Goal: Task Accomplishment & Management: Use online tool/utility

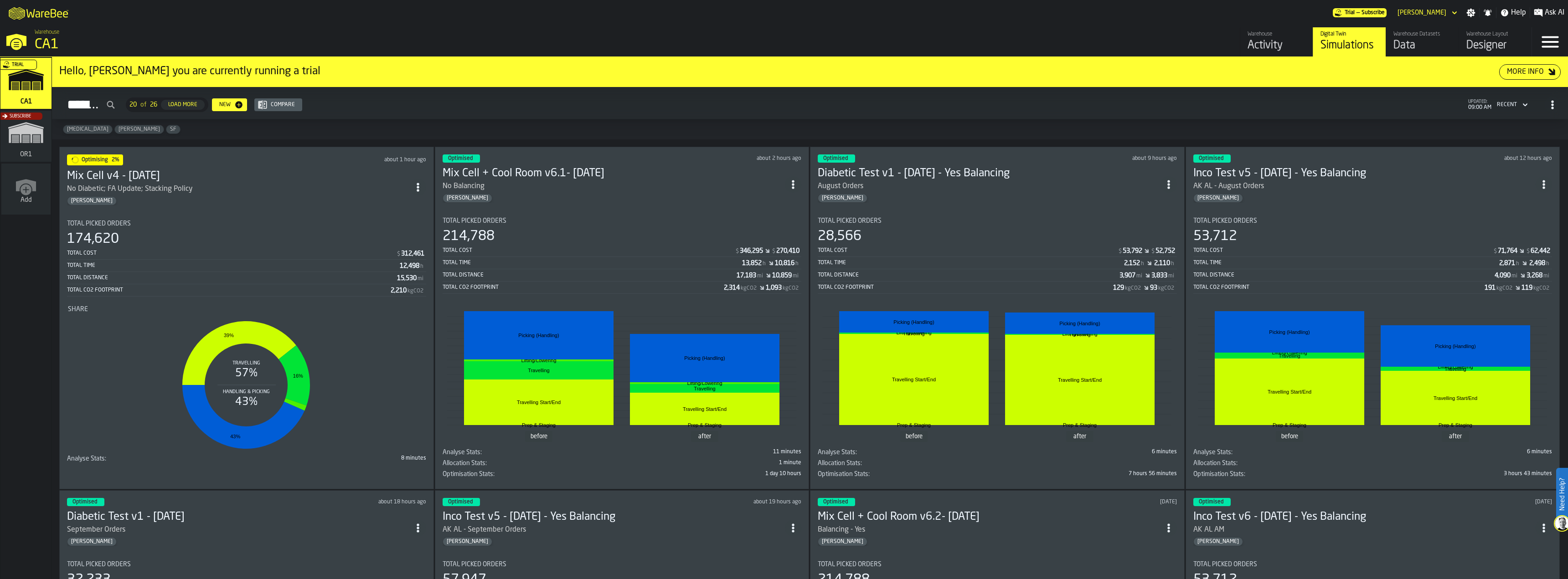
click at [1040, 184] on div "August Orders" at bounding box center [990, 186] width 343 height 11
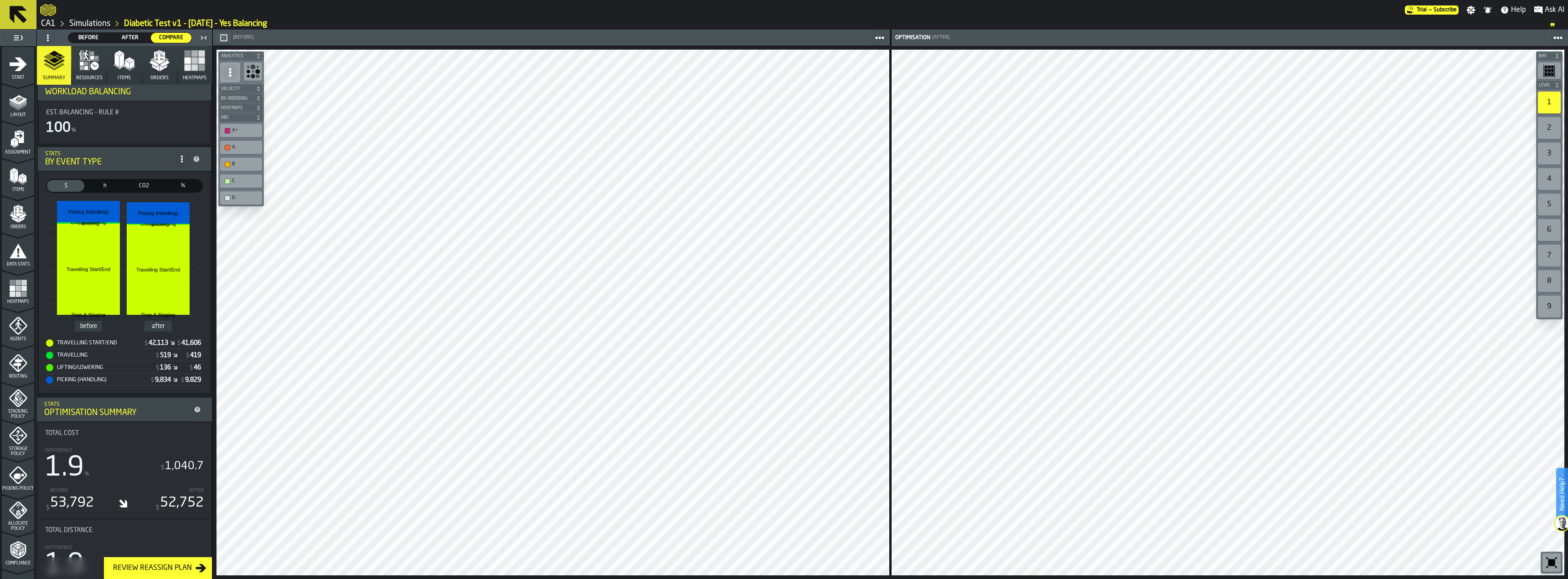
scroll to position [91, 0]
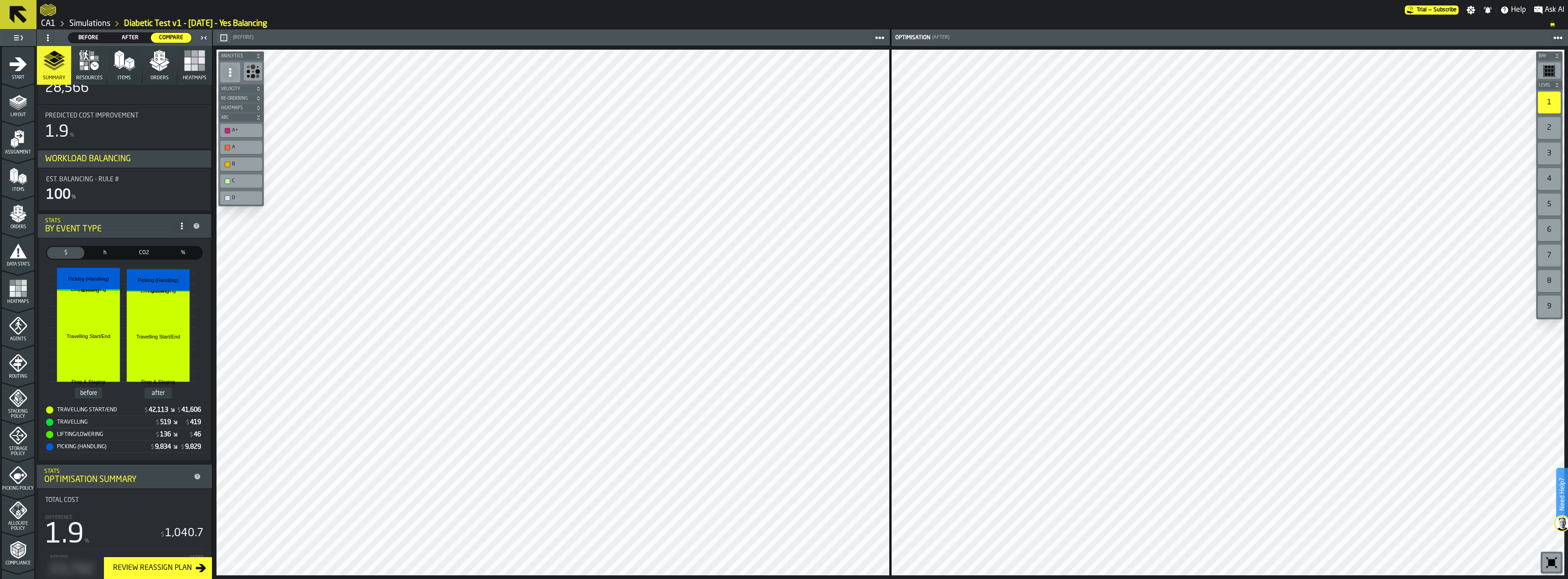
click at [118, 73] on button "Items" at bounding box center [124, 64] width 35 height 39
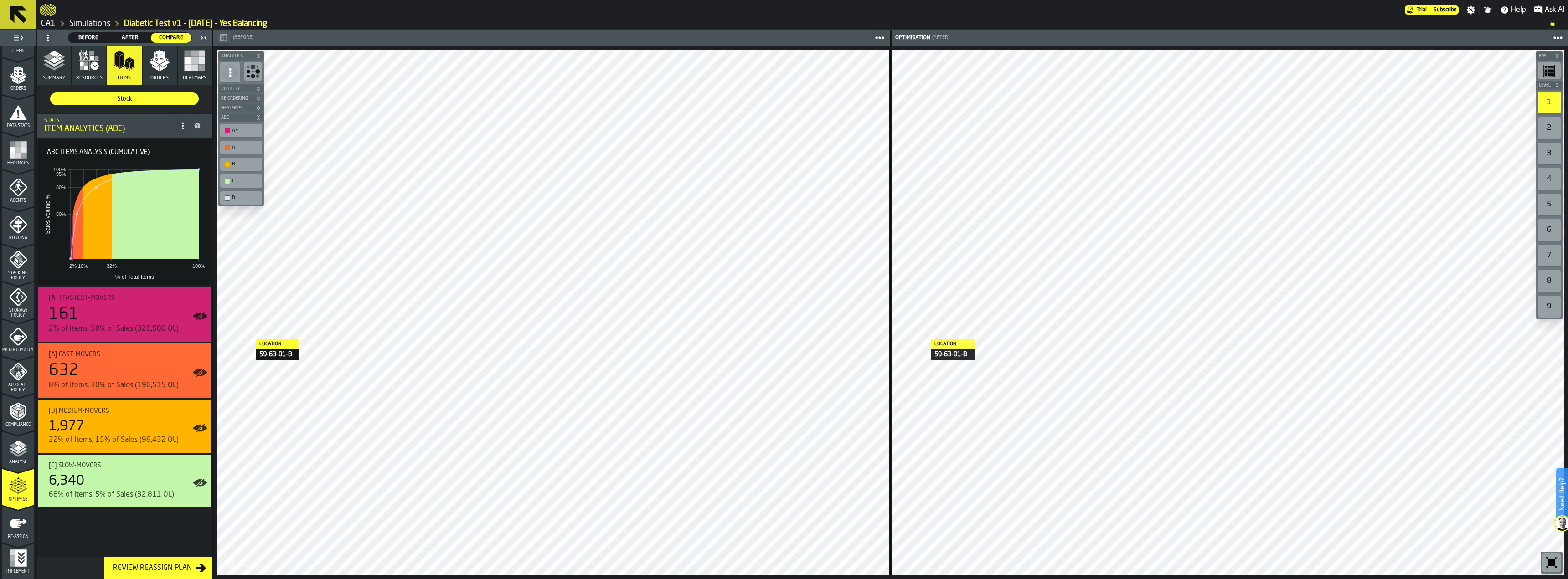
scroll to position [141, 0]
click at [200, 71] on icon "button" at bounding box center [194, 60] width 22 height 22
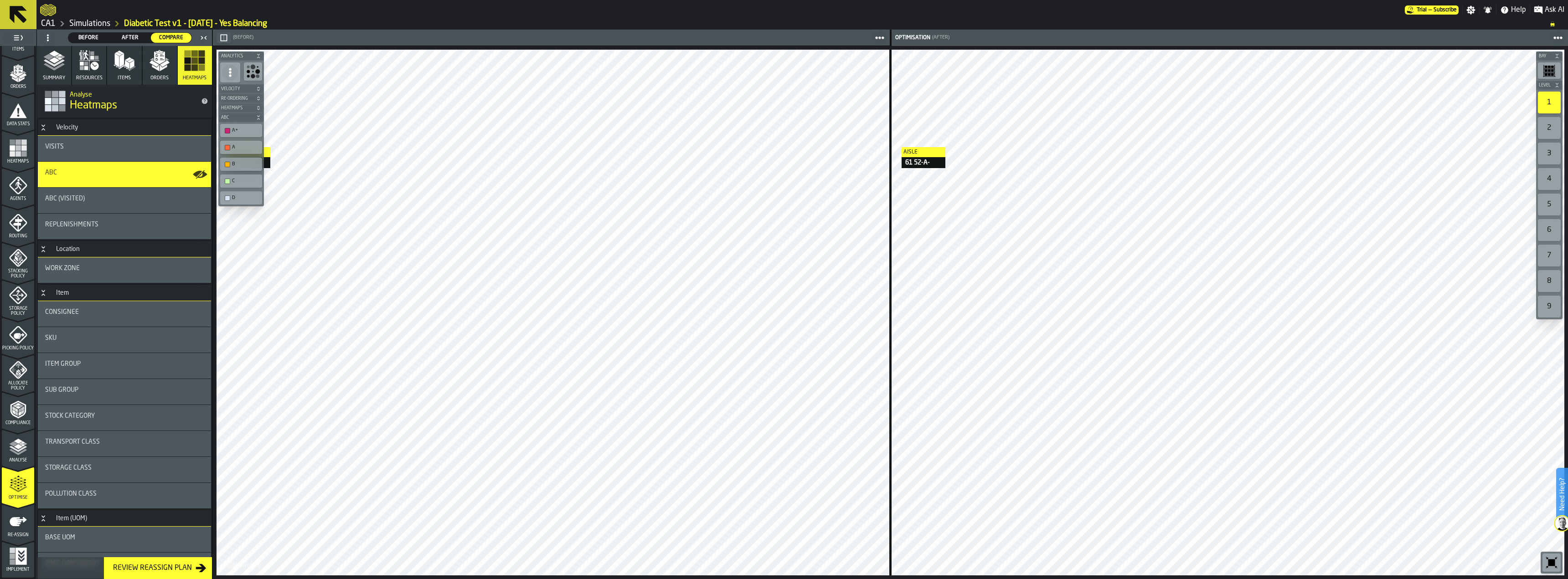
drag, startPoint x: 94, startPoint y: 366, endPoint x: 163, endPoint y: 191, distance: 188.1
click at [94, 366] on div "Item Group" at bounding box center [125, 363] width 158 height 7
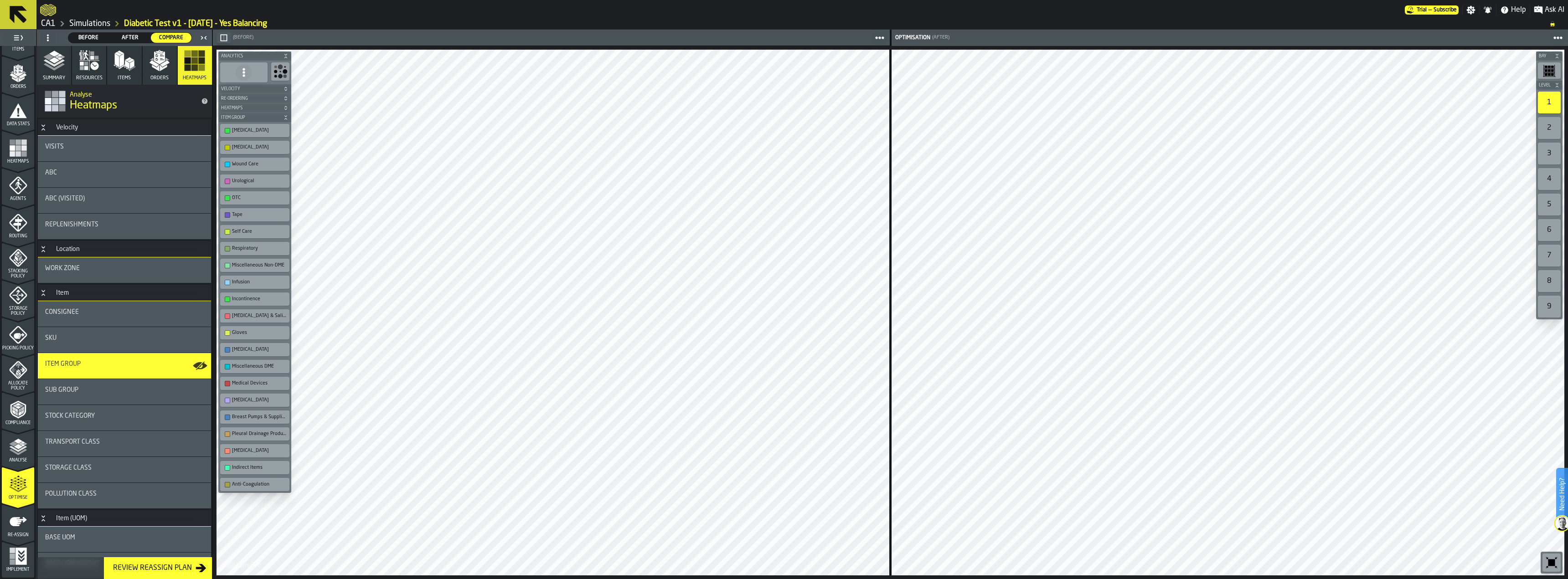
click at [243, 132] on div "[MEDICAL_DATA]" at bounding box center [259, 131] width 54 height 6
click at [228, 131] on div "button-toolbar-undefined" at bounding box center [228, 131] width 6 height 6
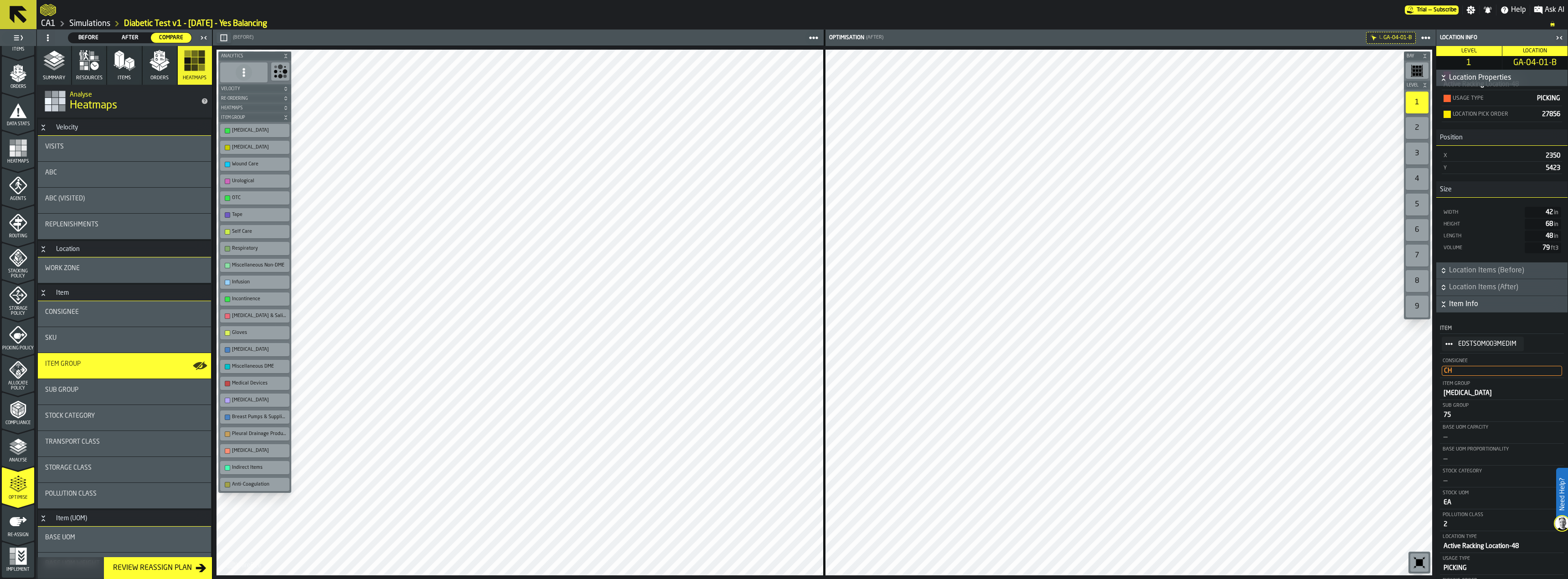
scroll to position [121, 0]
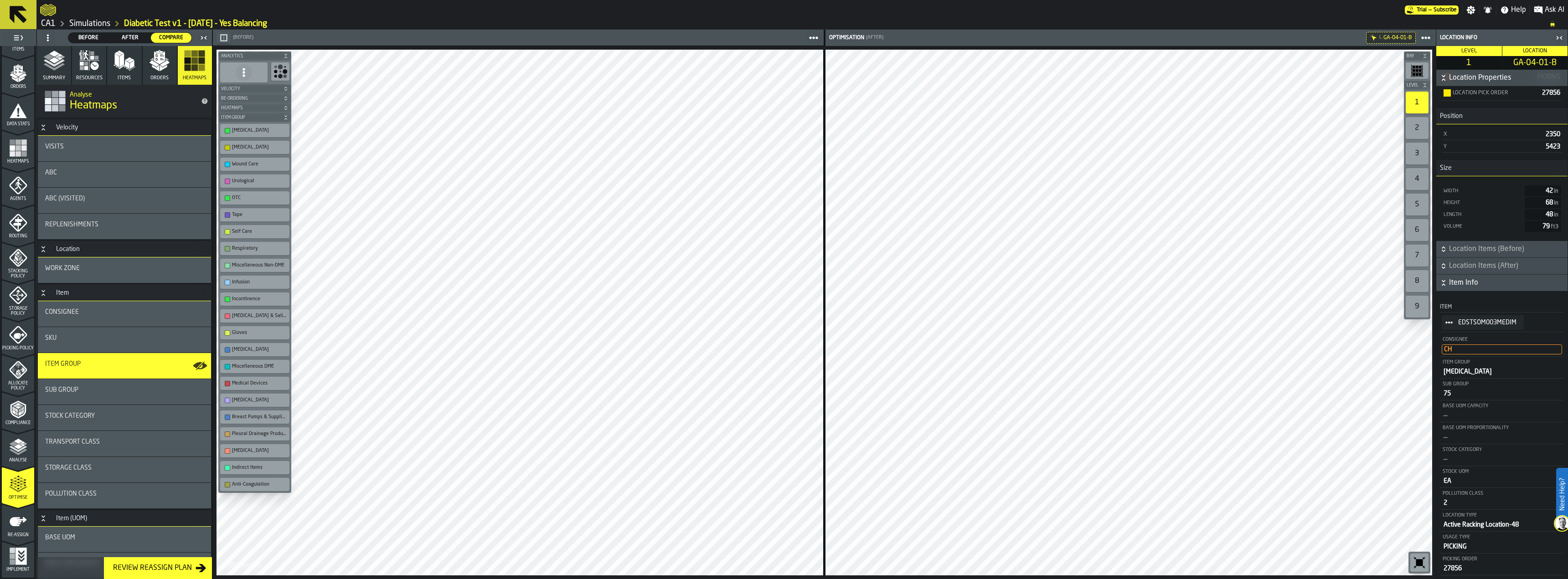
click at [19, 22] on icon at bounding box center [18, 15] width 22 height 22
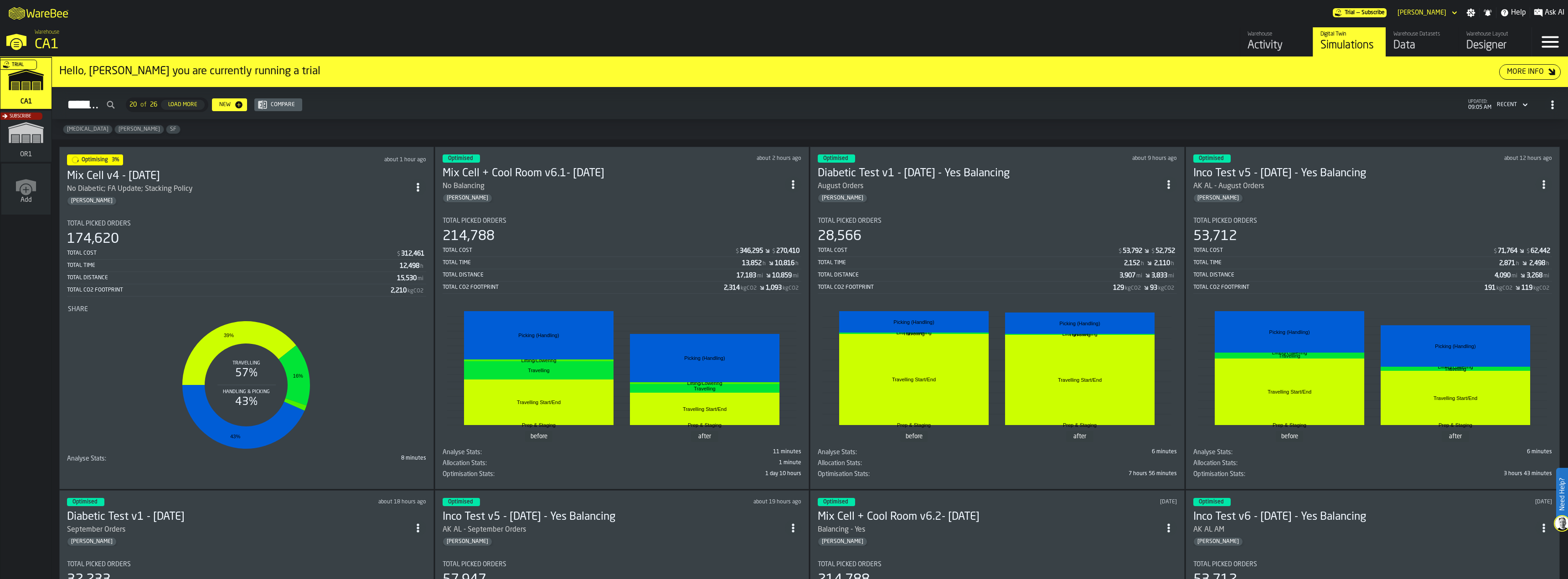
click at [1170, 181] on icon "ItemListCard-DashboardItemContainer" at bounding box center [1168, 184] width 9 height 9
click at [316, 217] on section "Total Picked Orders 174,620 Total Cost $ 312,461 Total Time 12,498 h Total Dist…" at bounding box center [247, 339] width 360 height 253
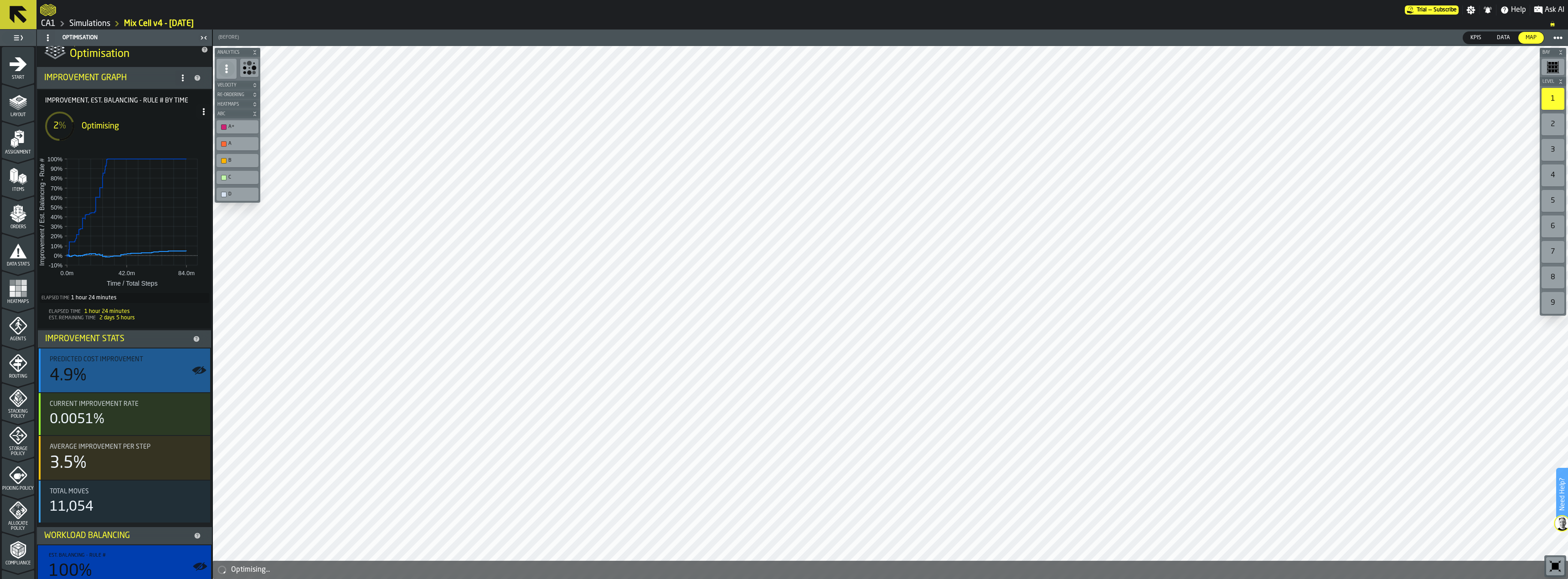
scroll to position [24, 0]
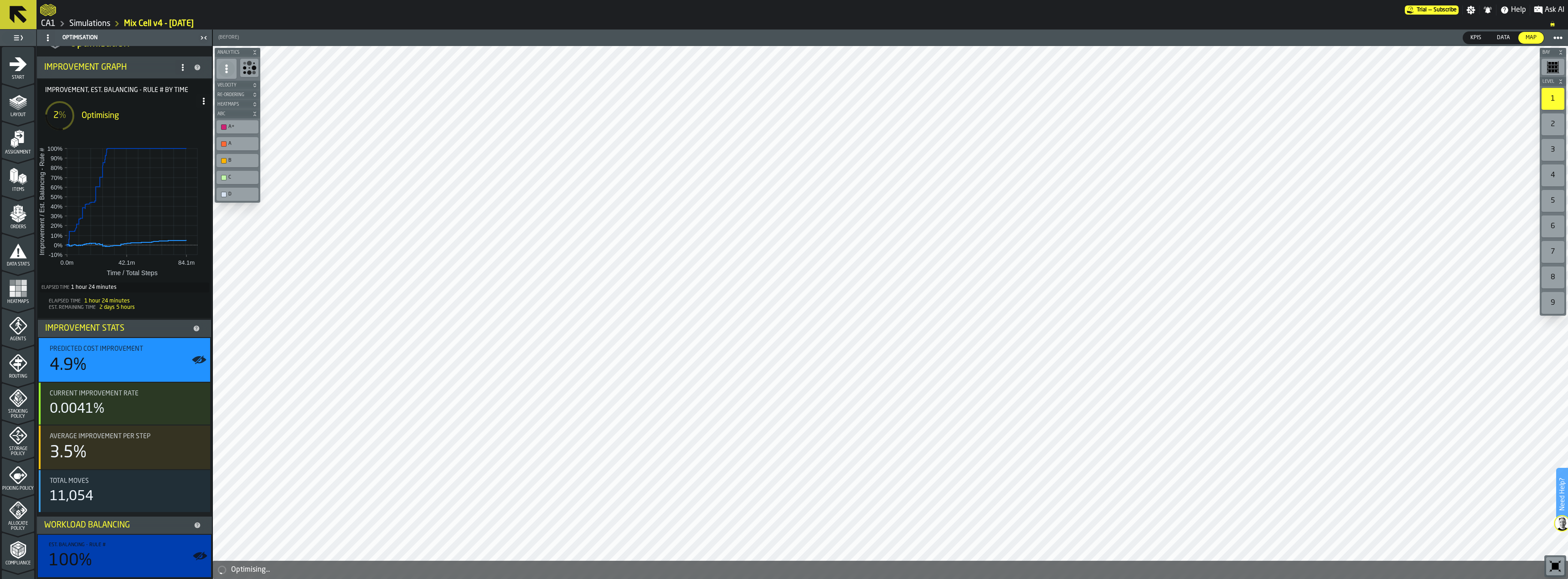
click at [17, 14] on icon at bounding box center [18, 14] width 17 height 17
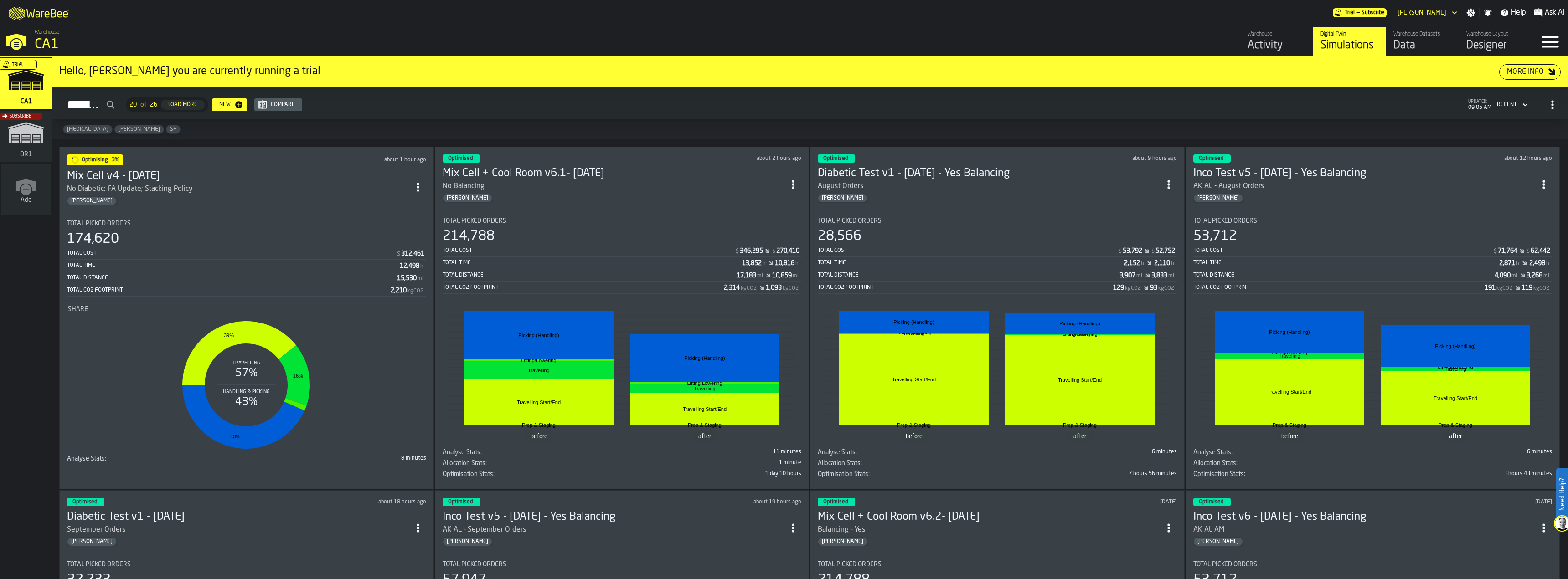
click at [1168, 184] on icon "ItemListCard-DashboardItemContainer" at bounding box center [1168, 184] width 9 height 9
click at [1165, 241] on div "Duplicate" at bounding box center [1151, 244] width 48 height 11
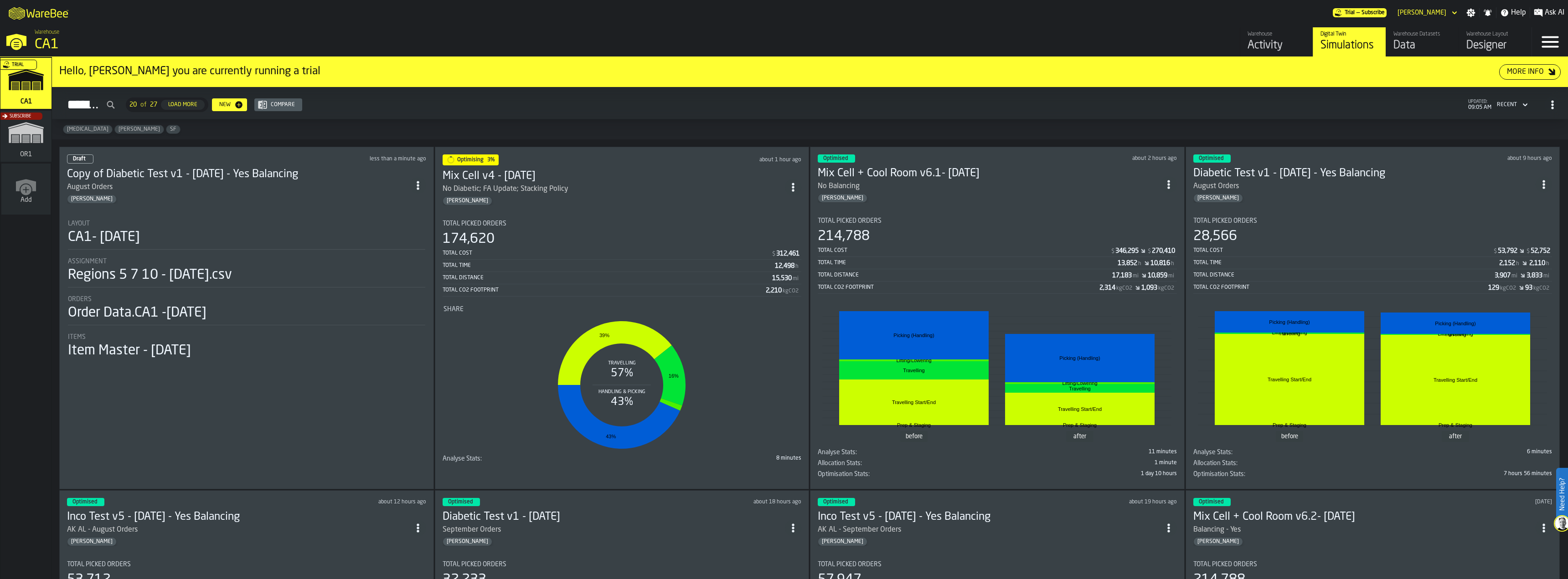
click at [245, 184] on div "August Orders" at bounding box center [239, 187] width 343 height 11
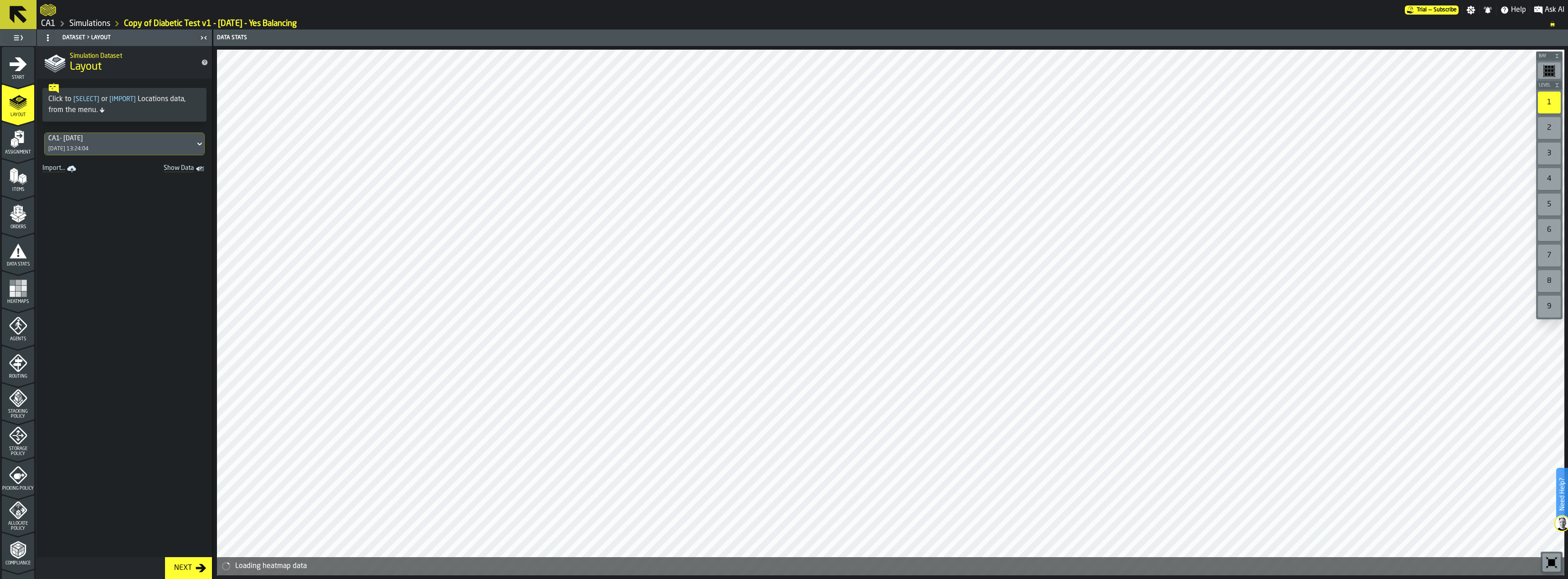
click at [12, 65] on icon "menu Start" at bounding box center [18, 64] width 17 height 14
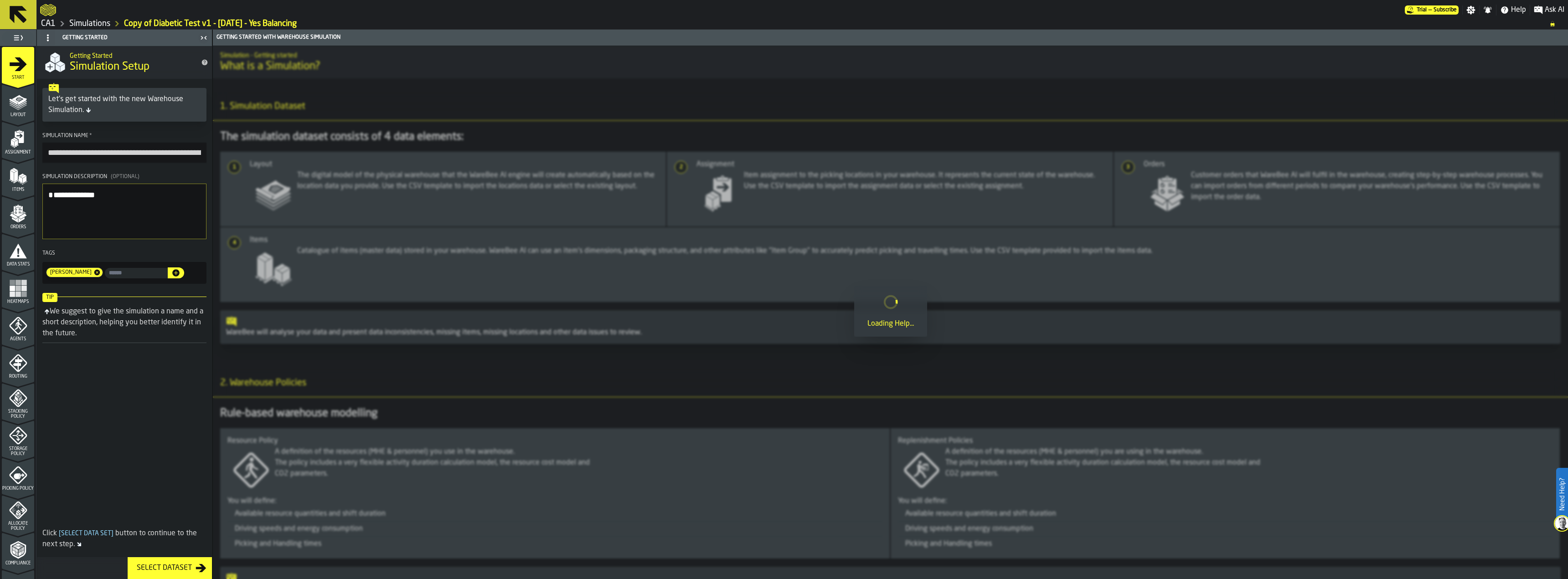
drag, startPoint x: 76, startPoint y: 154, endPoint x: 36, endPoint y: 149, distance: 40.3
click at [36, 149] on aside "**********" at bounding box center [106, 304] width 212 height 549
click at [101, 157] on input "**********" at bounding box center [125, 152] width 164 height 20
type input "**********"
click at [128, 196] on textarea "**********" at bounding box center [125, 211] width 164 height 55
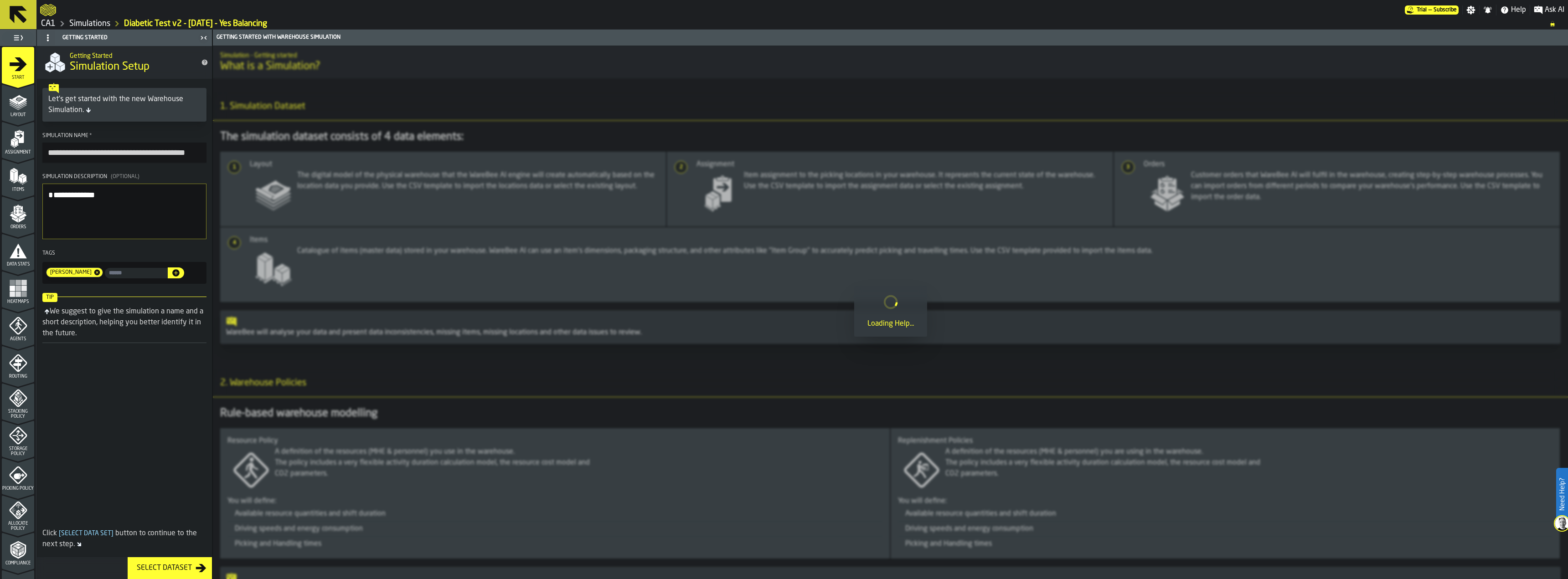
click at [11, 114] on span "Layout" at bounding box center [18, 115] width 33 height 5
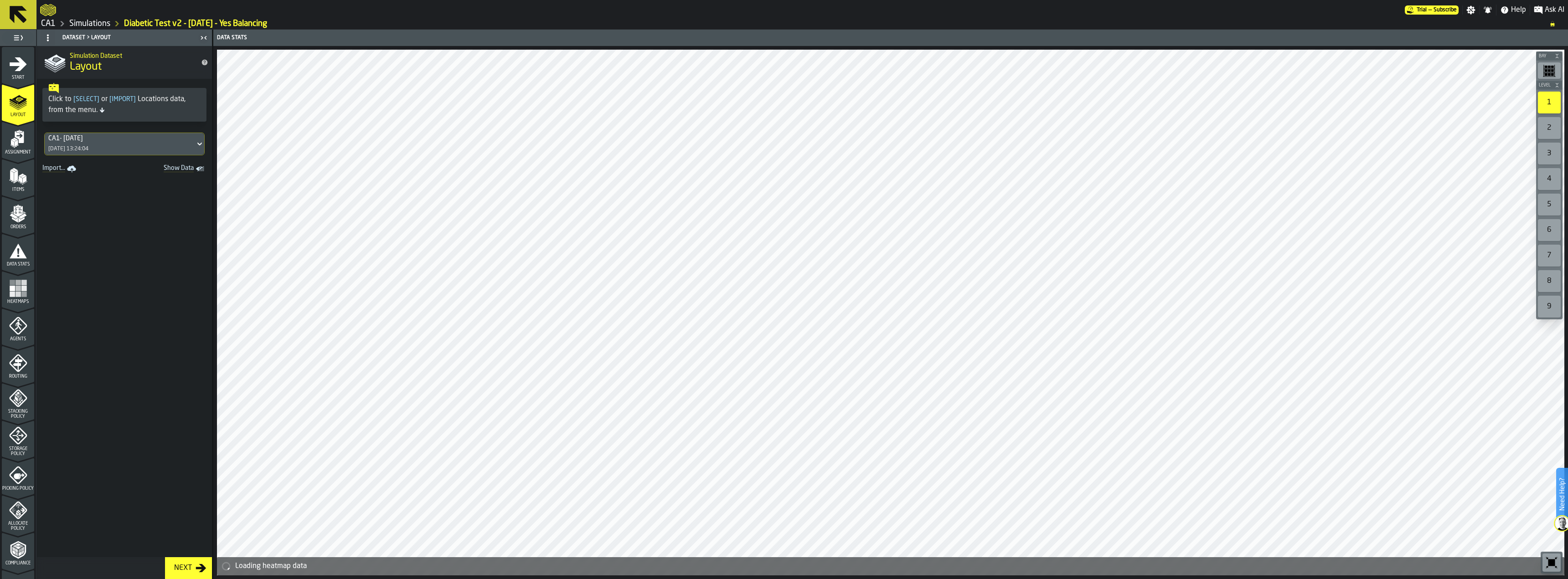
click at [15, 136] on icon "menu Assignment" at bounding box center [19, 138] width 9 height 12
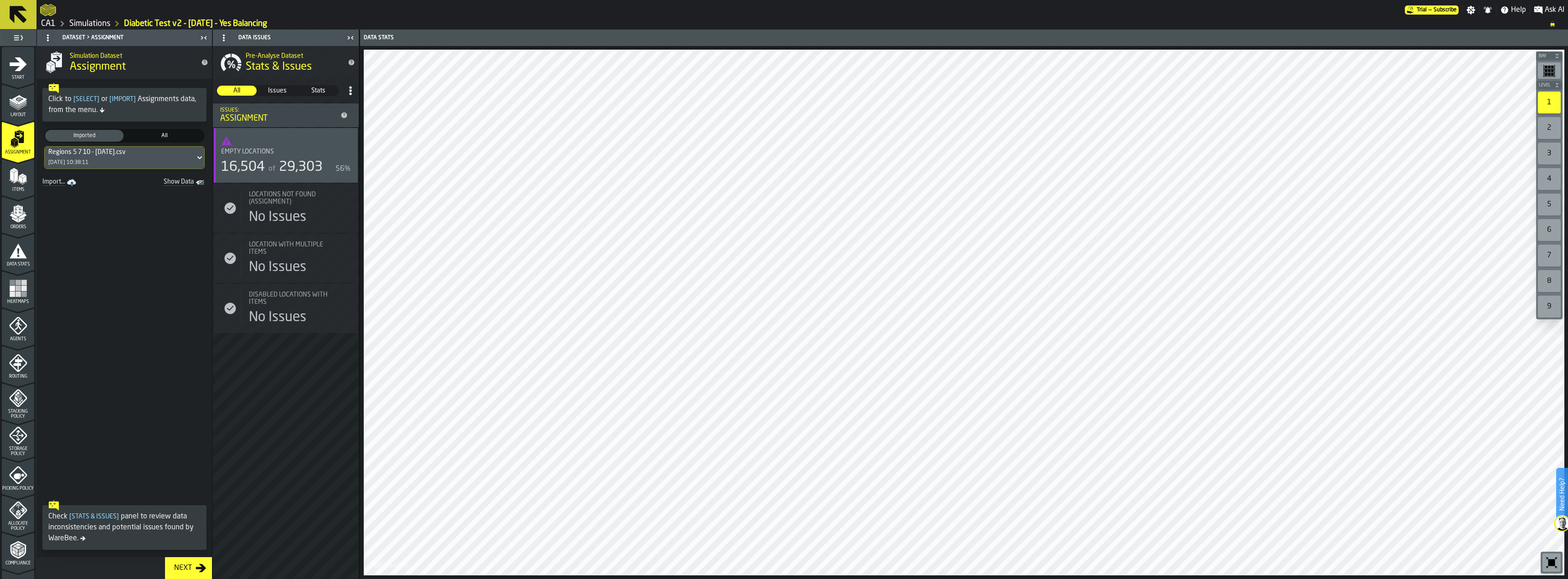
click at [195, 158] on icon at bounding box center [199, 157] width 9 height 11
click at [127, 208] on div "DJ FA GH - LIA - 10.5.2025.csv 05/10/2025, 23:08:19" at bounding box center [112, 206] width 126 height 22
click at [23, 184] on icon "menu Items" at bounding box center [18, 176] width 18 height 18
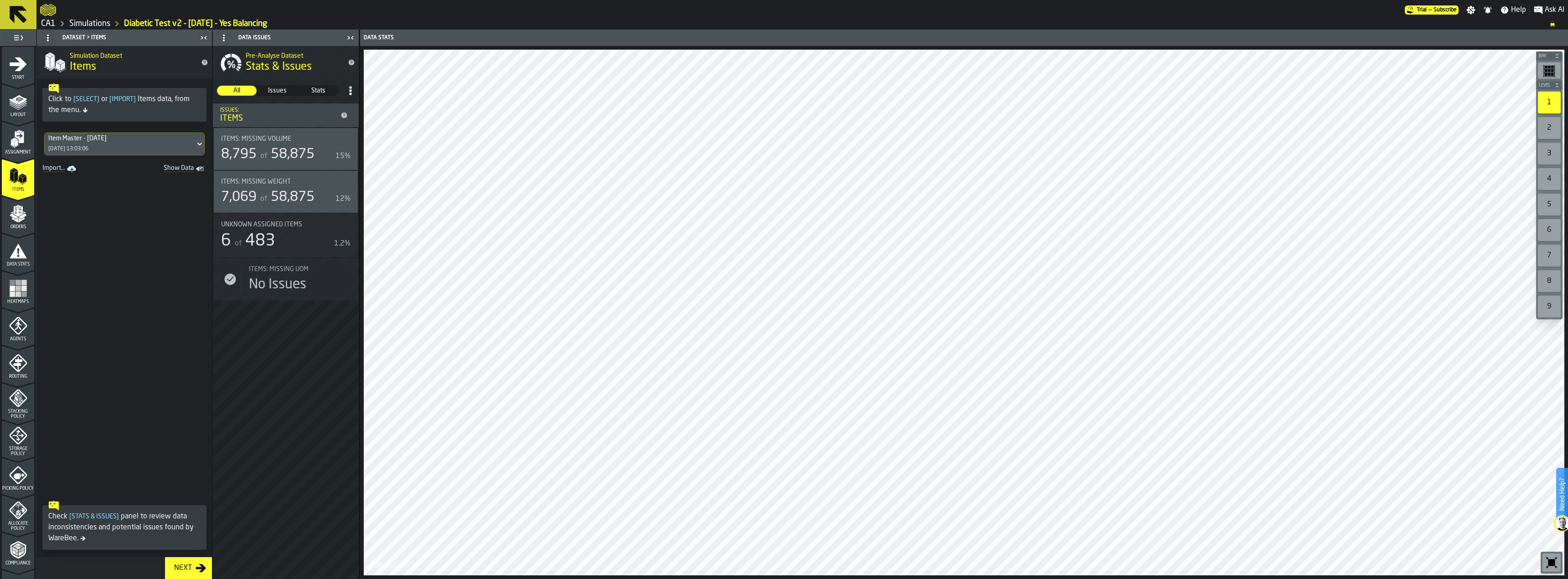
click at [20, 218] on polygon "menu Orders" at bounding box center [23, 216] width 8 height 6
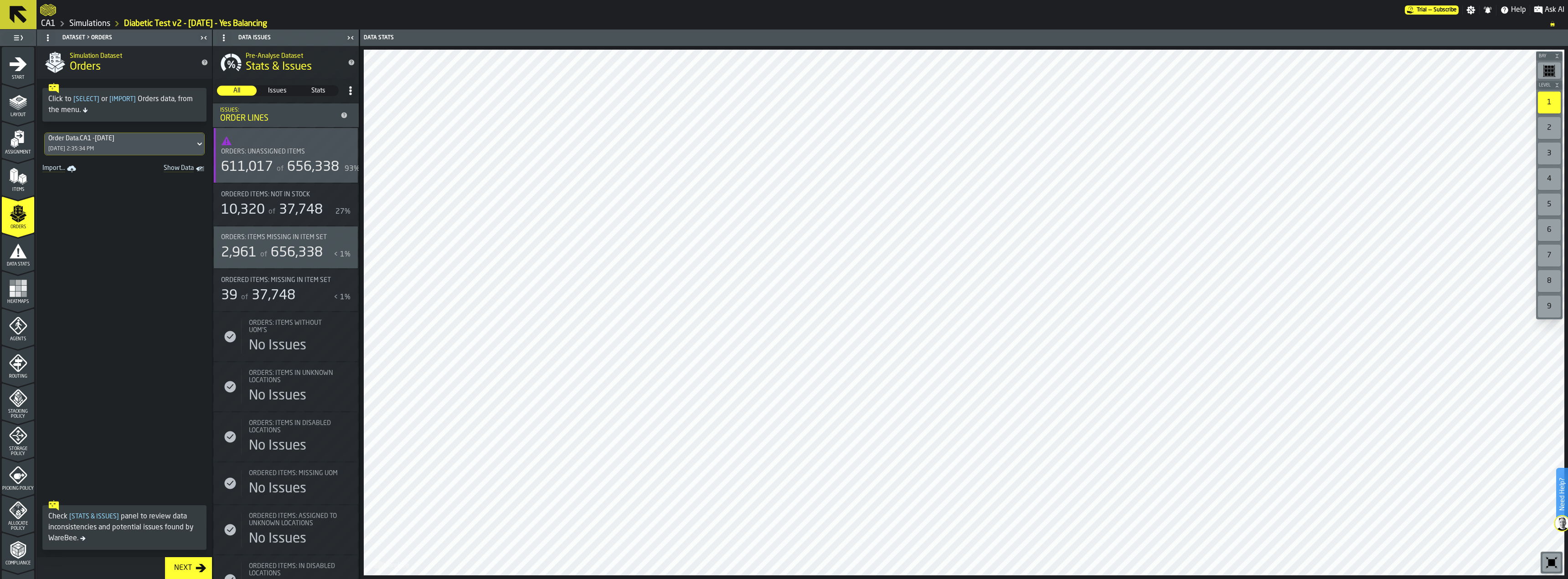
click at [195, 141] on icon at bounding box center [199, 144] width 9 height 11
click at [204, 218] on span at bounding box center [124, 336] width 175 height 321
click at [24, 259] on icon "menu Data Stats" at bounding box center [18, 250] width 18 height 18
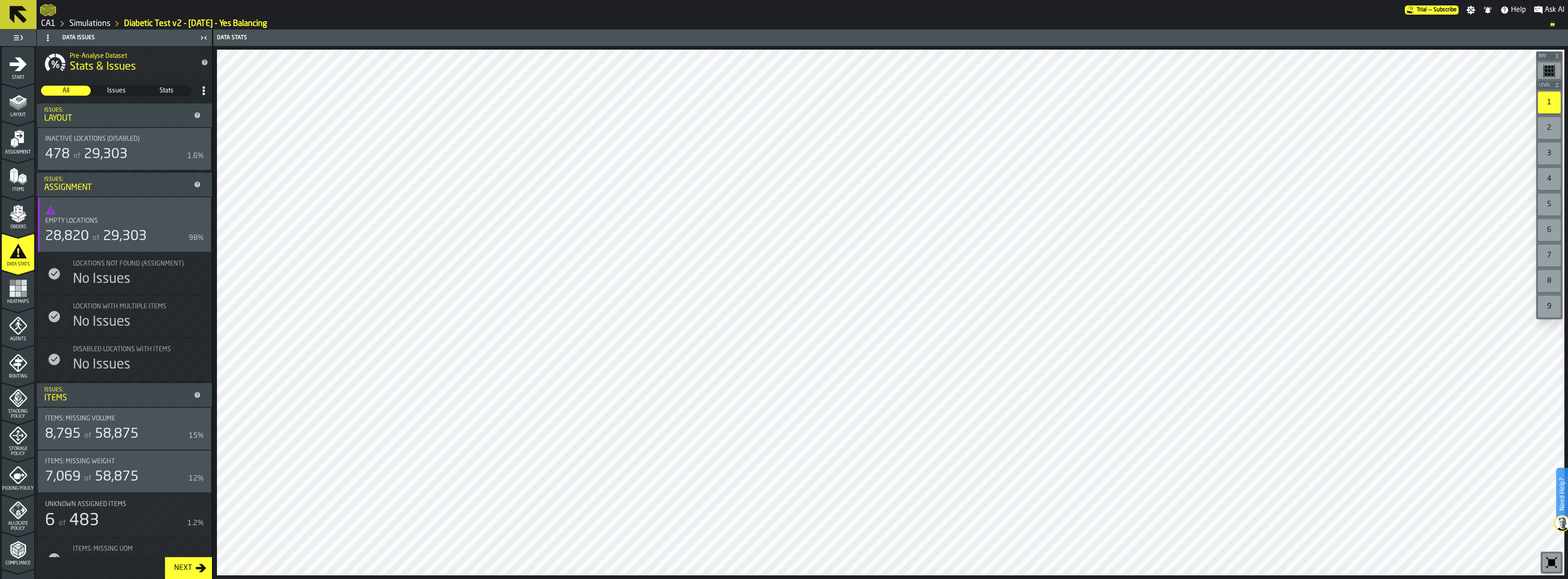
click at [18, 144] on icon "menu Assignment" at bounding box center [18, 139] width 18 height 18
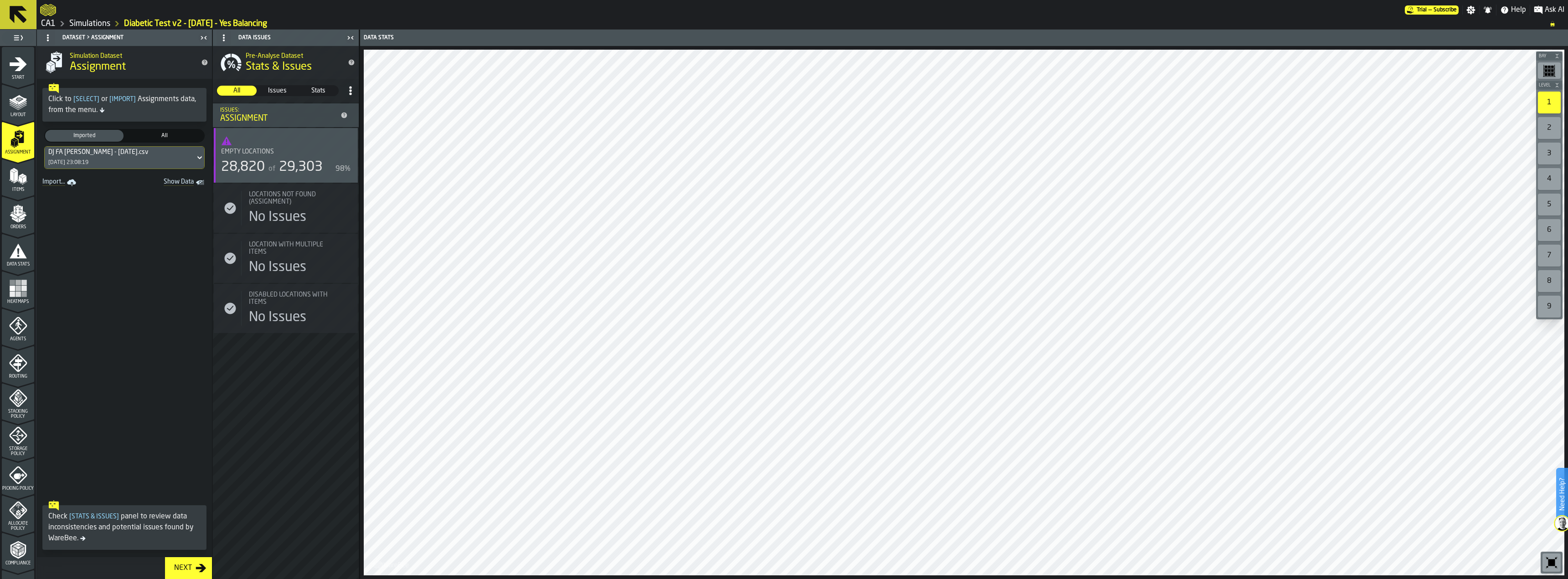
click at [23, 280] on icon "menu Heatmaps" at bounding box center [18, 288] width 18 height 18
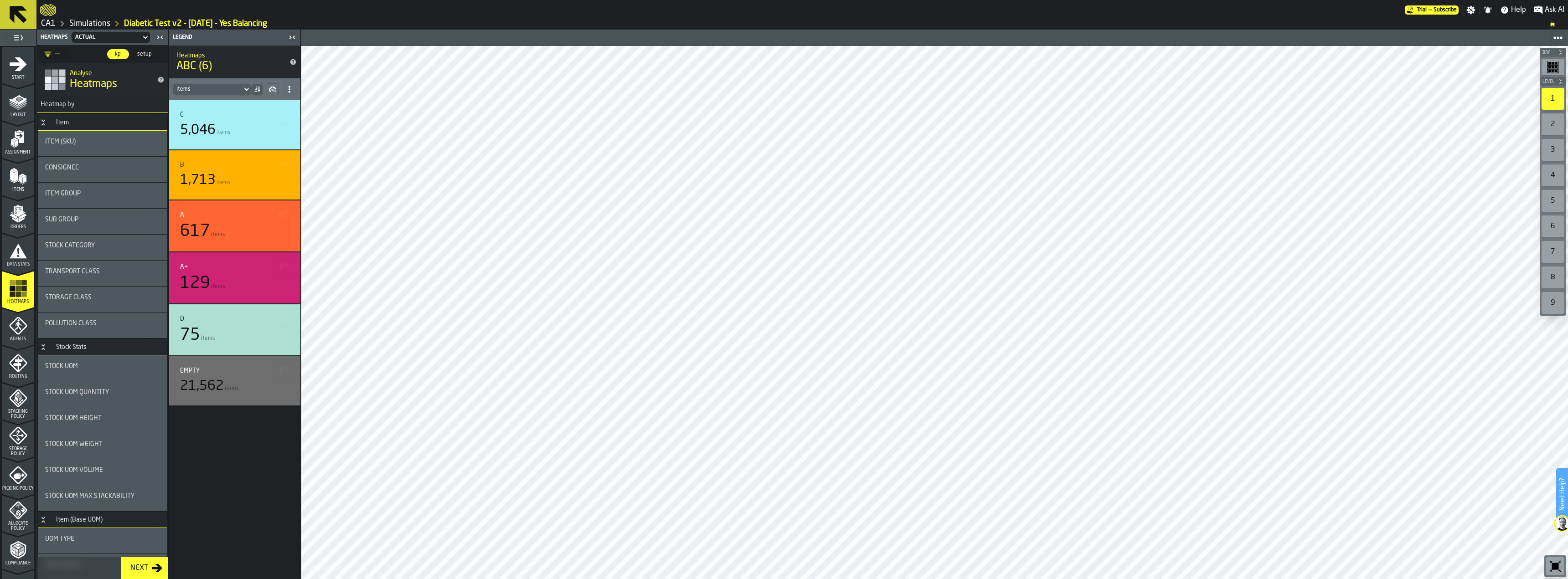
click at [25, 335] on icon "menu Agents" at bounding box center [18, 326] width 18 height 18
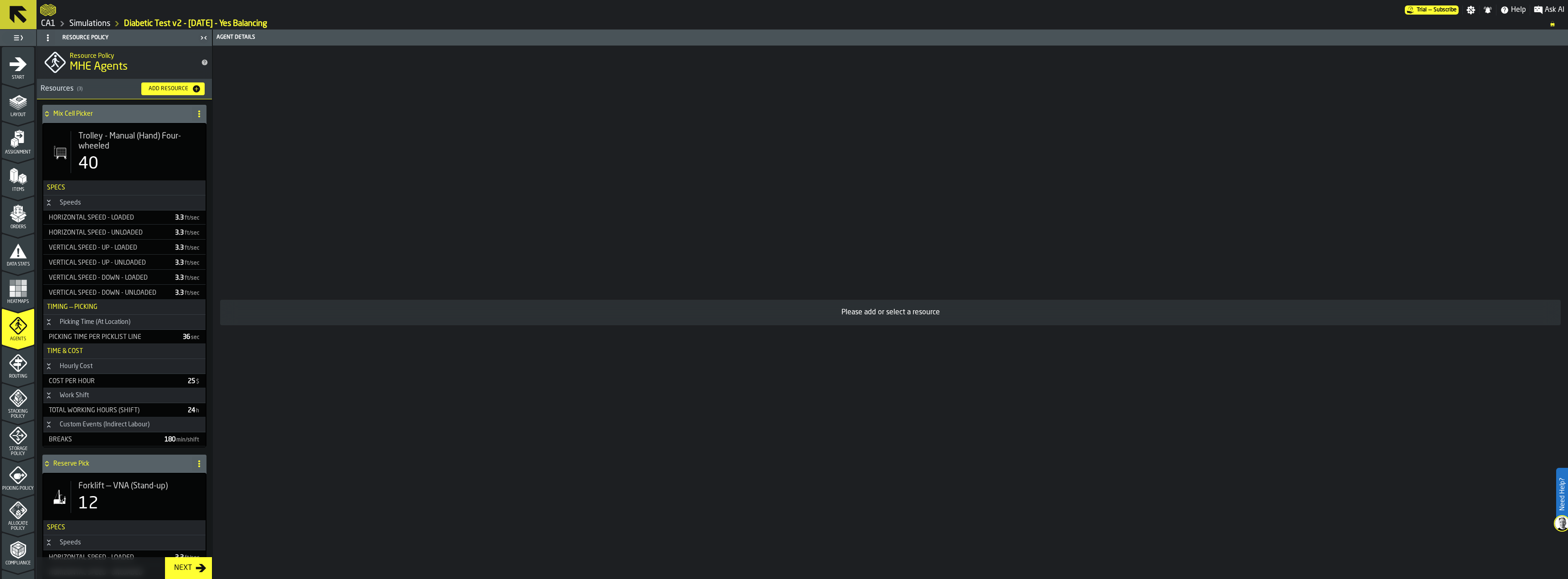
click at [17, 362] on icon "menu Routing" at bounding box center [18, 364] width 10 height 14
click at [22, 439] on icon "menu Storage Policy" at bounding box center [18, 435] width 18 height 18
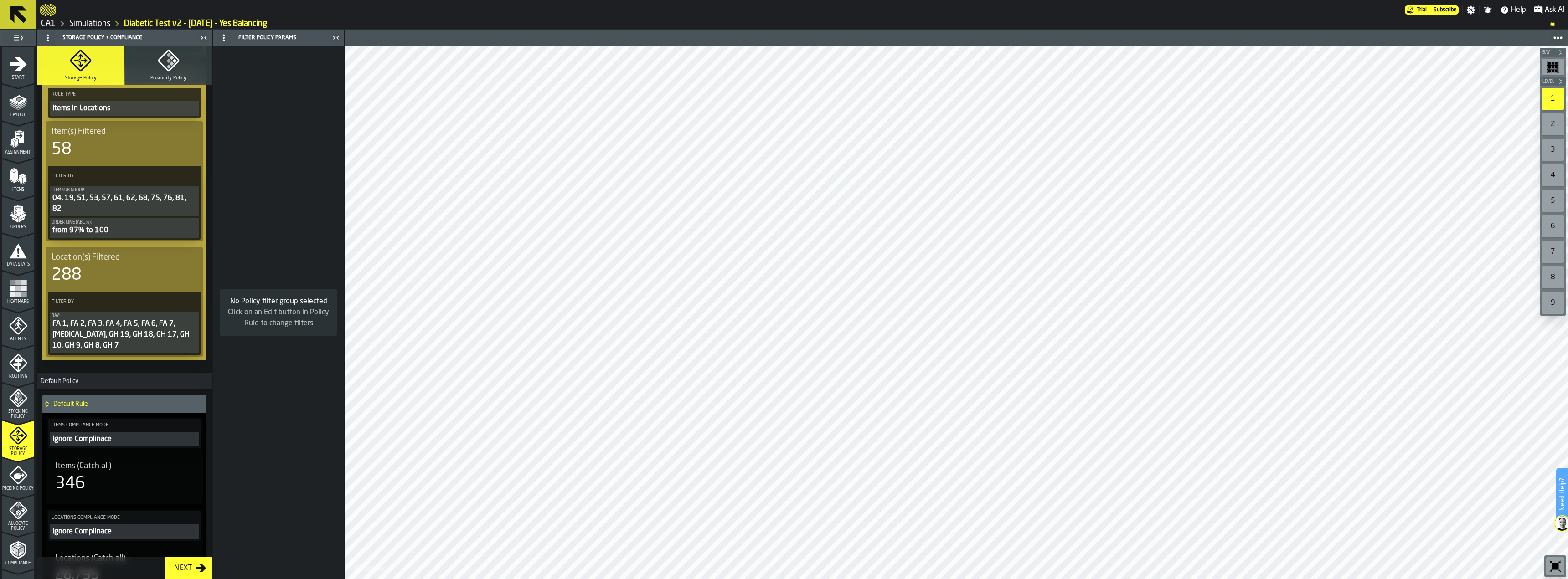
scroll to position [455, 0]
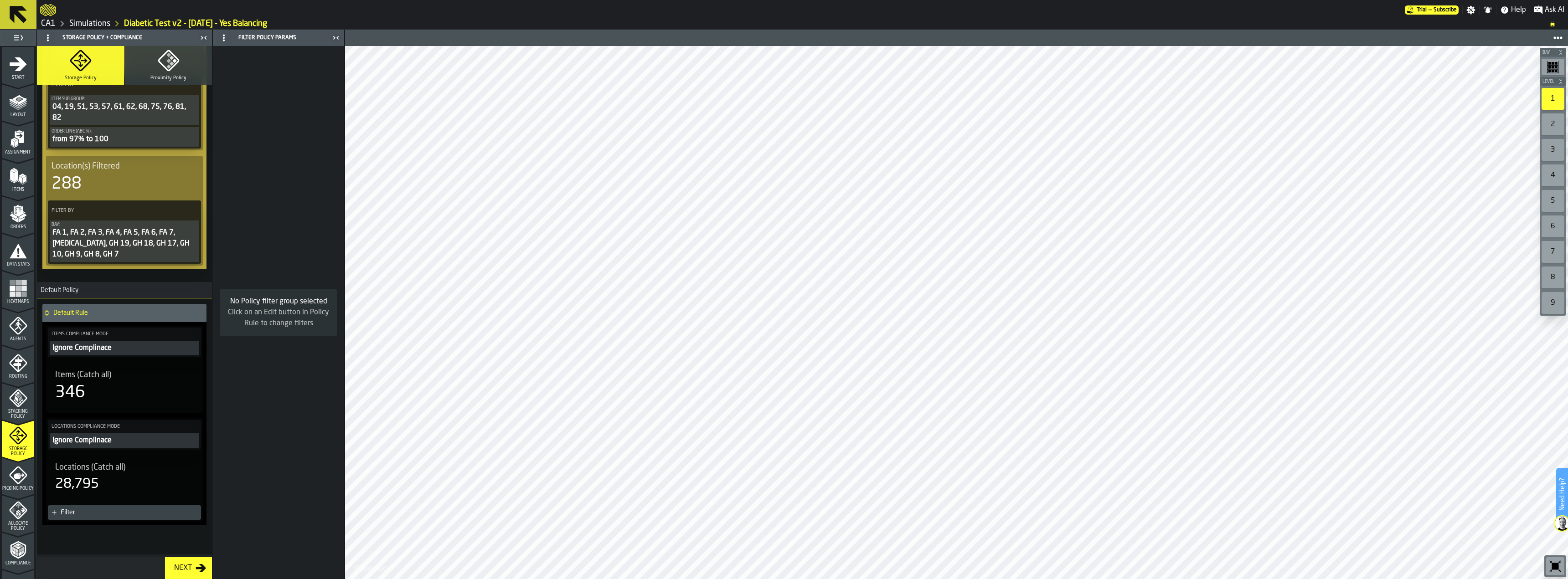
click at [126, 390] on div "346" at bounding box center [125, 393] width 139 height 18
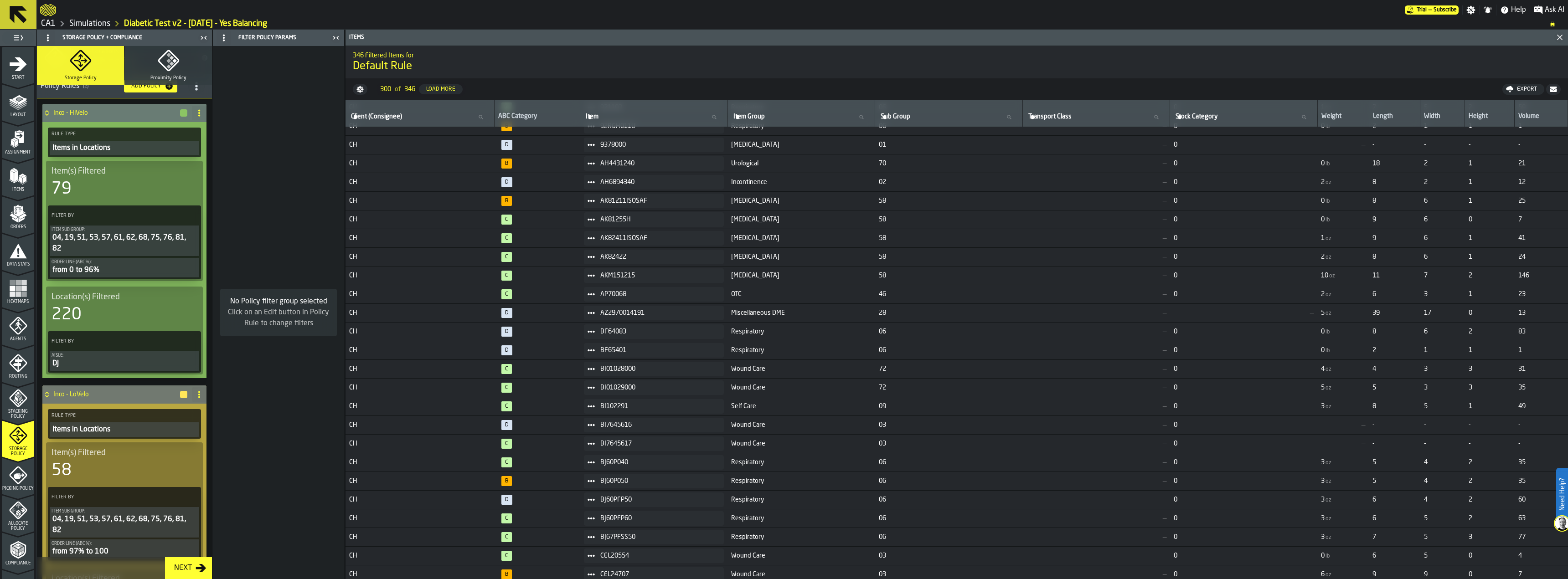
scroll to position [0, 0]
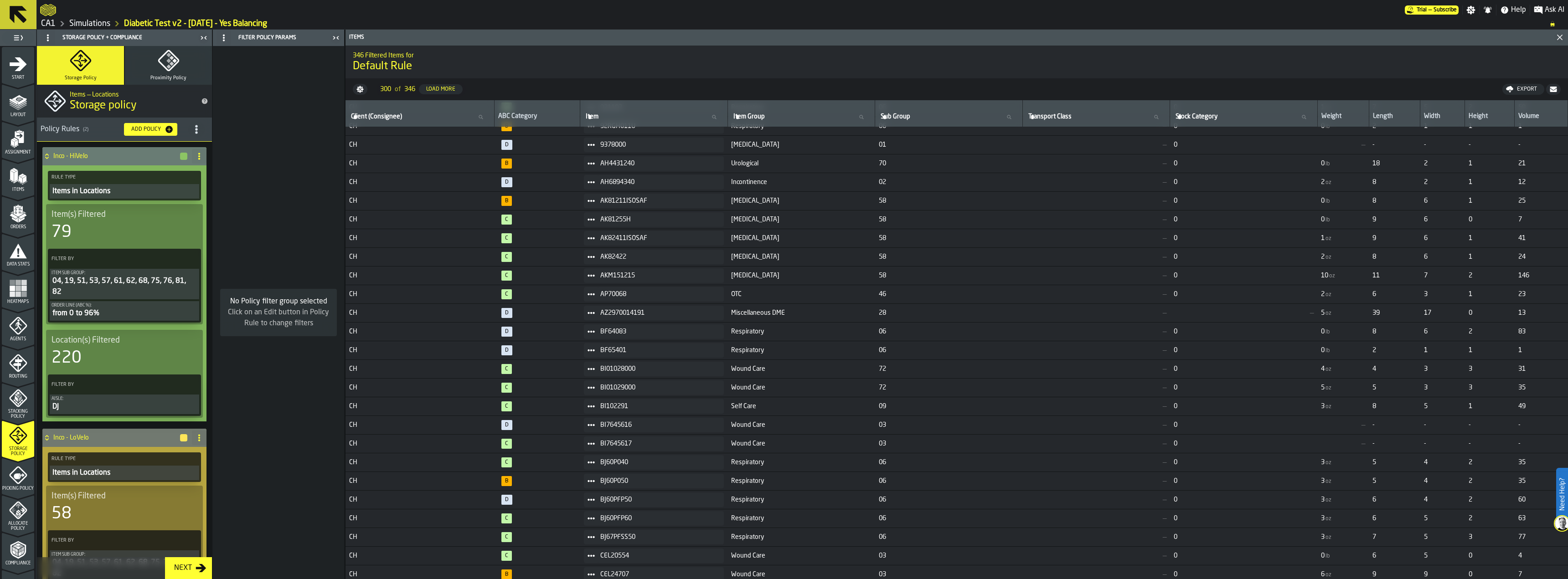
click at [189, 257] on icon at bounding box center [190, 258] width 9 height 9
click at [163, 303] on div "Add (OR) Filter" at bounding box center [167, 299] width 48 height 11
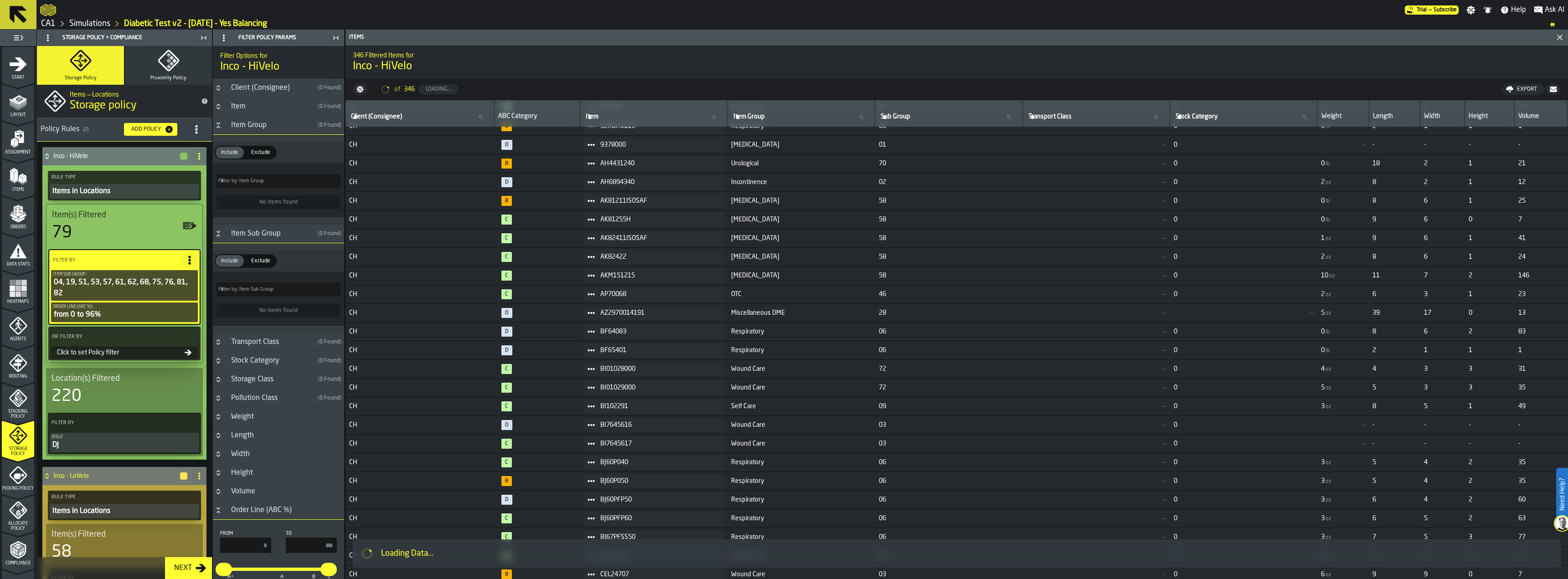
type input "*"
type input "**"
type input "*"
type input "**"
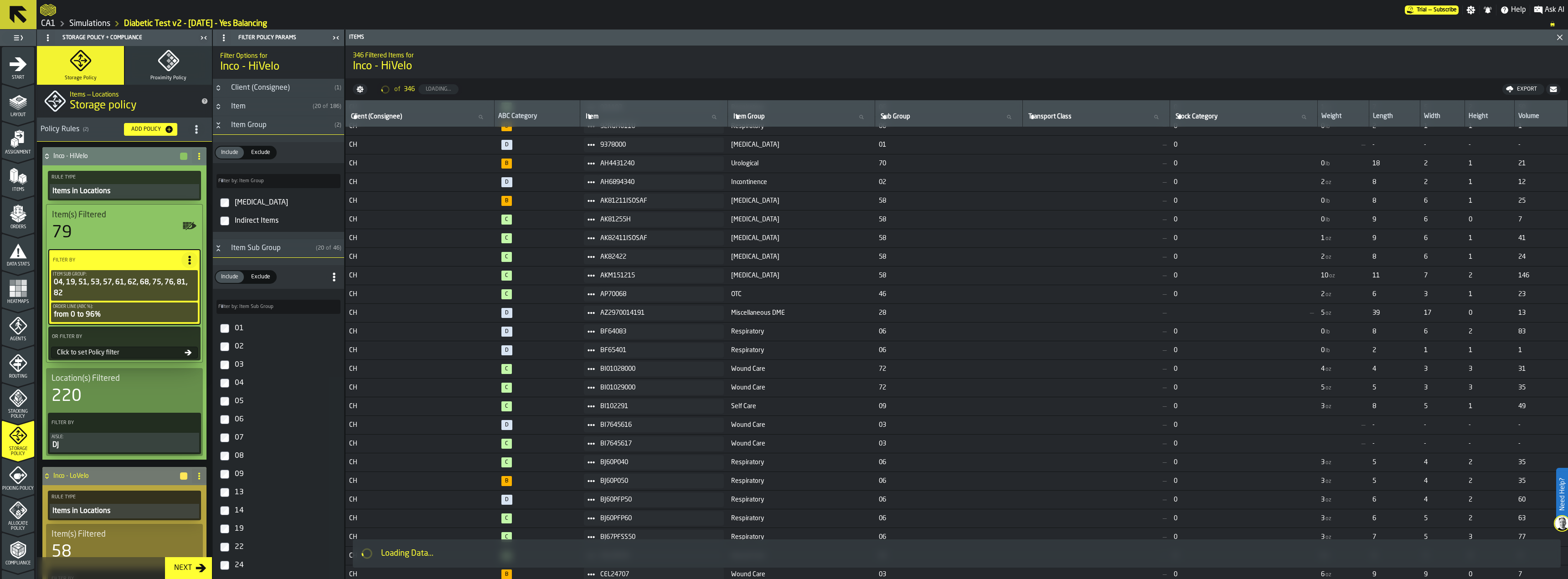
scroll to position [1019, 0]
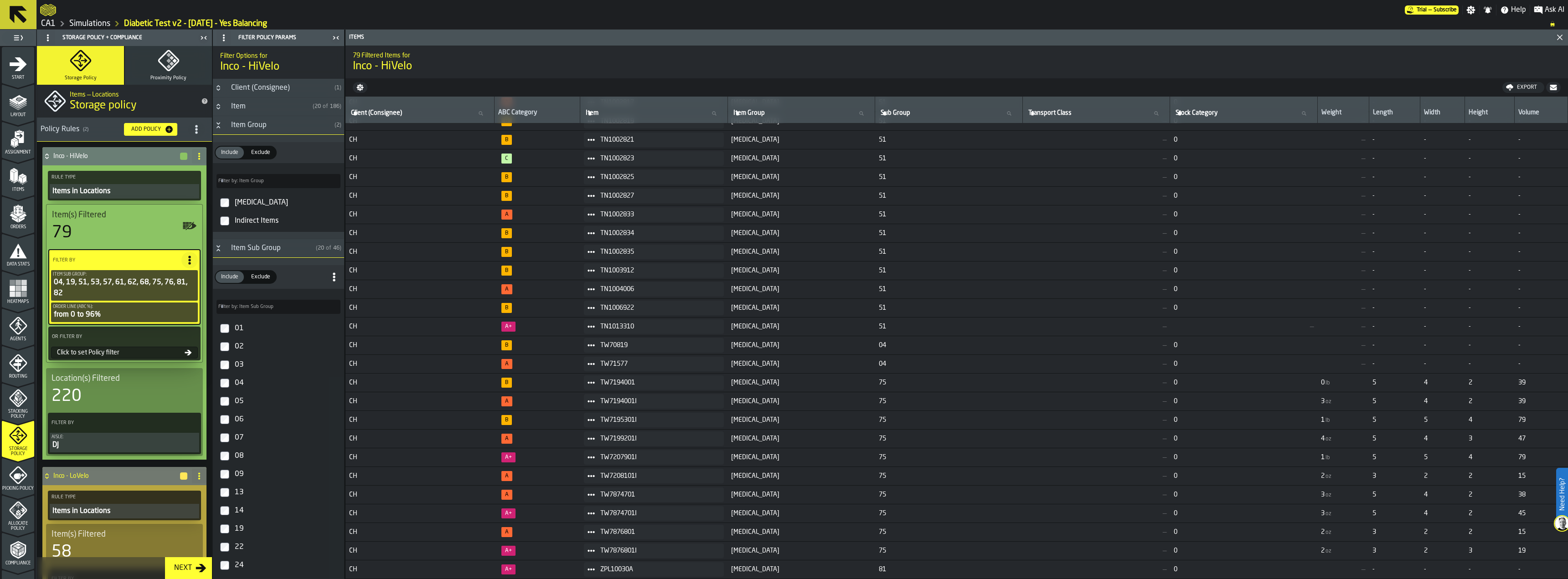
click at [138, 346] on div "OR Filter By Click to set Policy filter" at bounding box center [125, 343] width 153 height 34
type input "***"
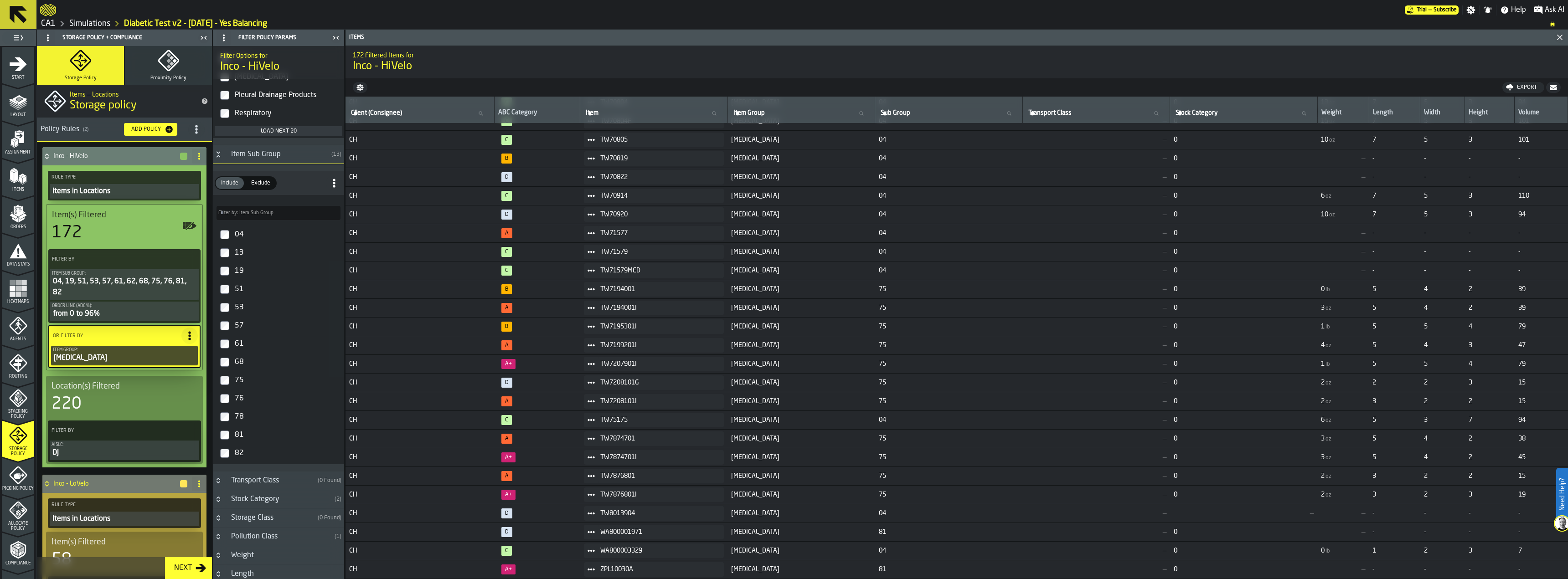
scroll to position [592, 0]
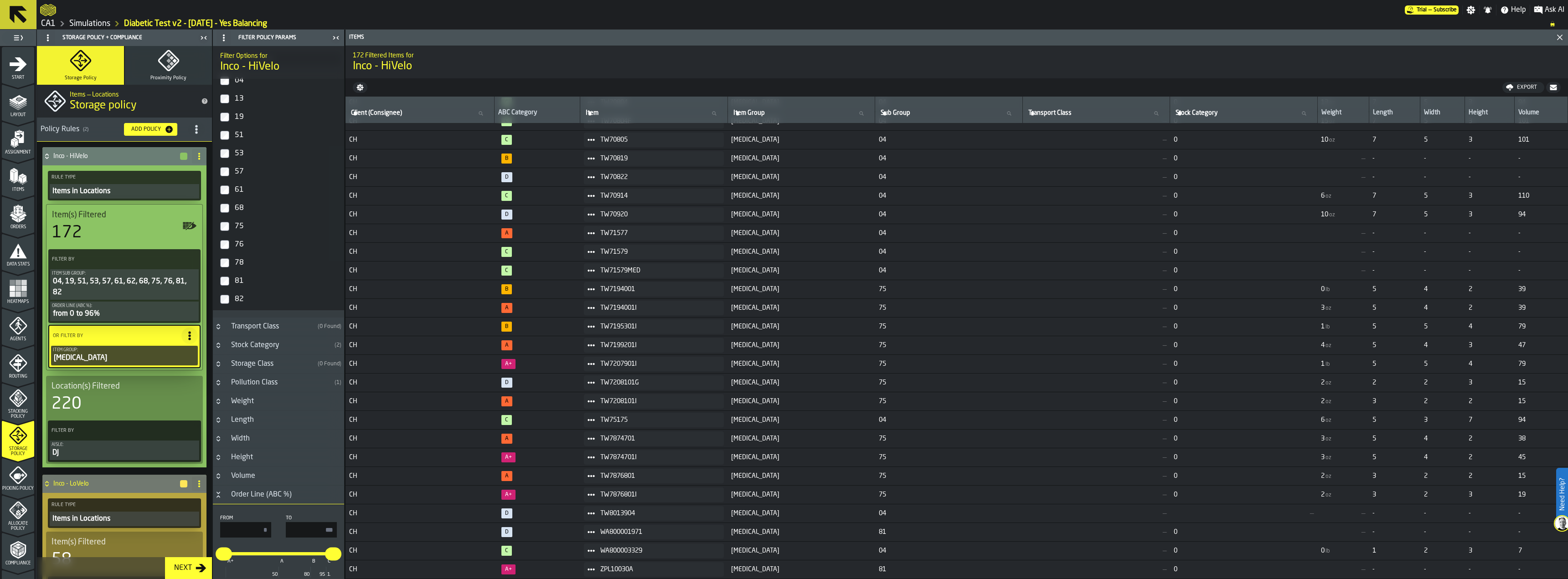
click at [330, 533] on input "***" at bounding box center [312, 530] width 52 height 16
type input "**"
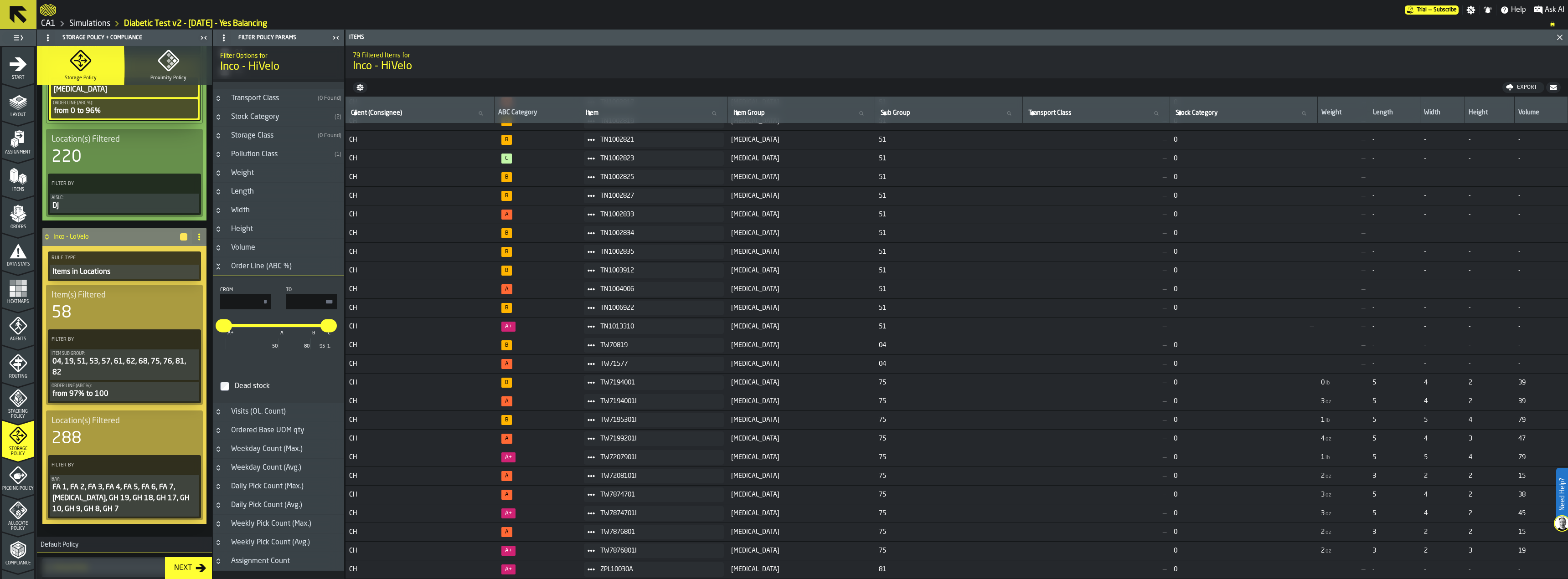
scroll to position [273, 0]
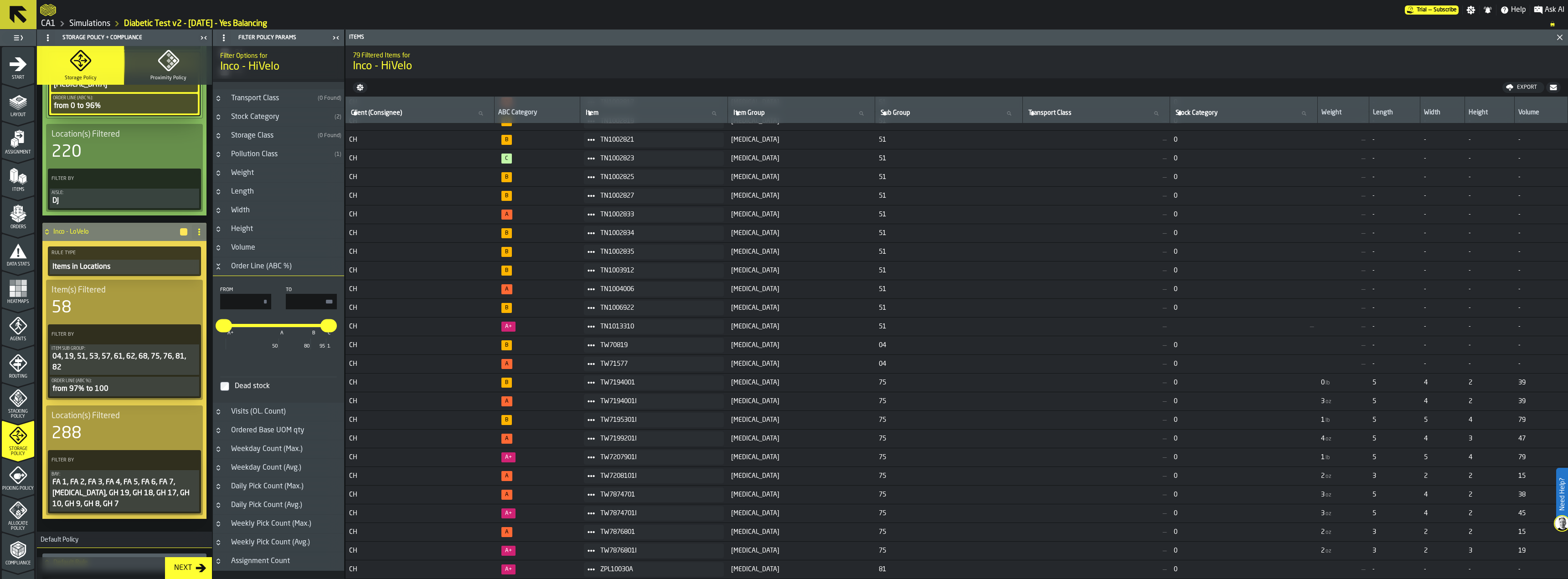
click at [187, 337] on icon at bounding box center [190, 334] width 9 height 9
click at [178, 370] on div "Add (OR) Filter" at bounding box center [167, 375] width 48 height 11
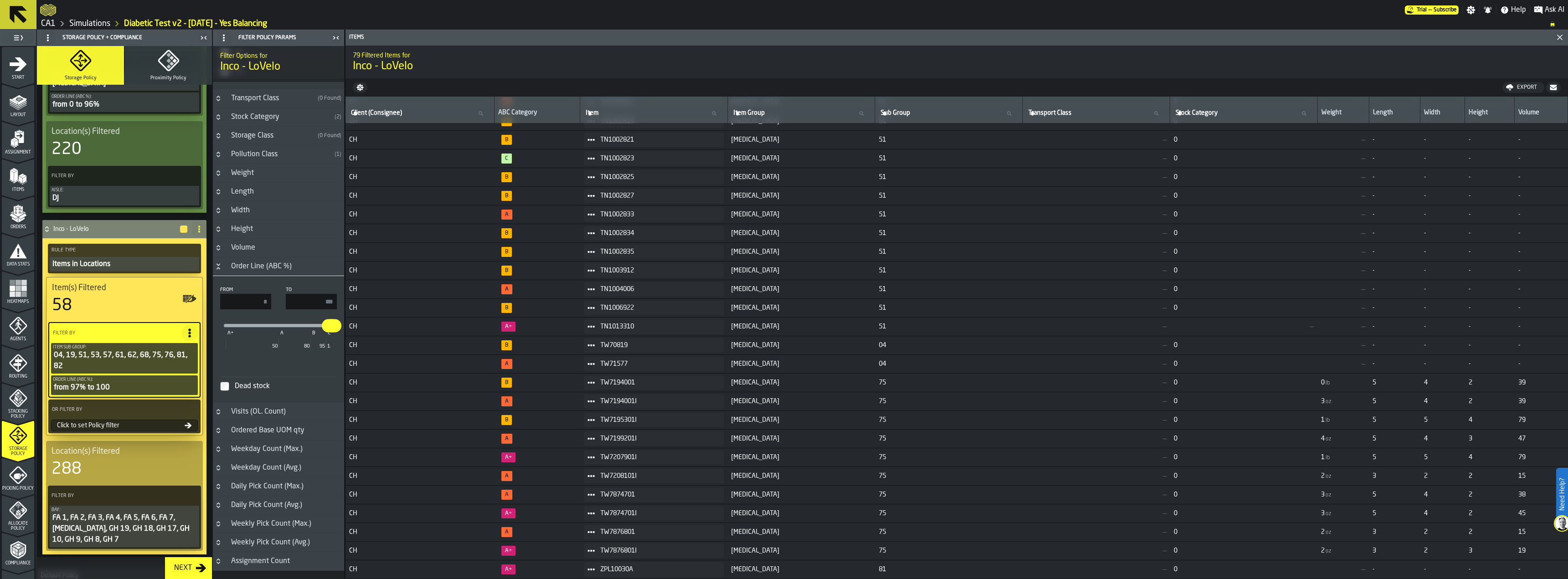
type input "**"
type input "***"
type input "**"
type input "***"
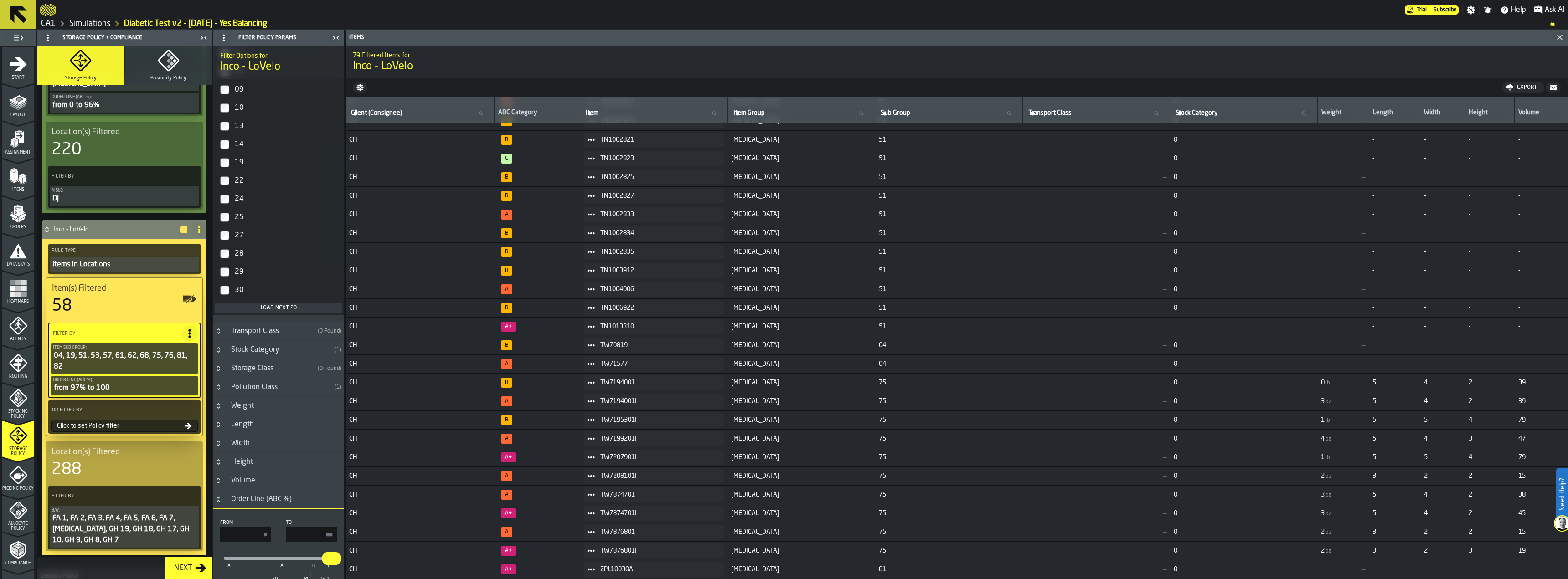
click at [136, 425] on div "Click to set Policy filter" at bounding box center [119, 426] width 132 height 7
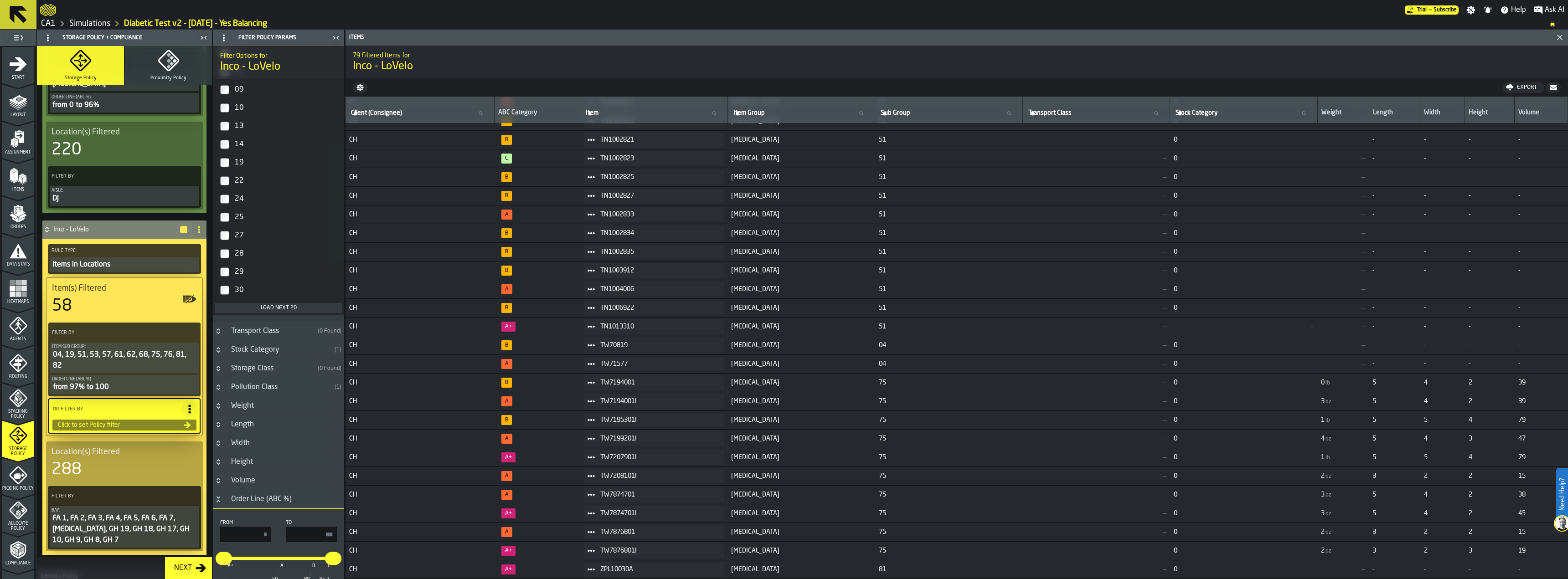
type input "*"
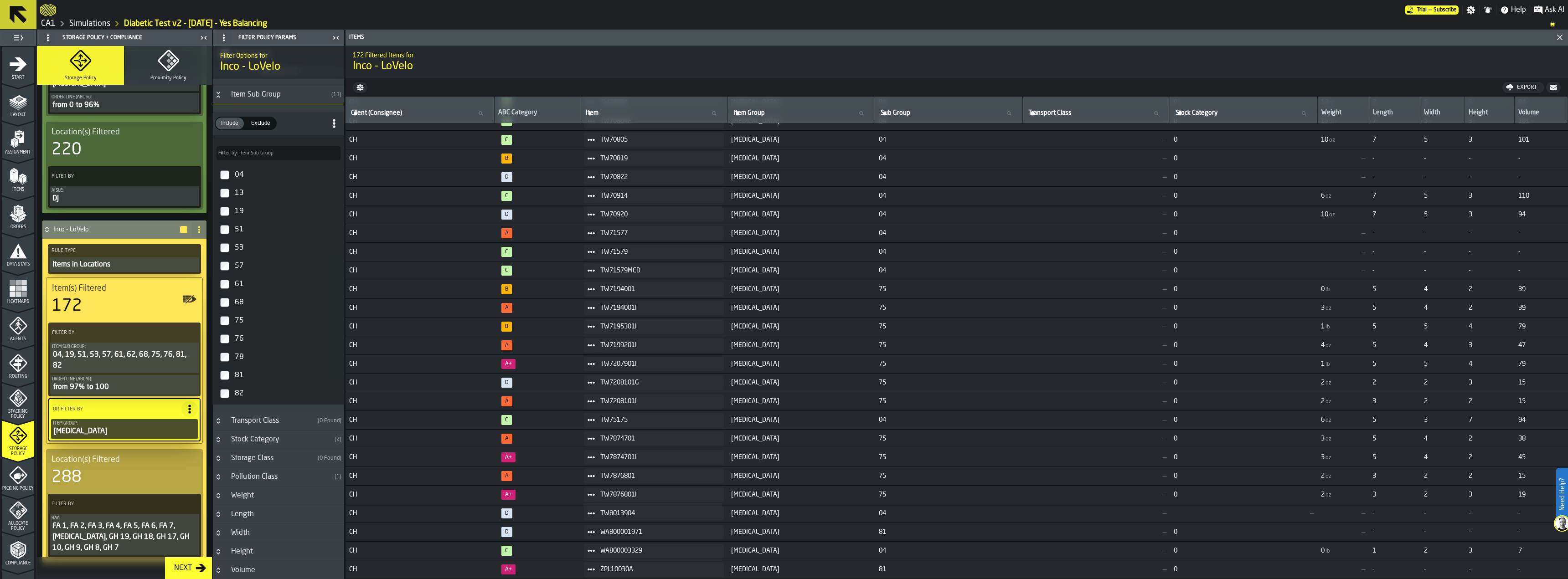
scroll to position [592, 0]
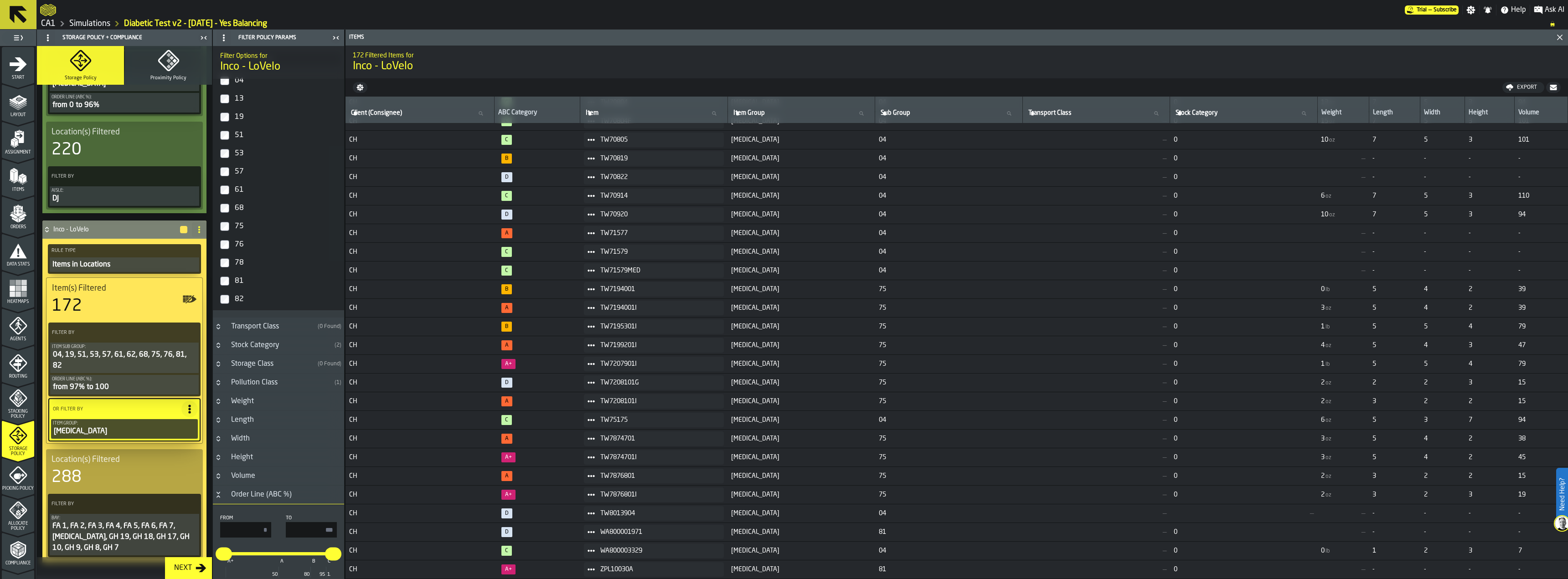
click at [261, 535] on input "*" at bounding box center [246, 530] width 52 height 16
type input "**"
click at [302, 537] on input "***" at bounding box center [312, 530] width 52 height 16
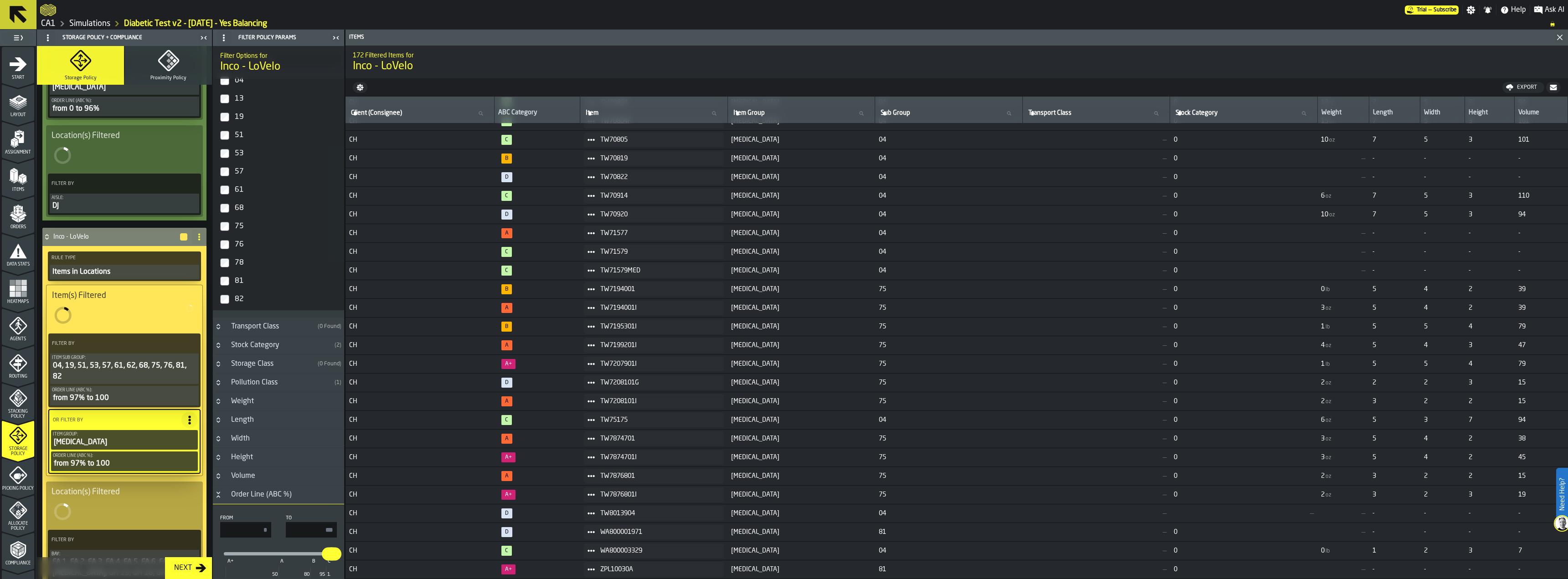
type input "**"
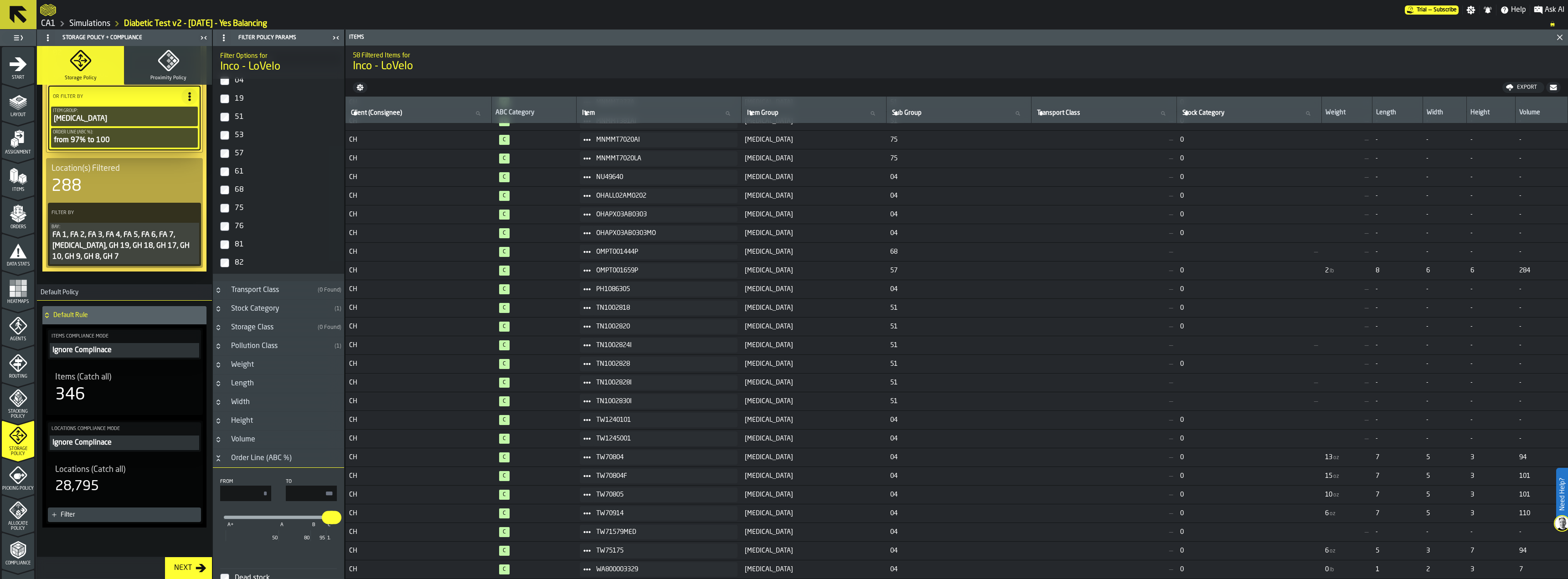
scroll to position [589, 0]
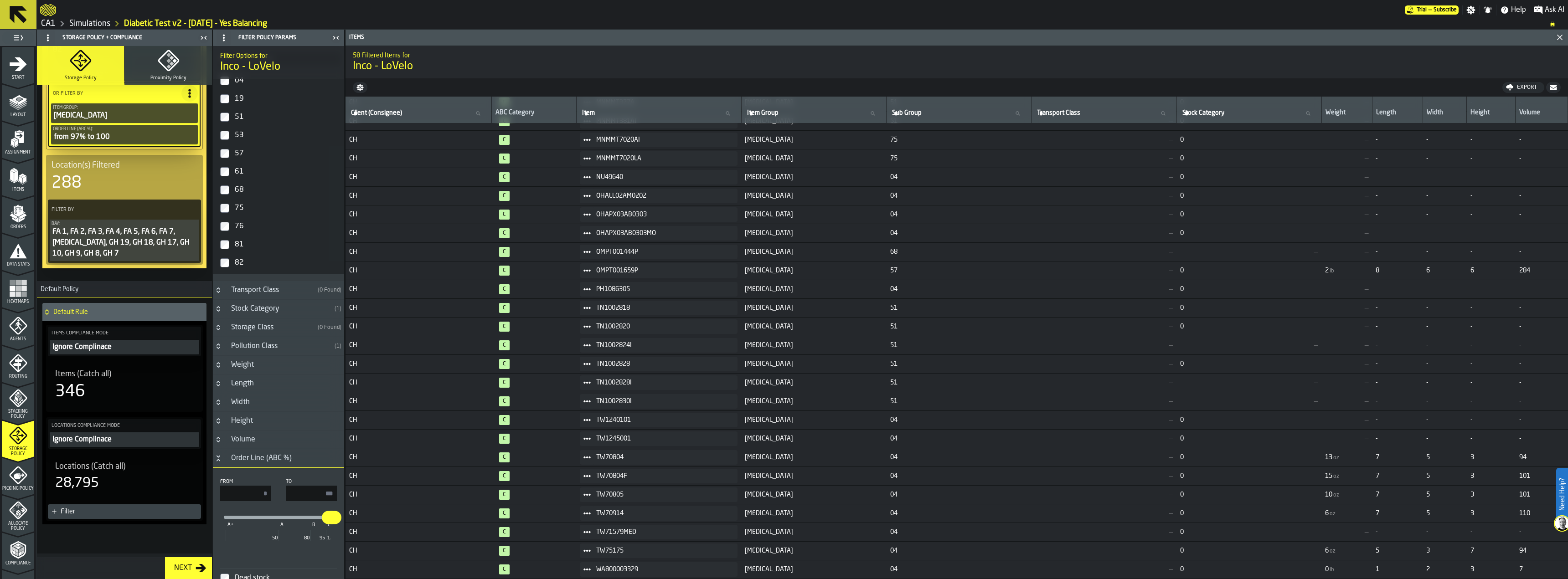
click at [143, 404] on div "Items (Catch all) 346" at bounding box center [124, 384] width 154 height 47
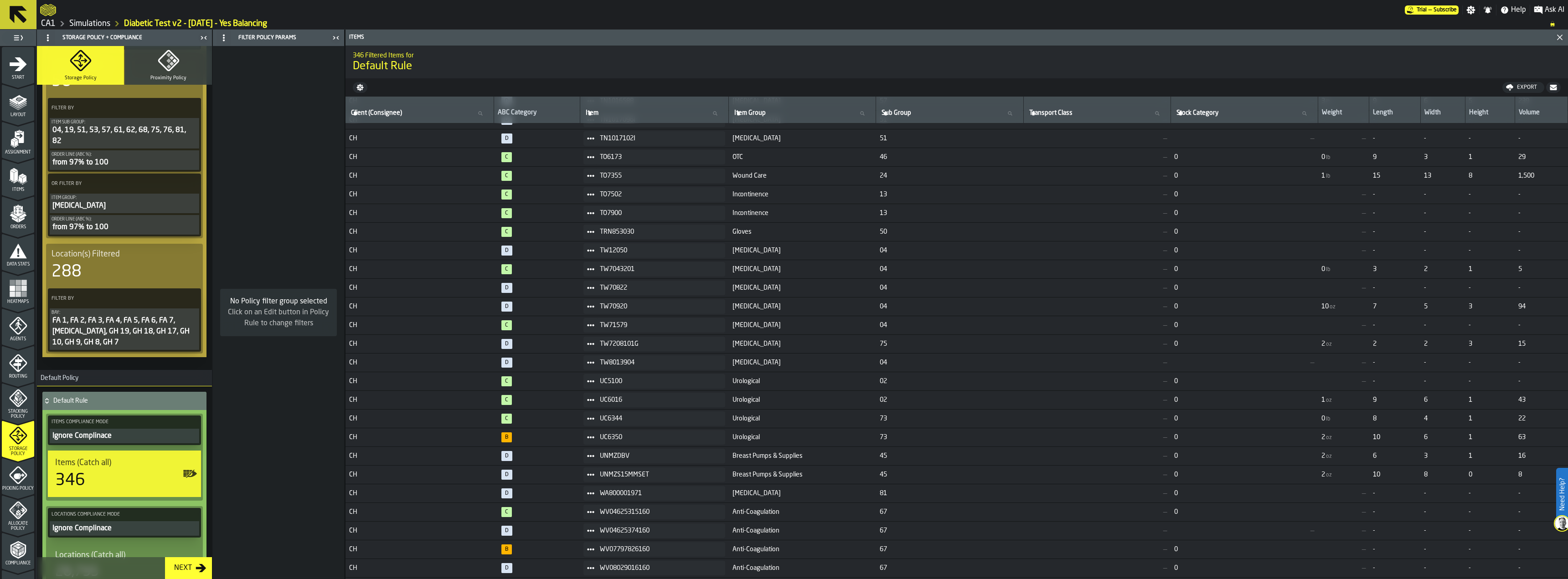
scroll to position [495, 0]
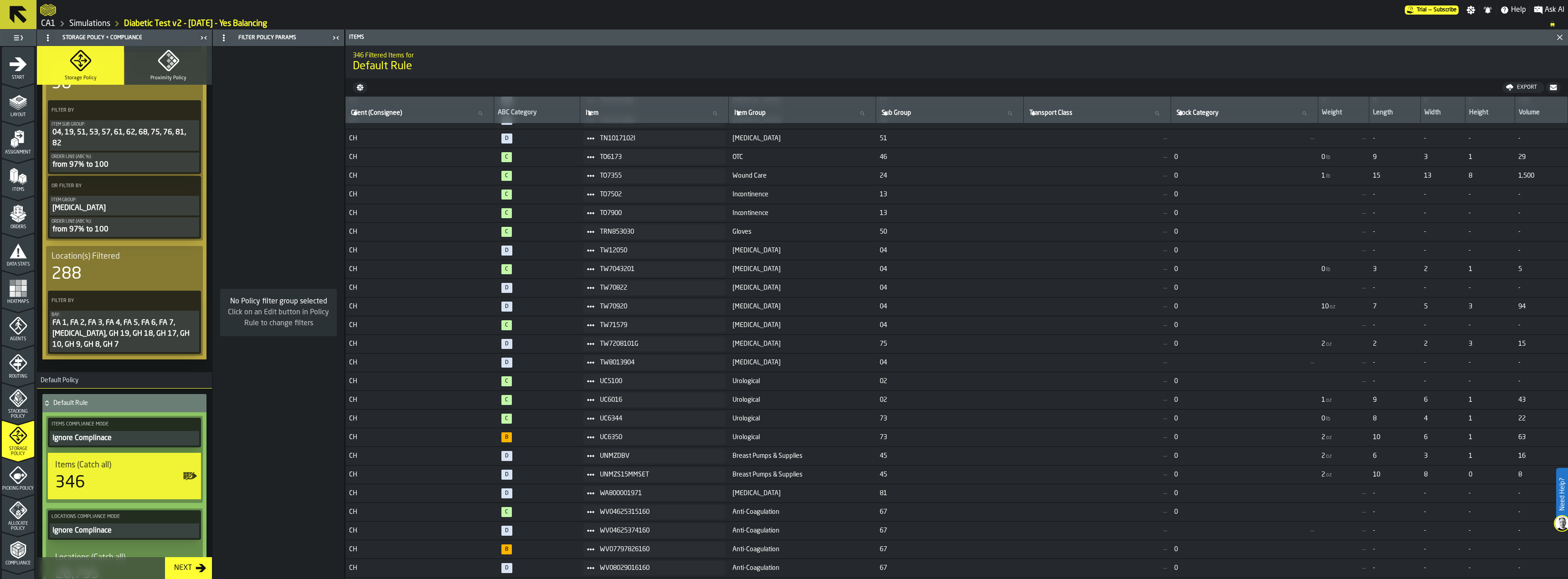
click at [790, 268] on span "Diabetes" at bounding box center [802, 268] width 140 height 7
click at [798, 249] on span "Diabetes" at bounding box center [802, 249] width 140 height 7
click at [587, 269] on icon at bounding box center [590, 268] width 7 height 7
click at [599, 288] on li "Show Assignment" at bounding box center [607, 284] width 58 height 17
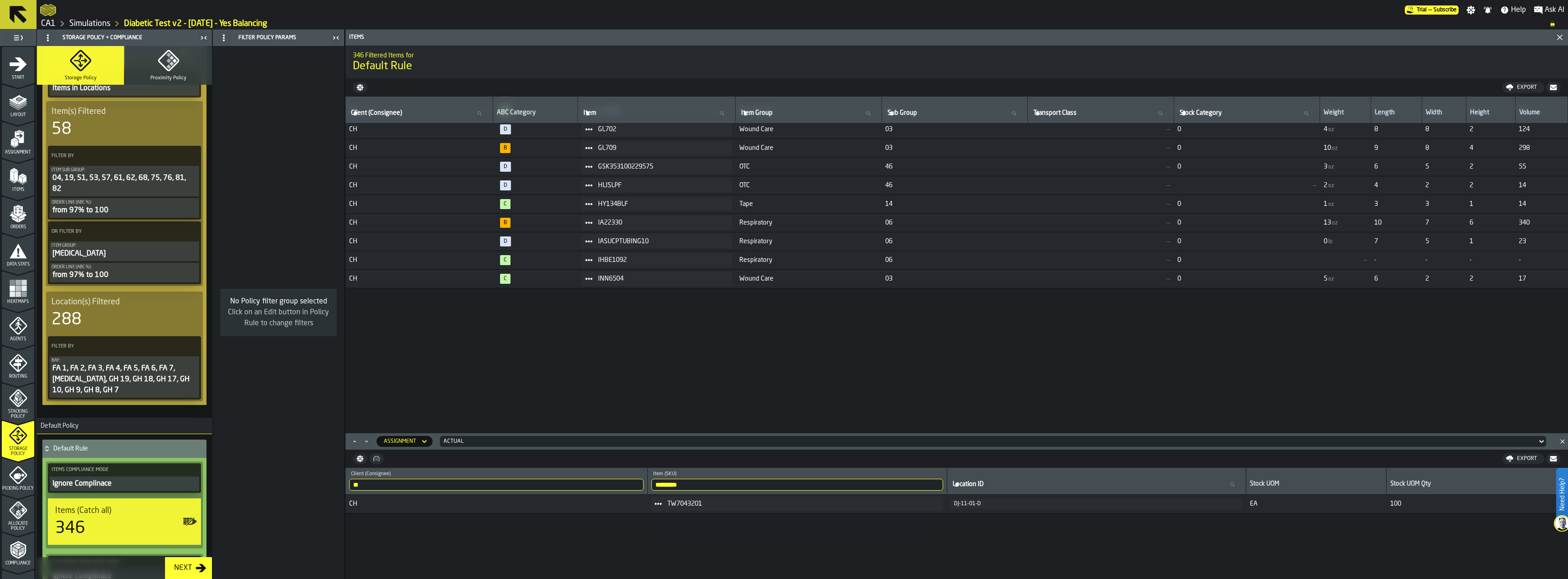
scroll to position [3496, 0]
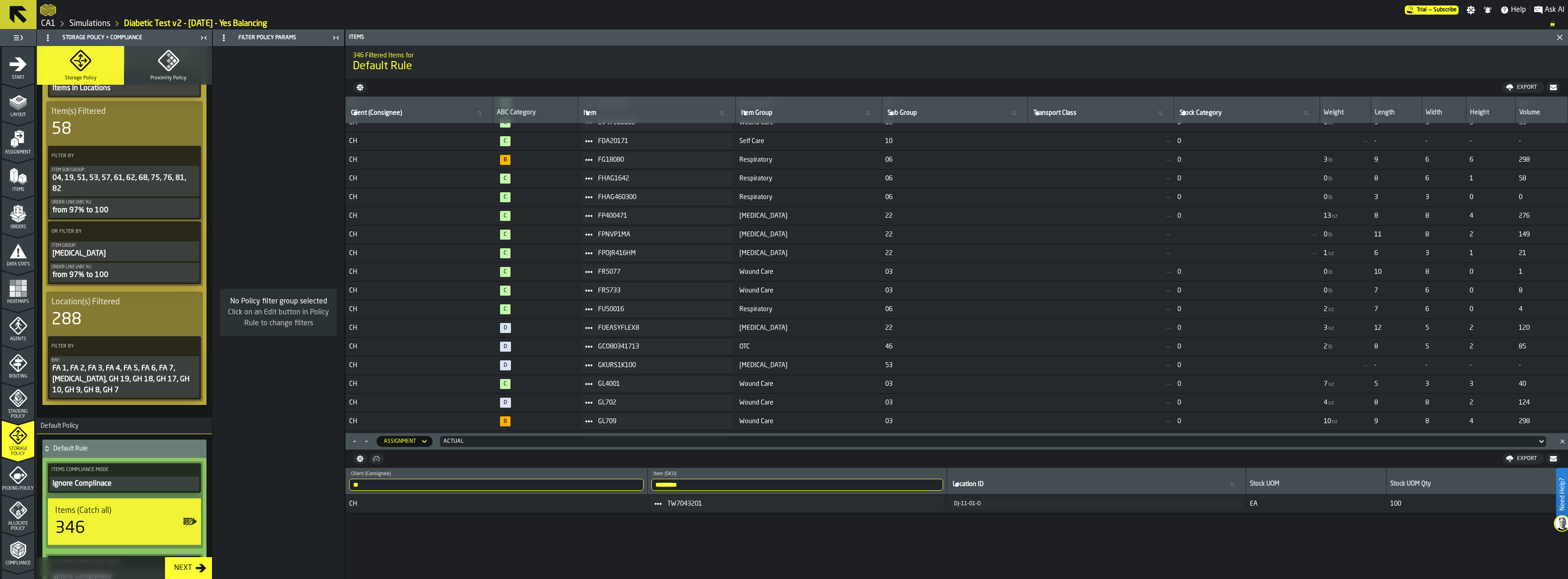
click at [19, 486] on span "Picking Policy" at bounding box center [18, 488] width 33 height 5
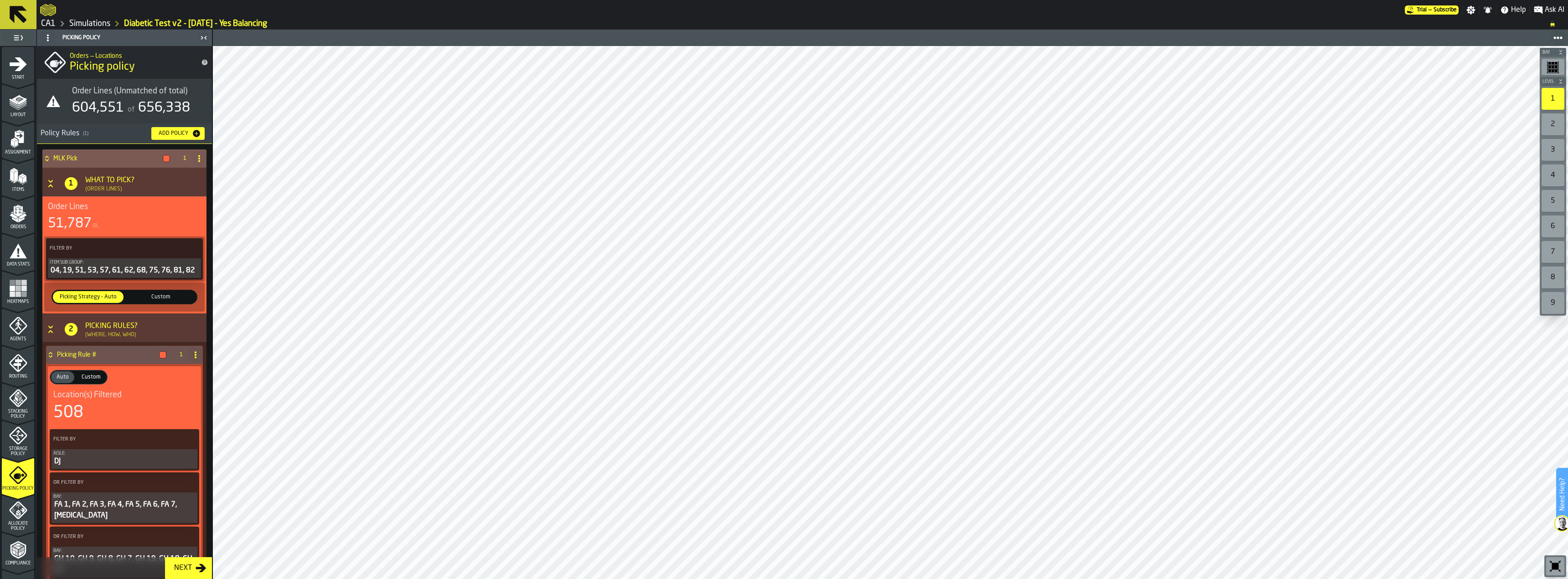
click at [193, 246] on icon at bounding box center [192, 247] width 9 height 9
click at [175, 296] on li "Add (OR) Filter" at bounding box center [168, 290] width 58 height 22
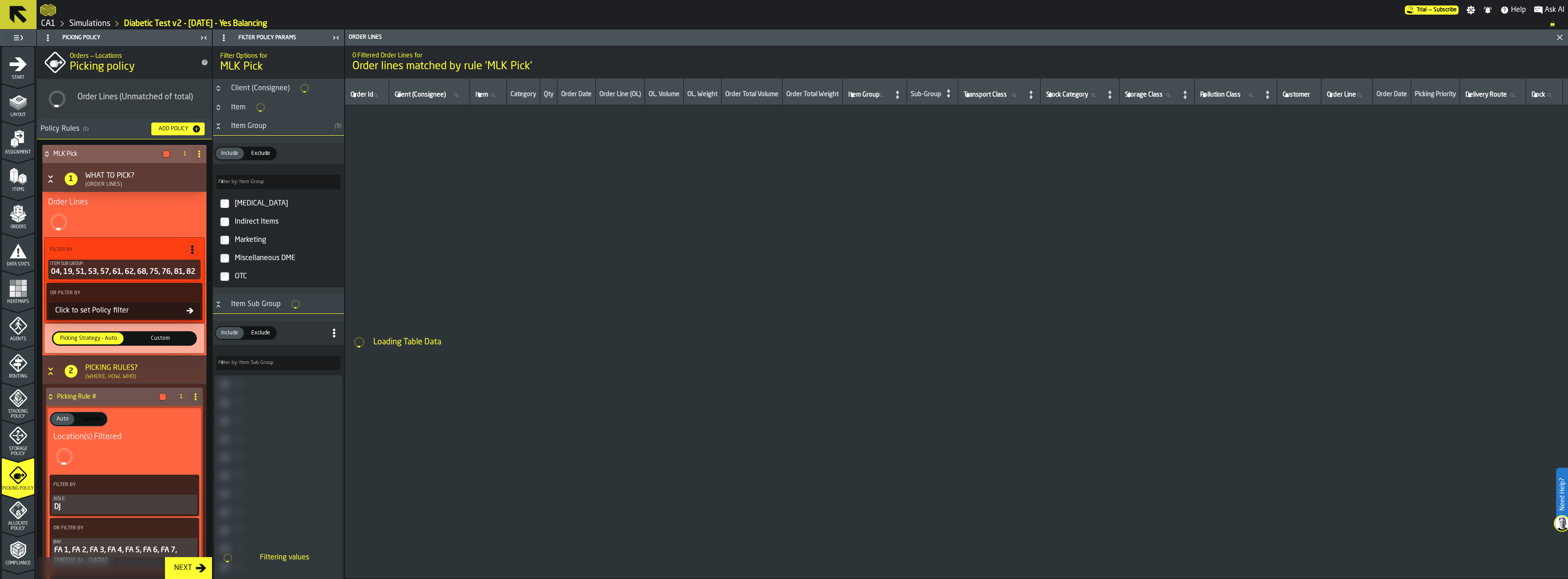
click at [113, 316] on div "Click to set Policy filter" at bounding box center [119, 310] width 135 height 11
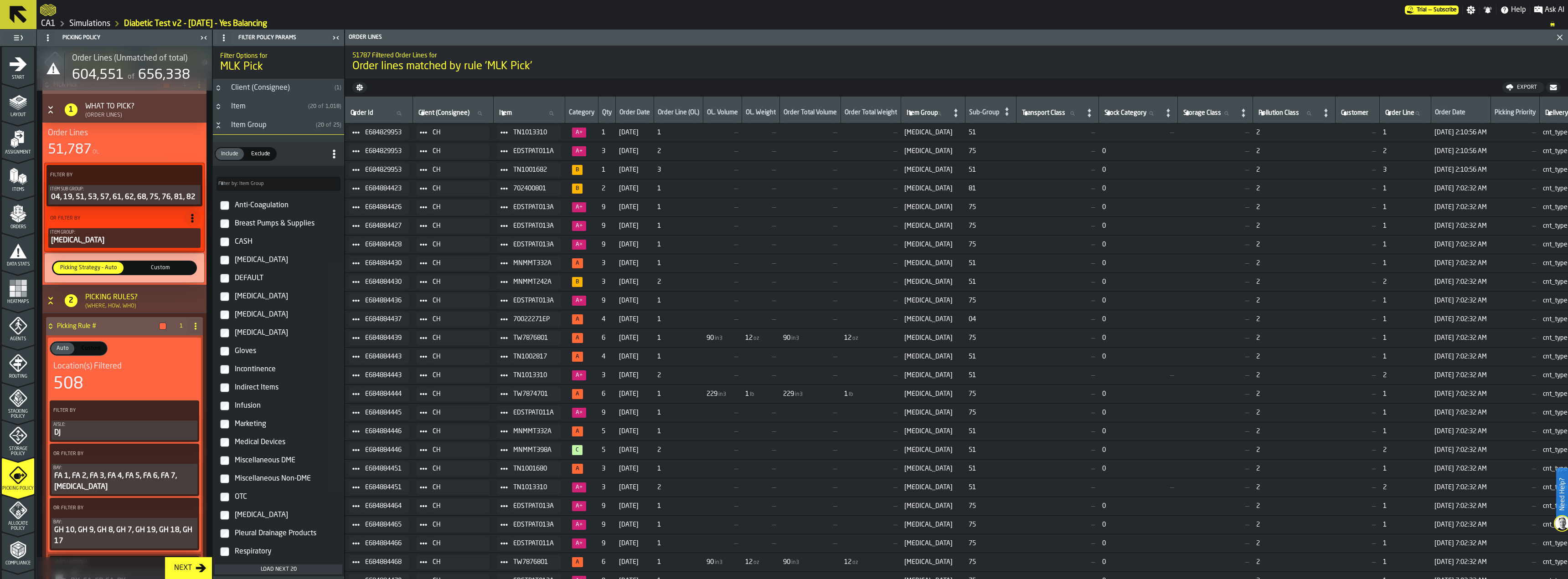
scroll to position [223, 0]
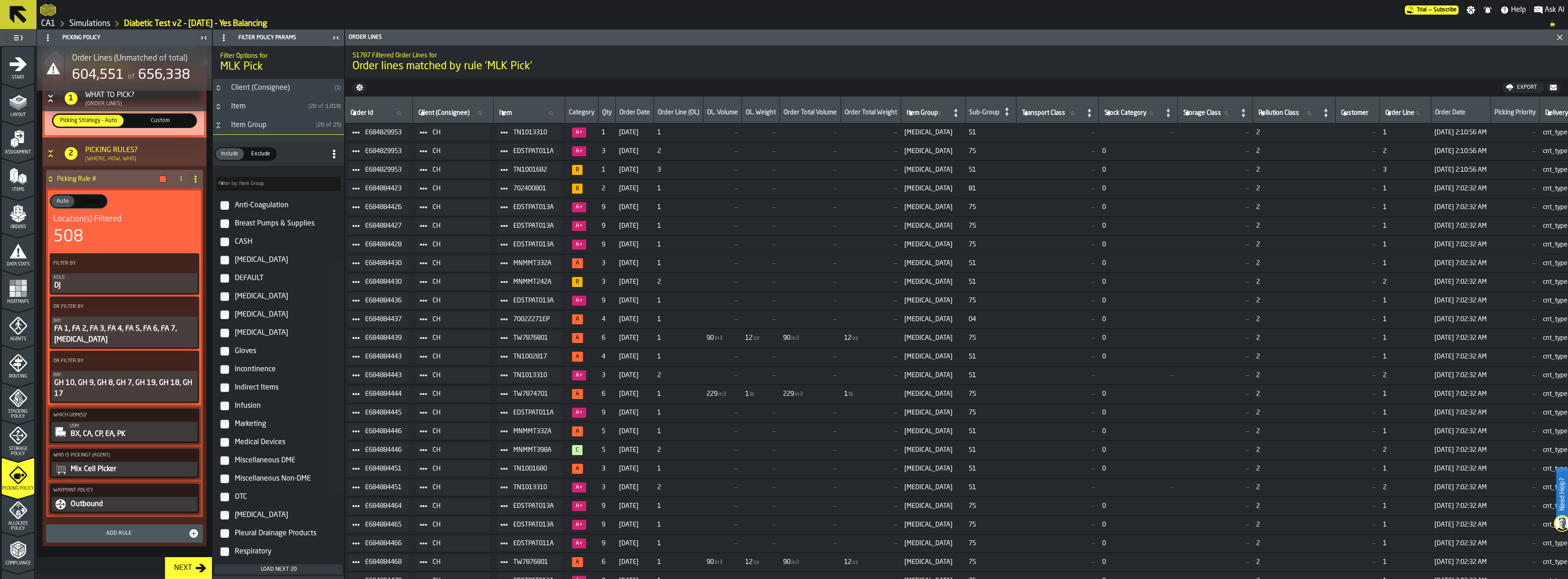
click at [15, 523] on span "Allocate Policy" at bounding box center [18, 526] width 33 height 10
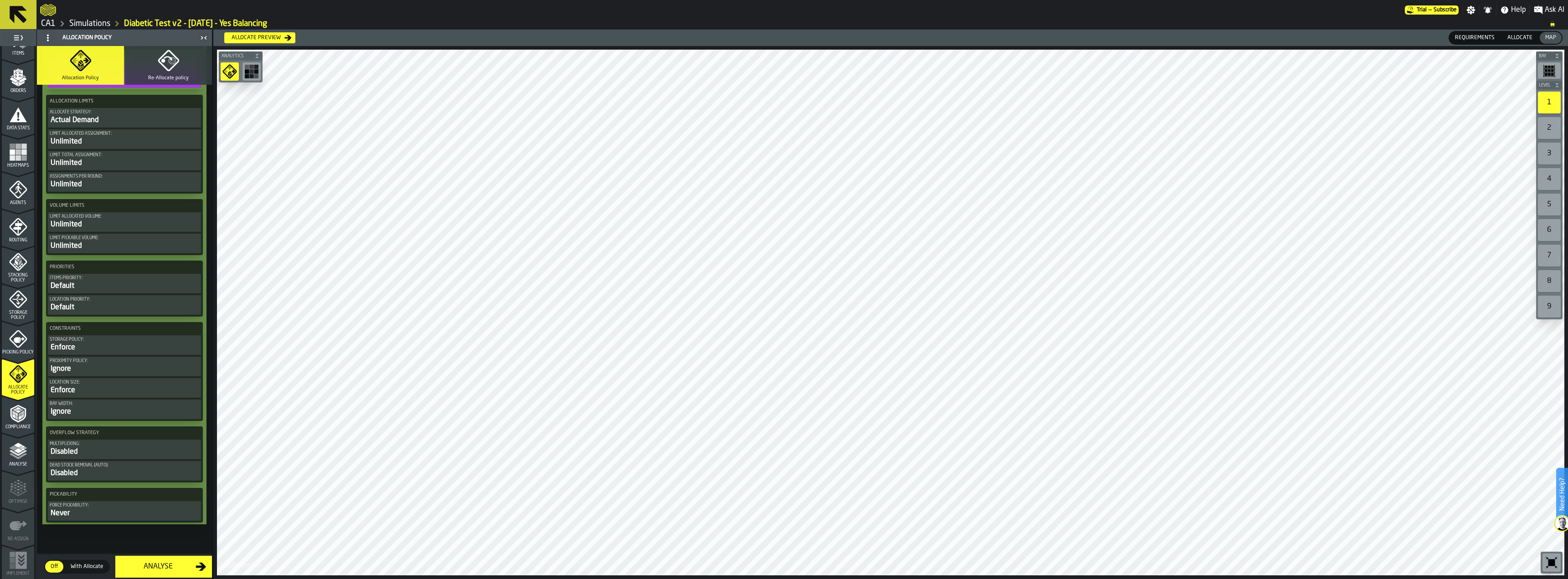
scroll to position [137, 0]
click at [17, 454] on polyline "menu Analyse" at bounding box center [18, 452] width 18 height 6
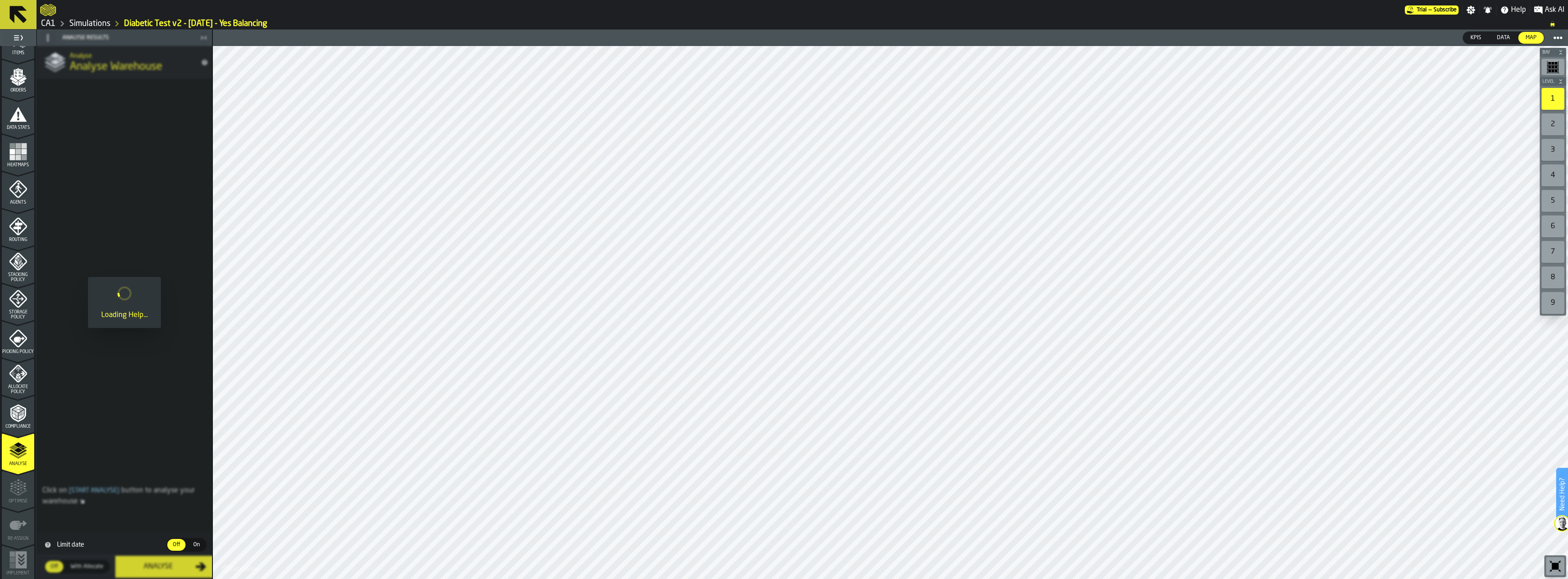
click at [17, 429] on span "Compliance" at bounding box center [18, 426] width 33 height 5
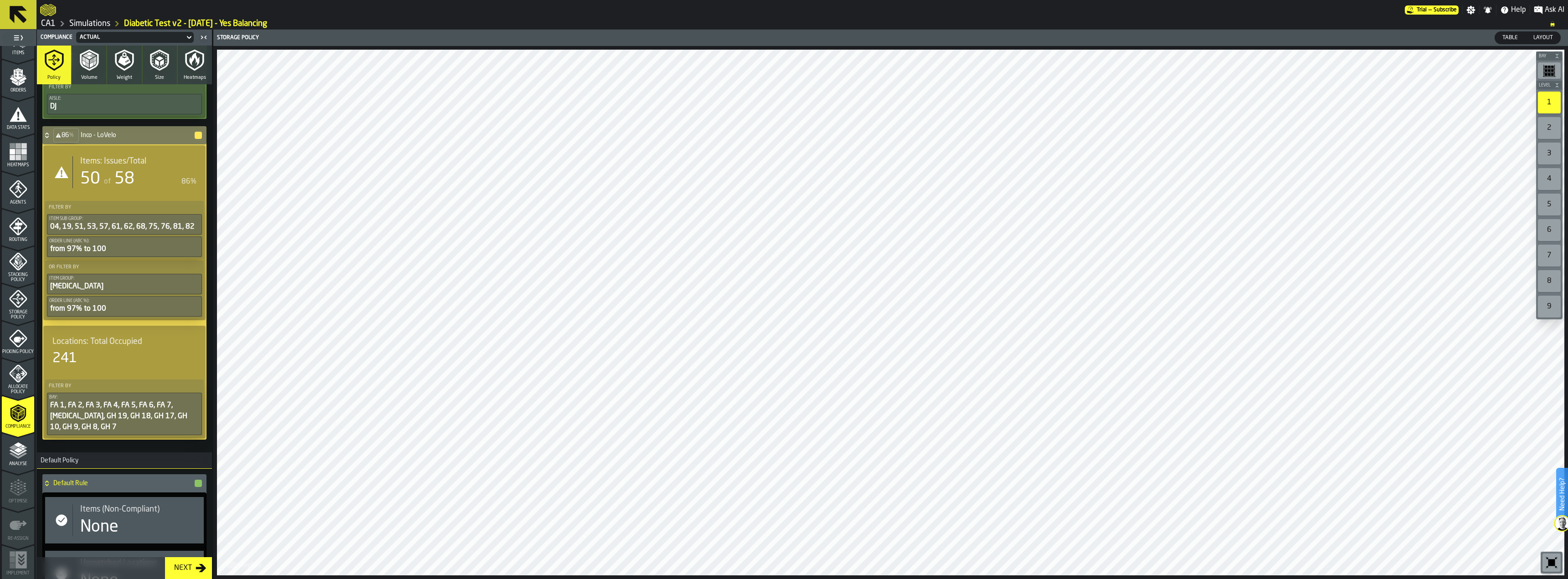
scroll to position [364, 0]
click at [125, 177] on span "58" at bounding box center [125, 178] width 20 height 17
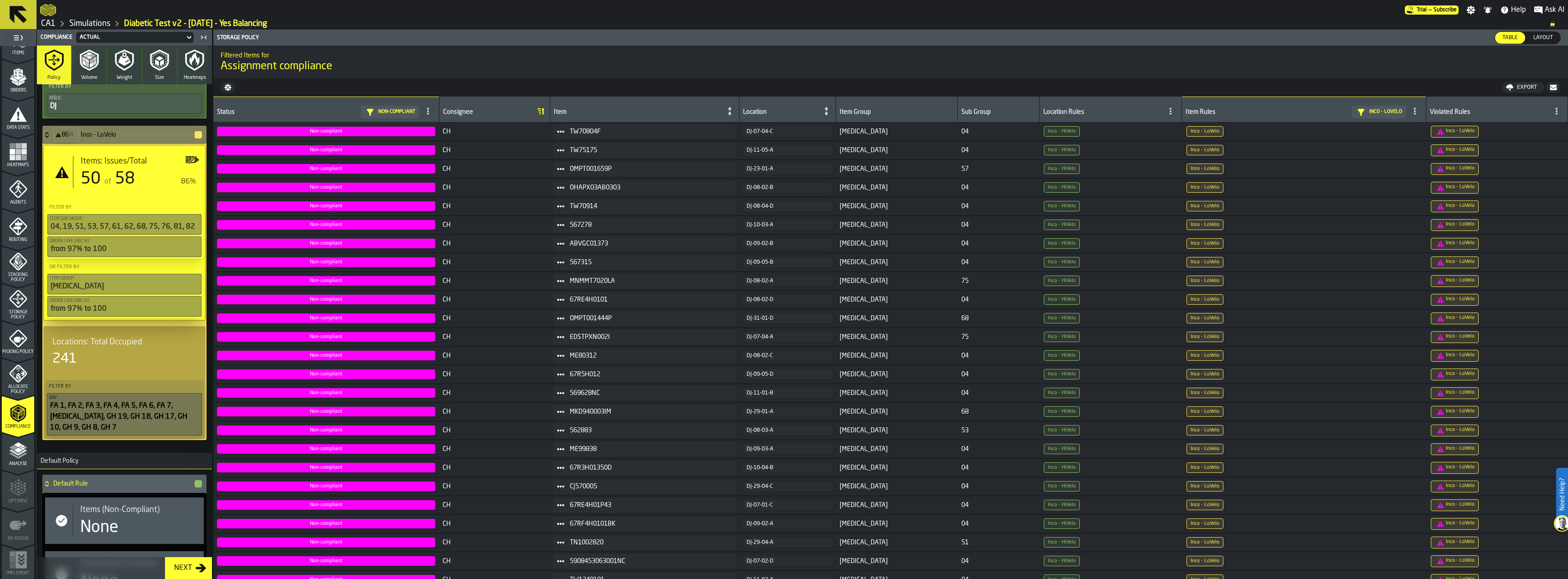
click at [0, 0] on icon at bounding box center [0, 0] width 0 height 0
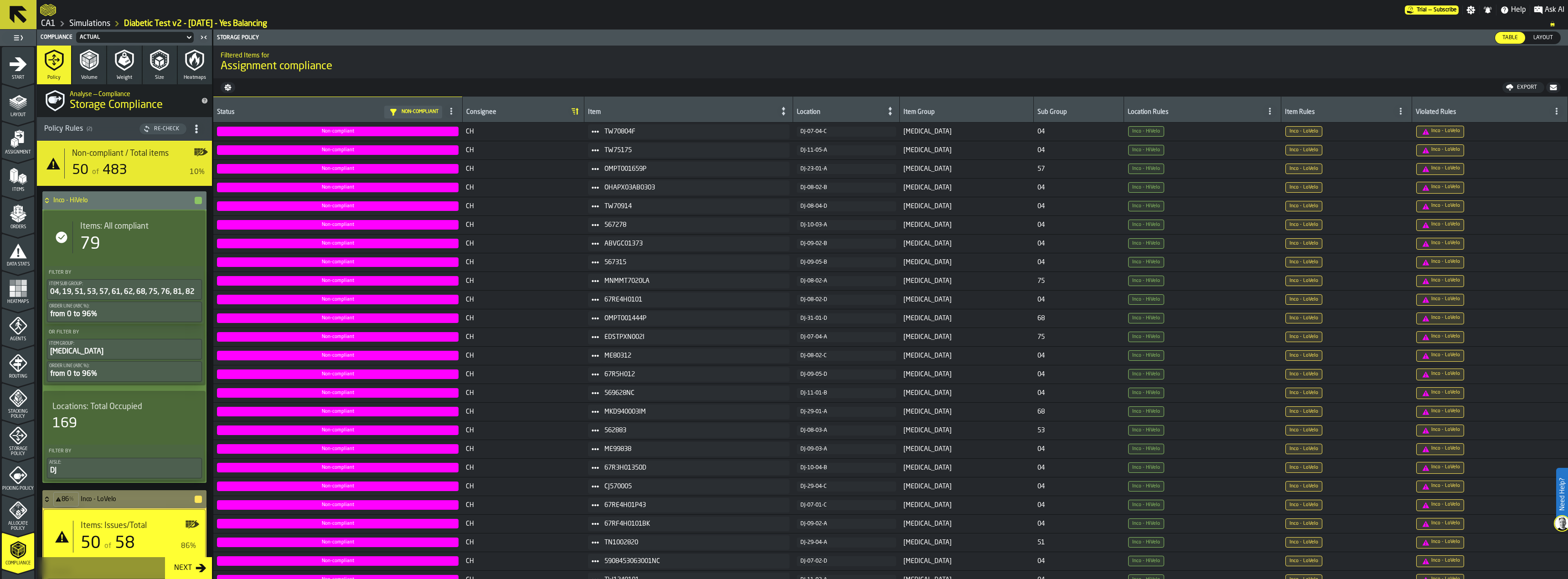
scroll to position [364, 0]
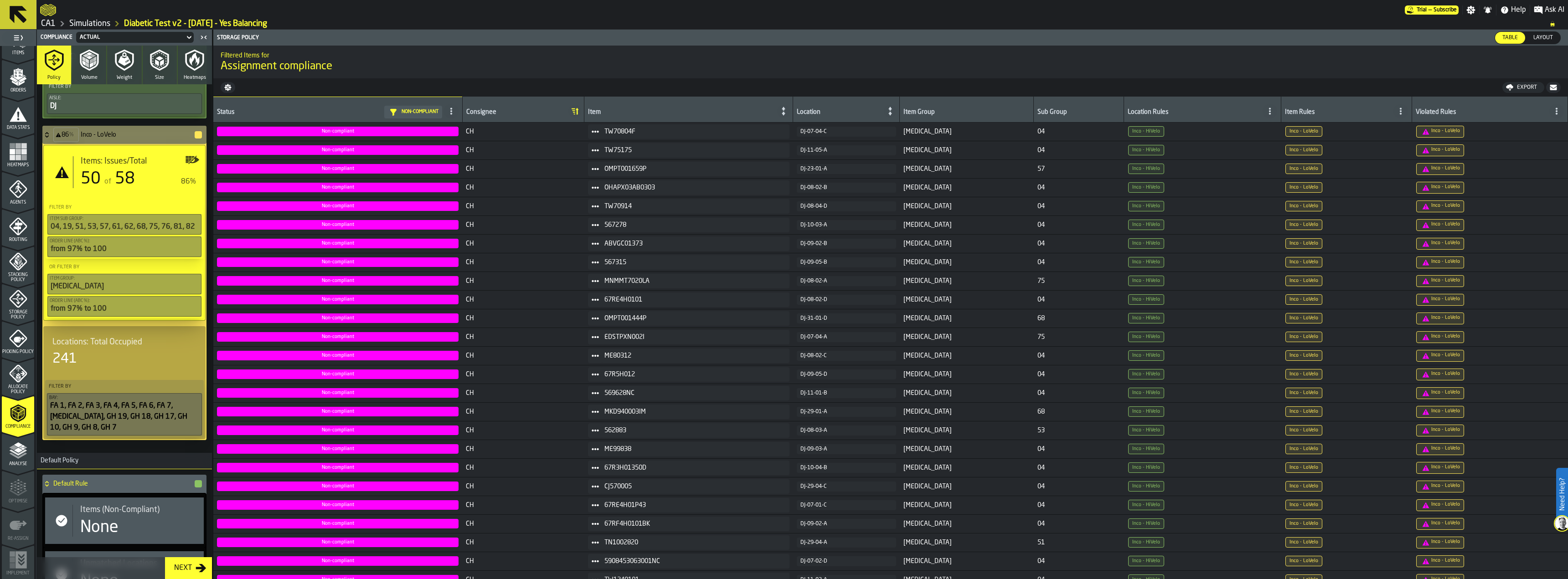
click at [1559, 110] on span at bounding box center [1556, 111] width 15 height 15
click at [1531, 175] on div "Inco - HiVelo" at bounding box center [1532, 172] width 48 height 11
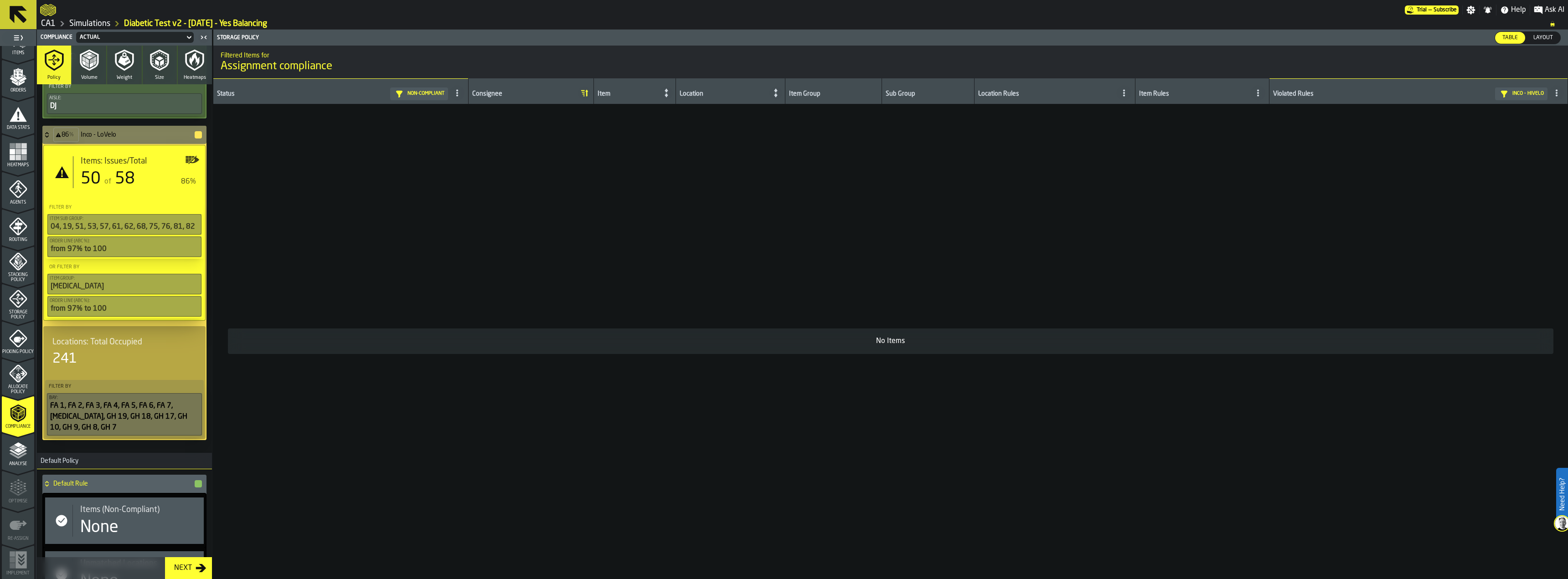
click at [0, 0] on icon at bounding box center [0, 0] width 0 height 0
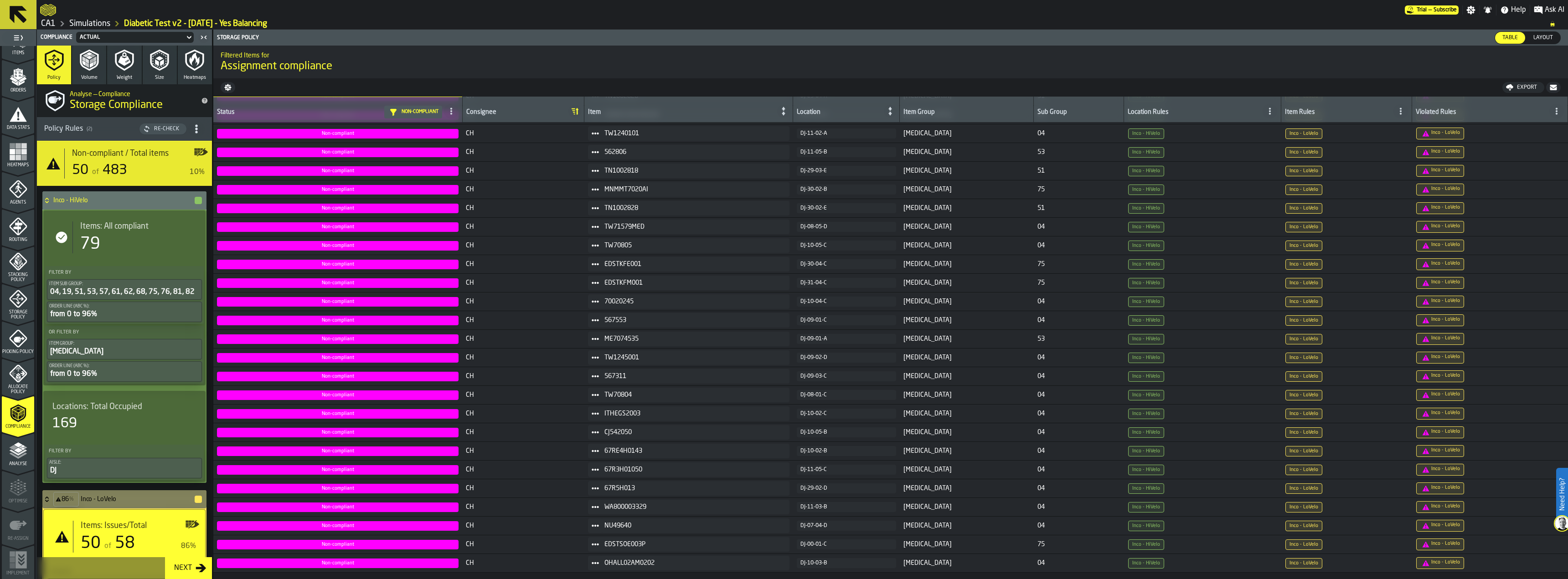
scroll to position [172, 0]
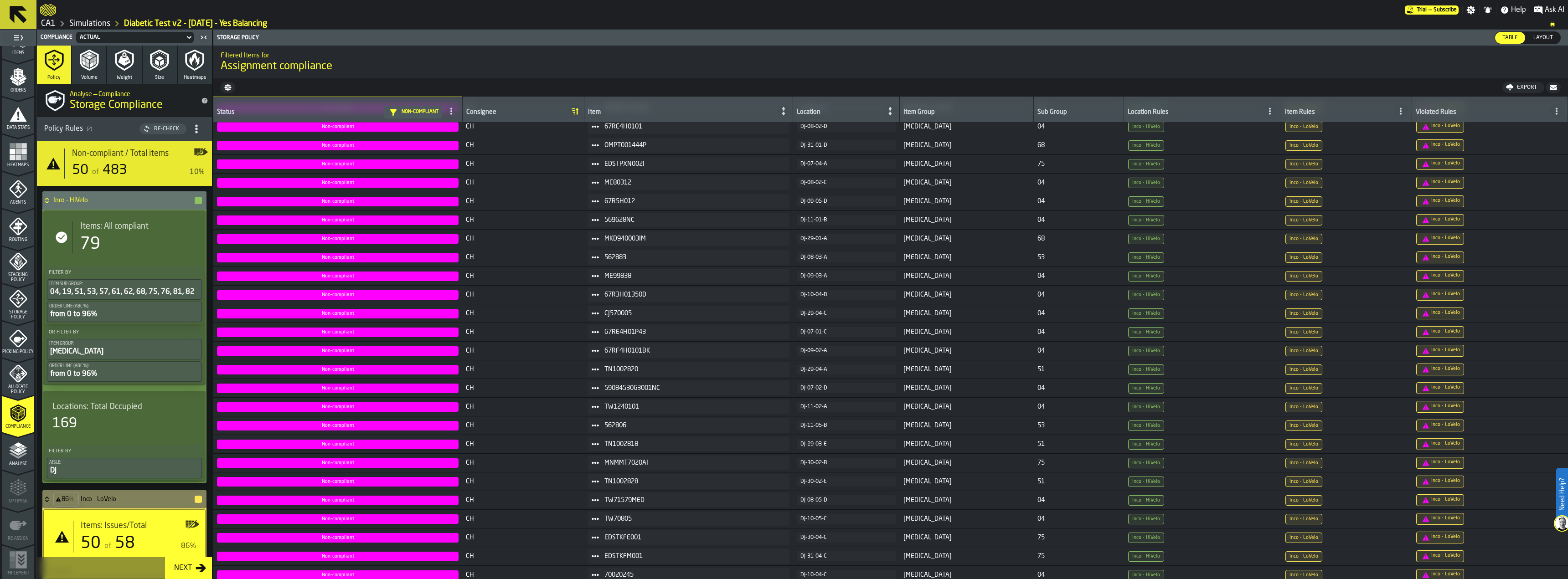
click at [201, 100] on icon "title-Storage Compliance" at bounding box center [204, 100] width 7 height 7
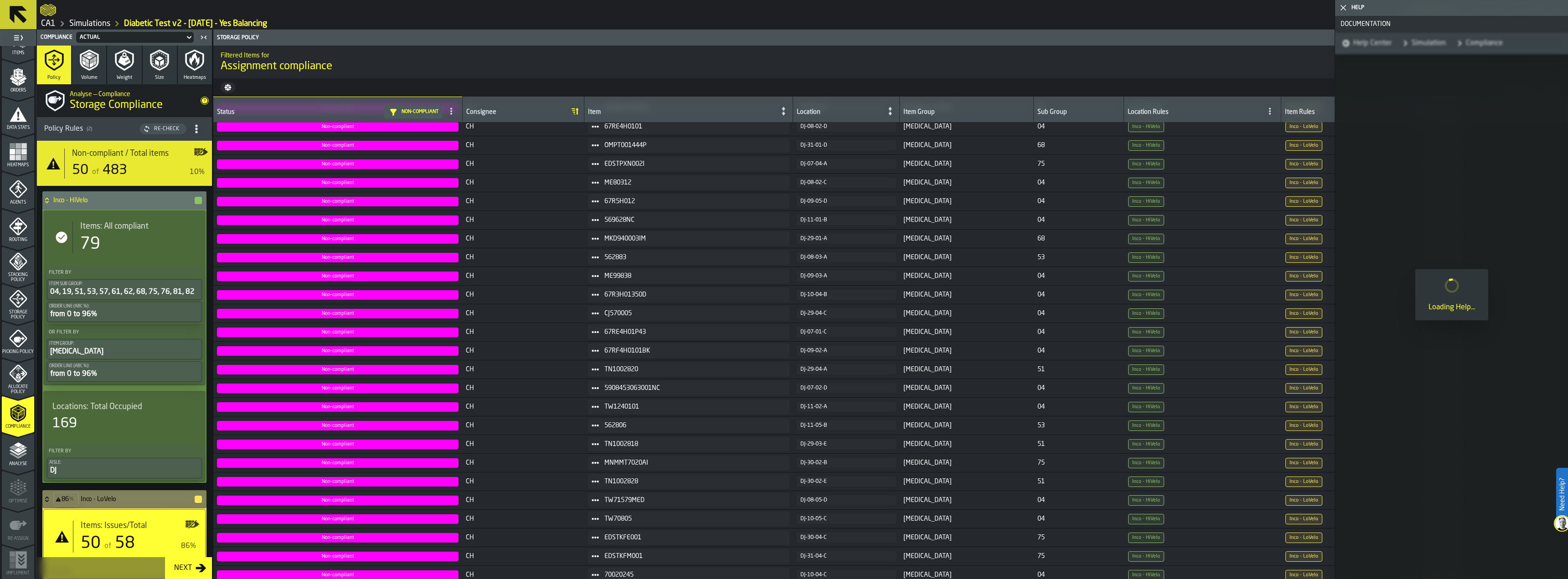
drag, startPoint x: 6, startPoint y: 453, endPoint x: 31, endPoint y: 441, distance: 27.7
click at [6, 453] on div "Analyse" at bounding box center [18, 453] width 33 height 25
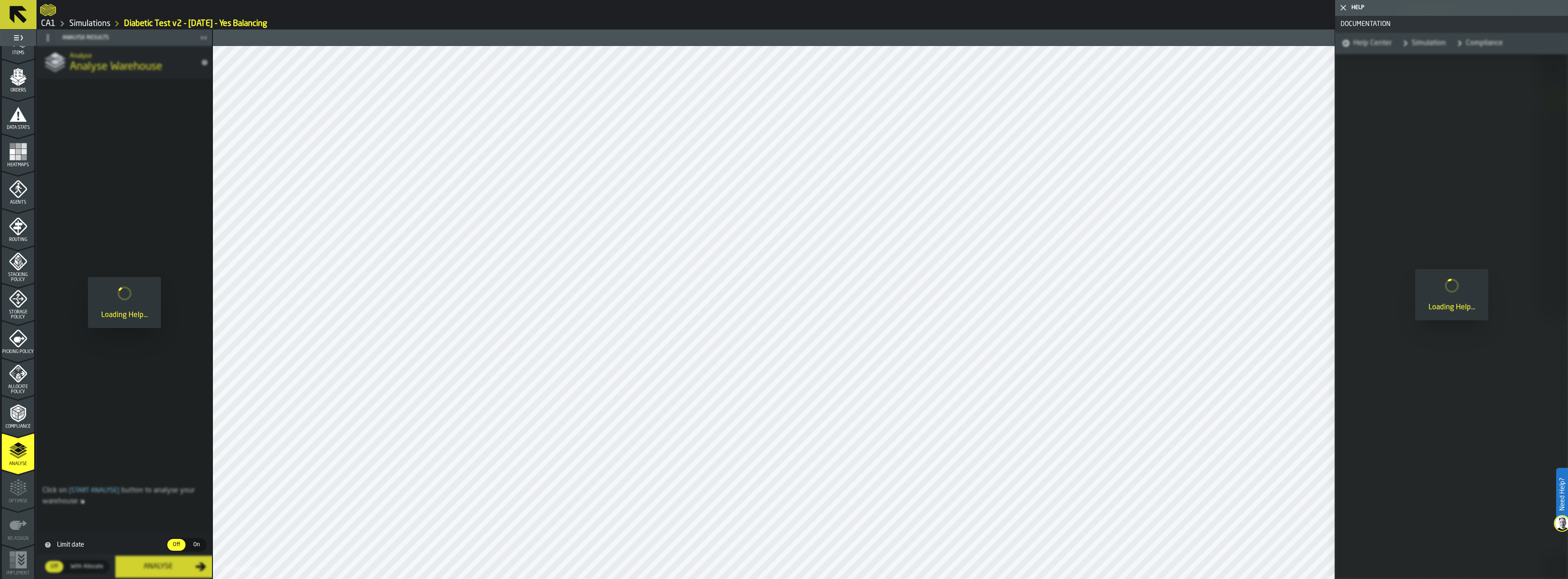
drag, startPoint x: 17, startPoint y: 419, endPoint x: 17, endPoint y: 411, distance: 8.0
click at [18, 419] on polyline "menu Compliance" at bounding box center [19, 417] width 3 height 5
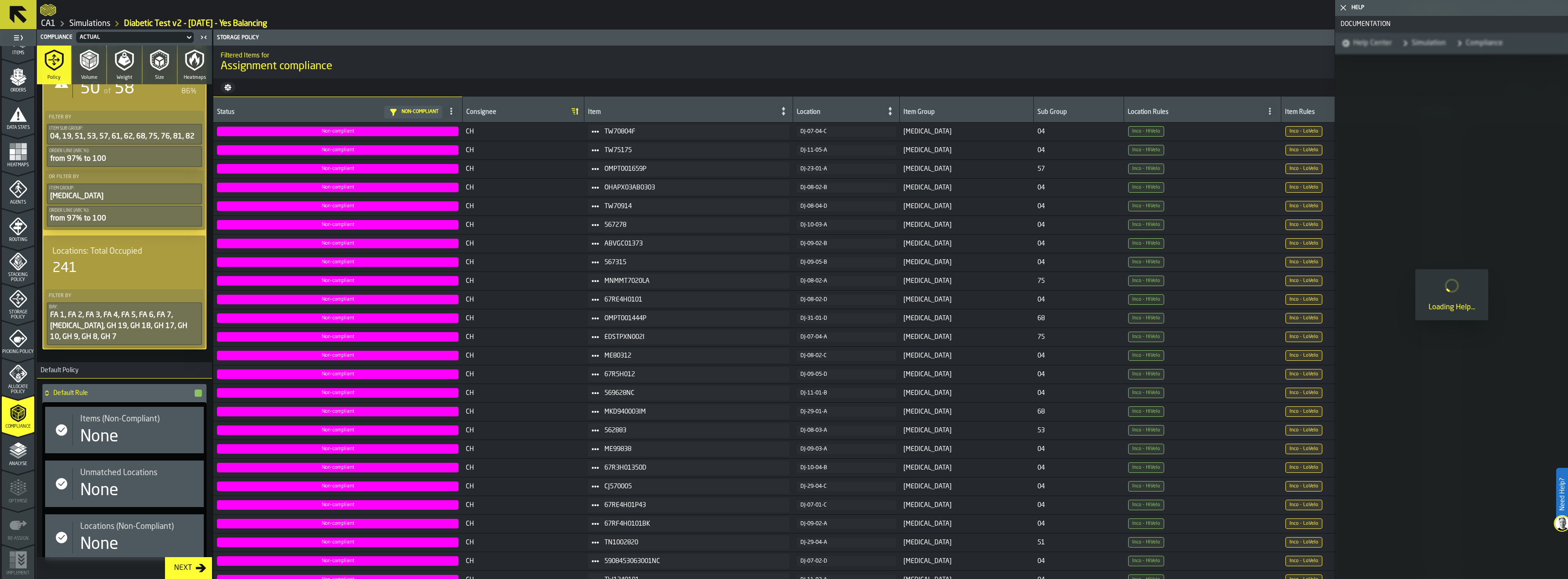
scroll to position [495, 0]
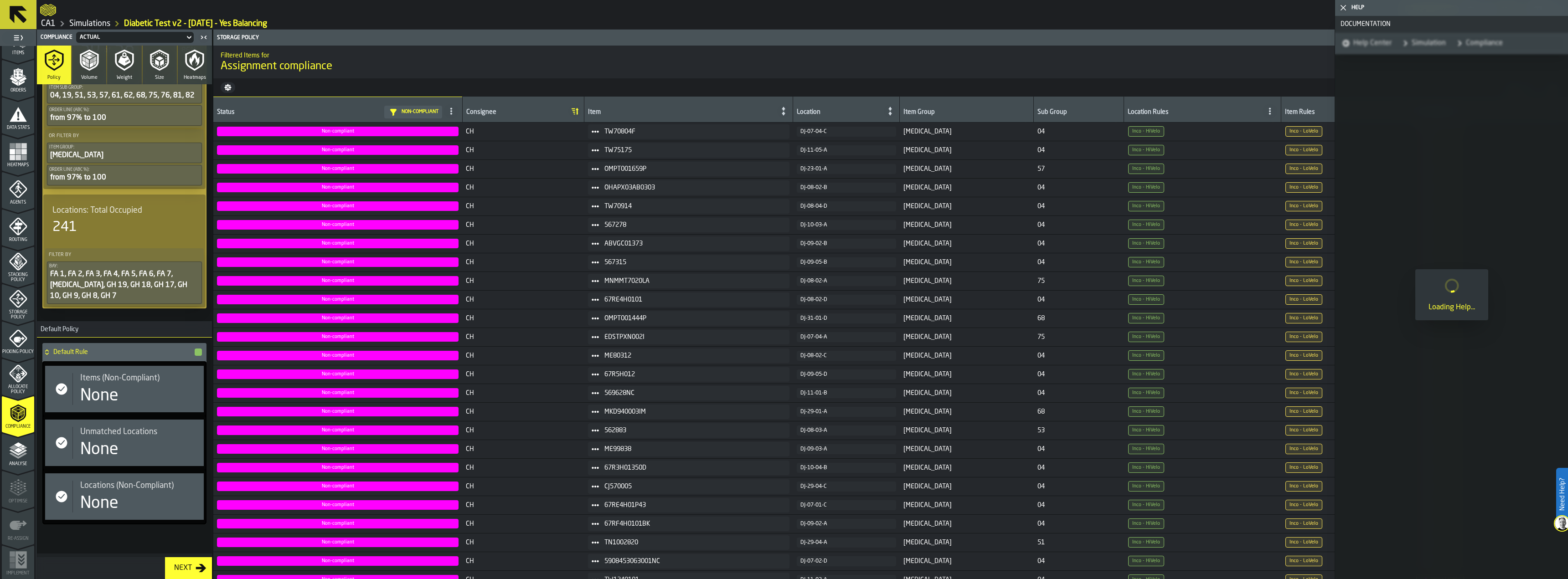
click at [23, 372] on icon "menu Allocate Policy" at bounding box center [18, 373] width 18 height 18
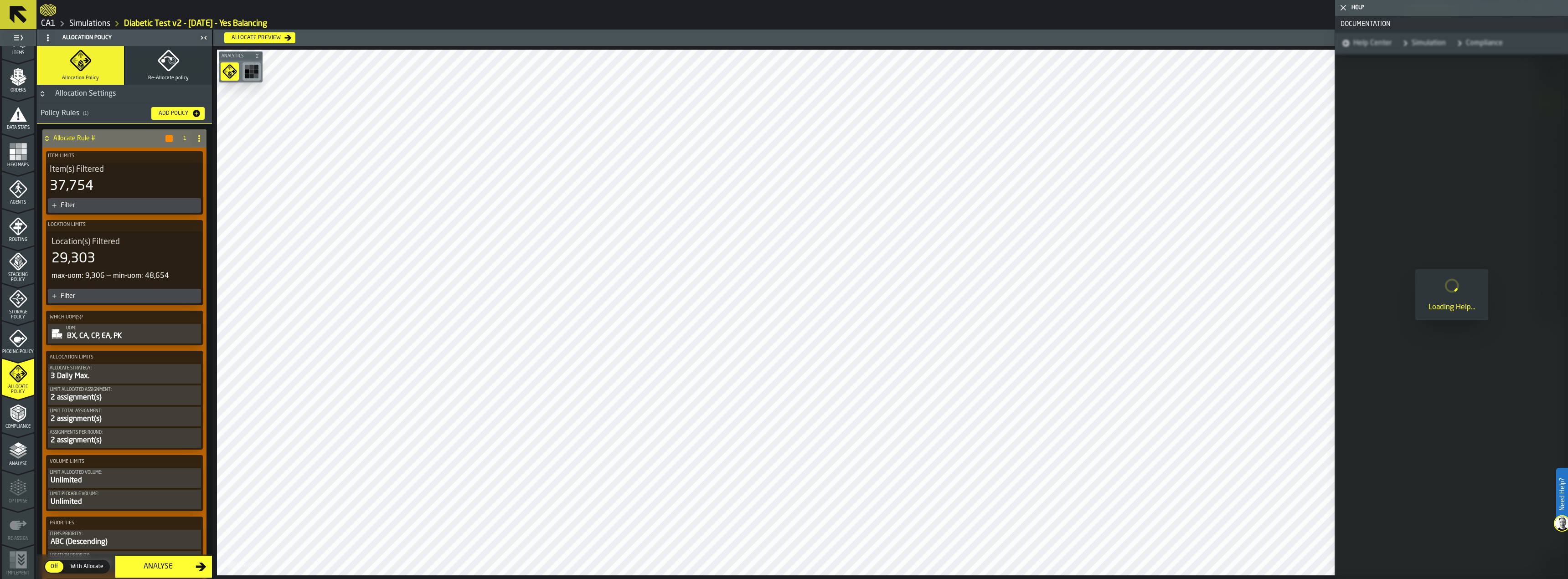
click at [25, 324] on div "Picking Policy" at bounding box center [18, 338] width 33 height 31
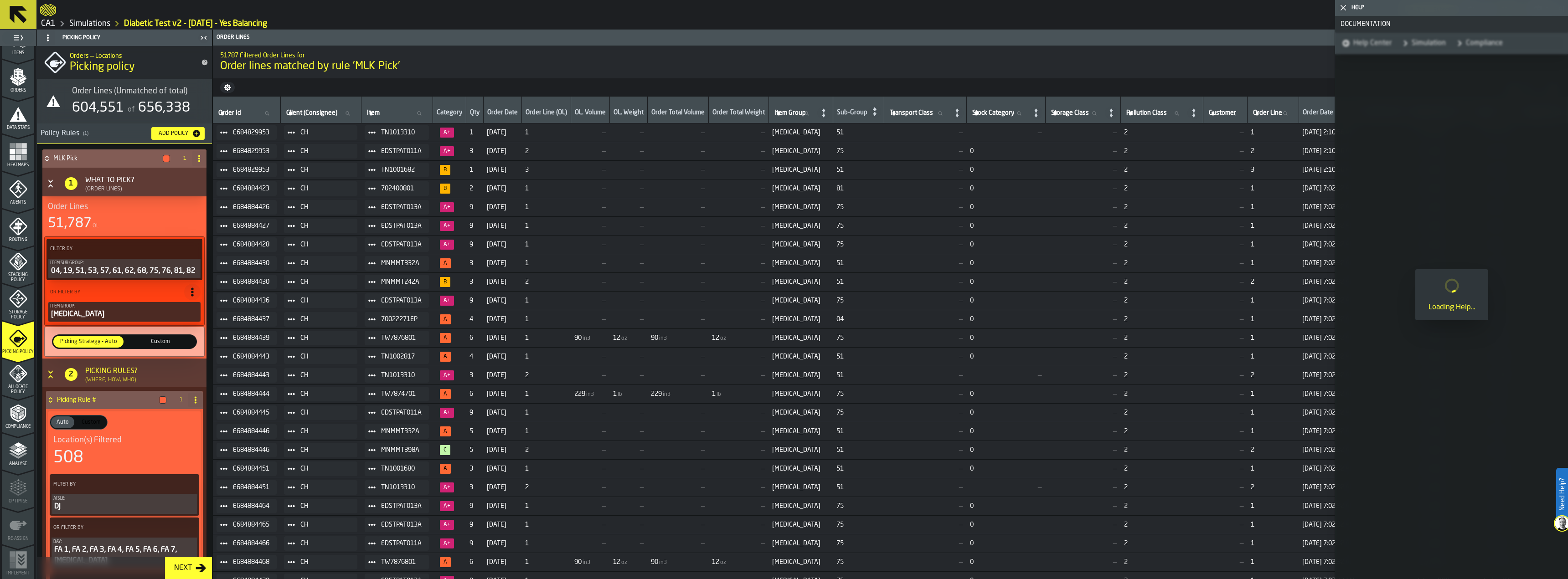
scroll to position [182, 0]
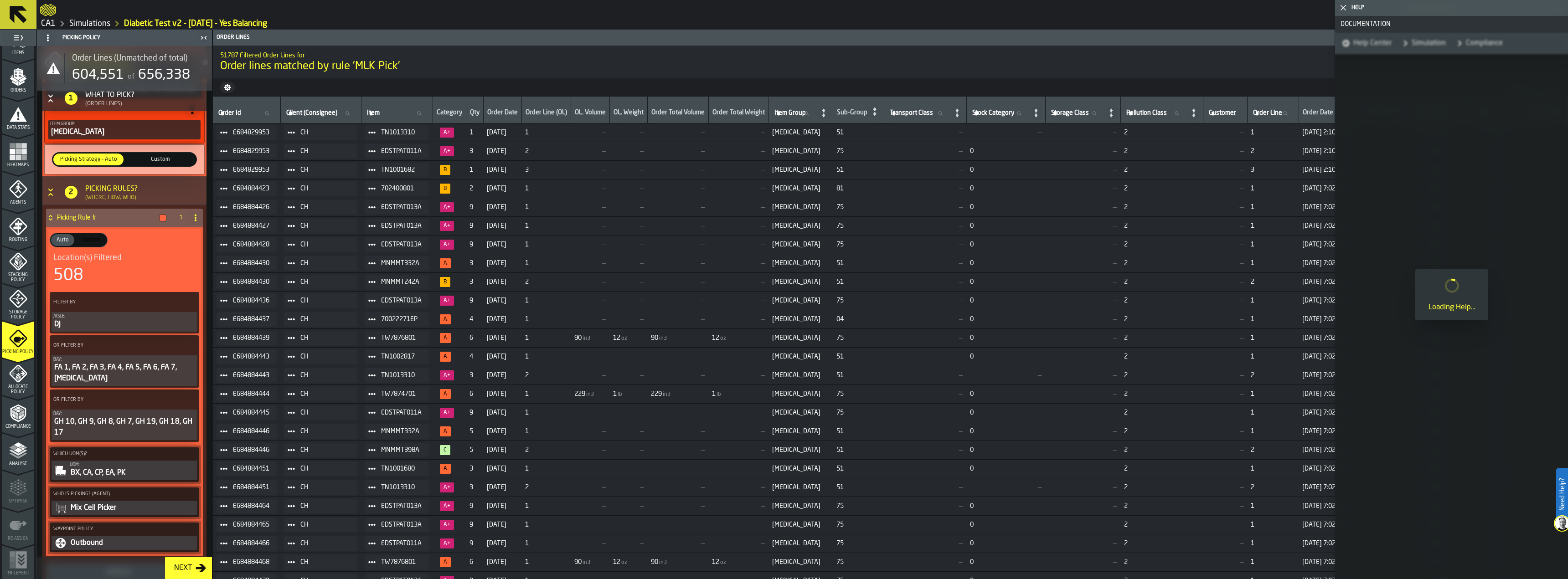
click at [83, 241] on span "Custom" at bounding box center [91, 240] width 27 height 8
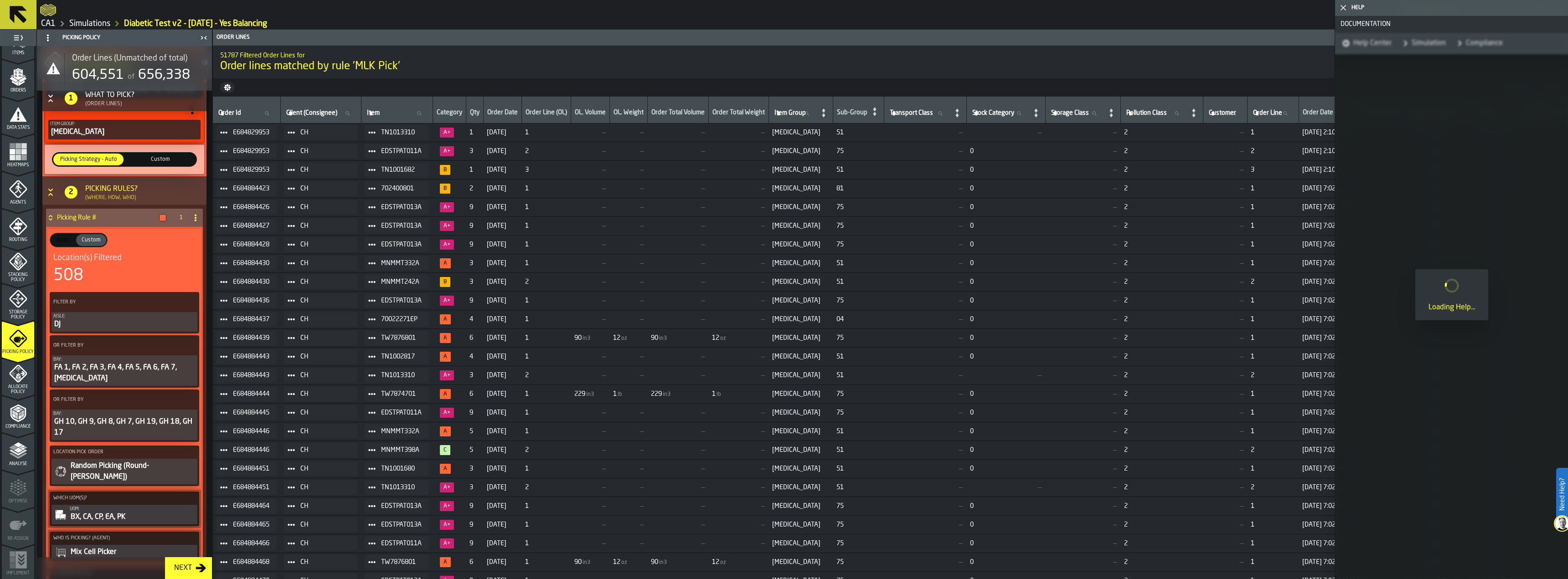
scroll to position [291, 0]
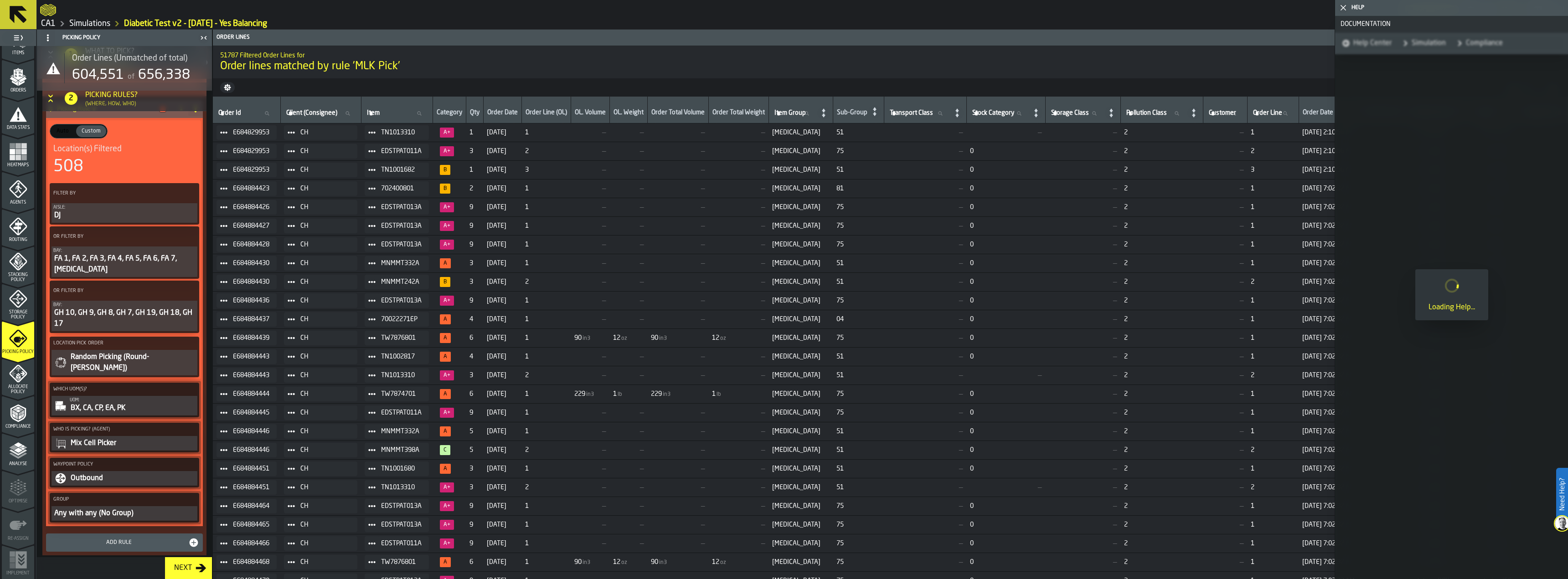
click at [57, 136] on span "Auto" at bounding box center [62, 131] width 20 height 8
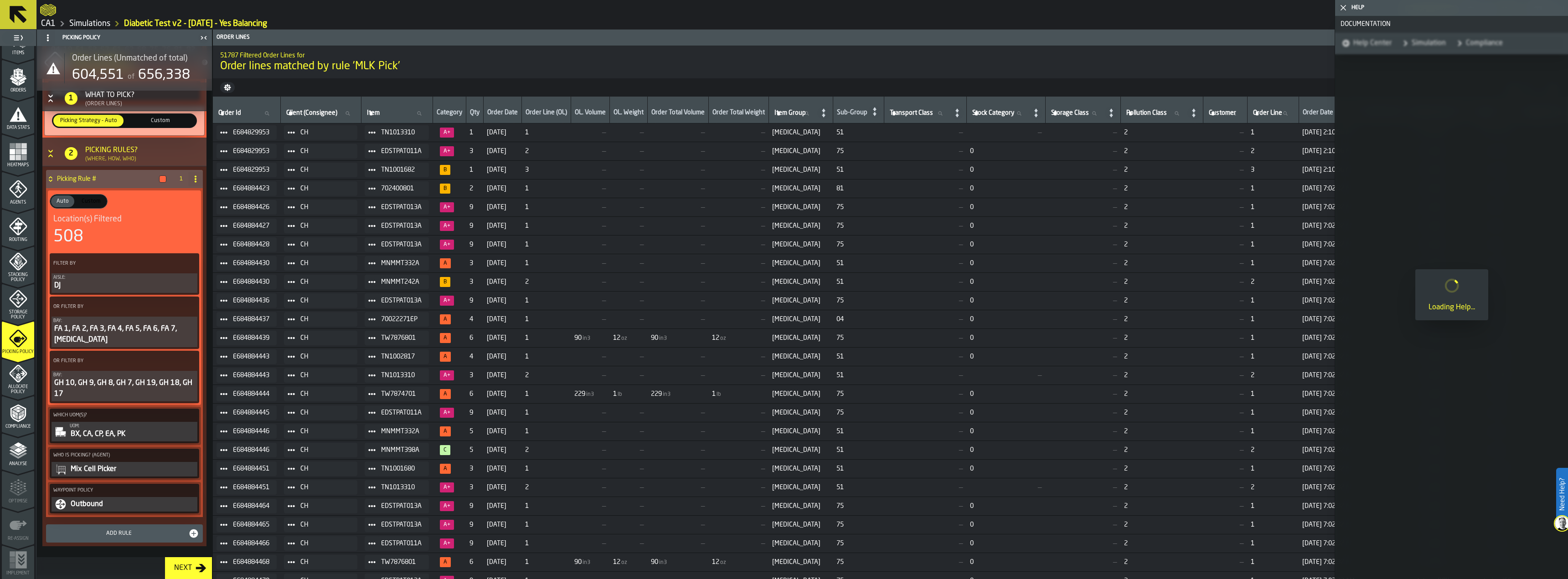
click at [8, 316] on span "Storage Policy" at bounding box center [18, 315] width 33 height 10
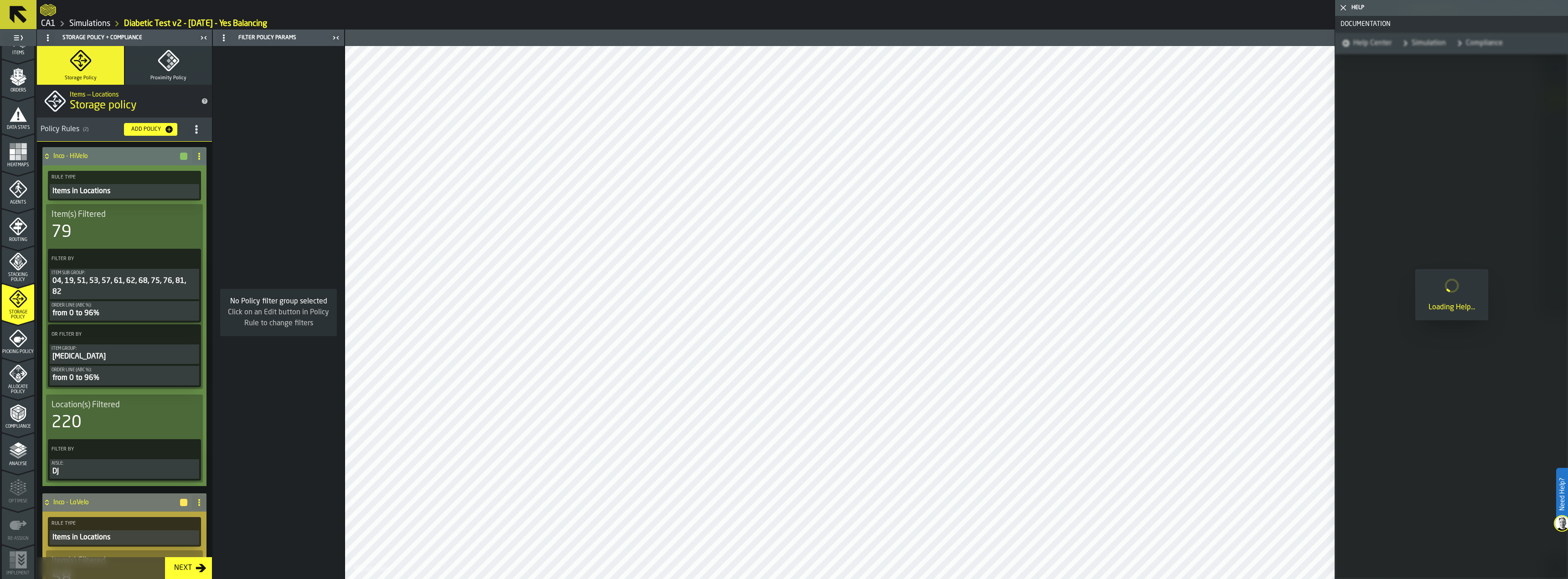
click at [22, 460] on div "Analyse" at bounding box center [18, 453] width 33 height 25
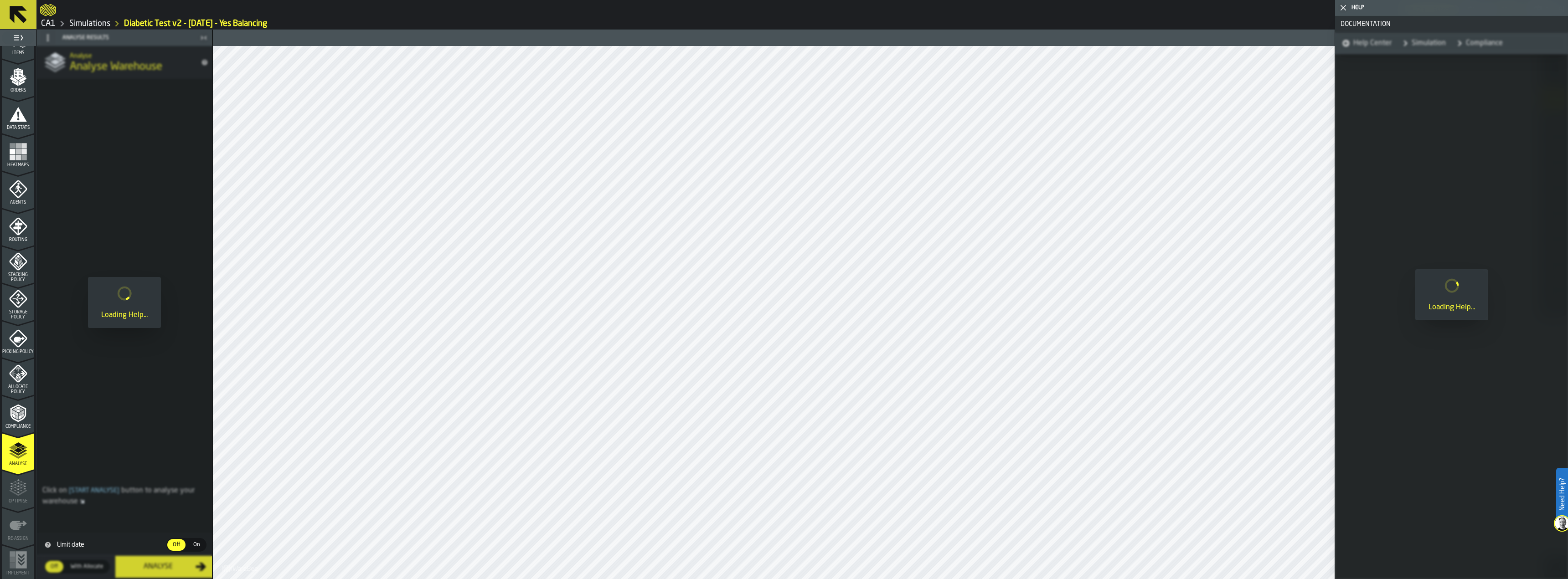
click at [11, 15] on icon at bounding box center [18, 14] width 17 height 17
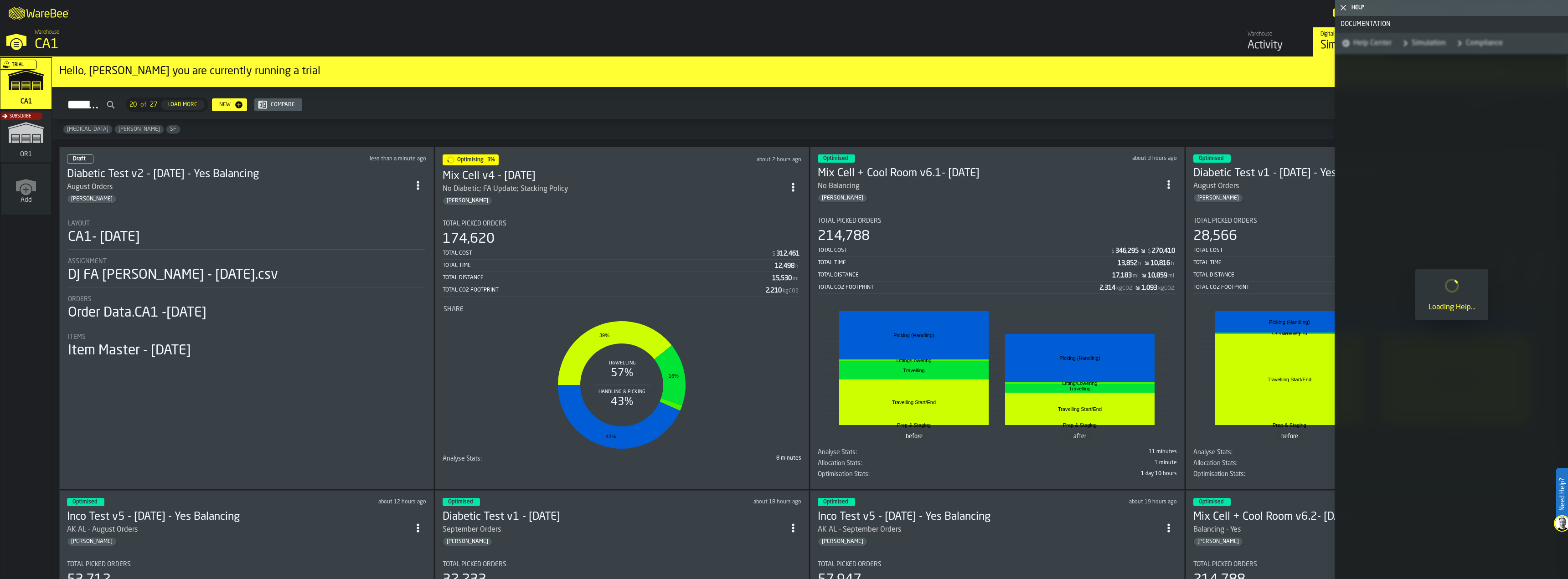
click at [1343, 9] on icon "button-toggle-Close me" at bounding box center [1343, 7] width 11 height 11
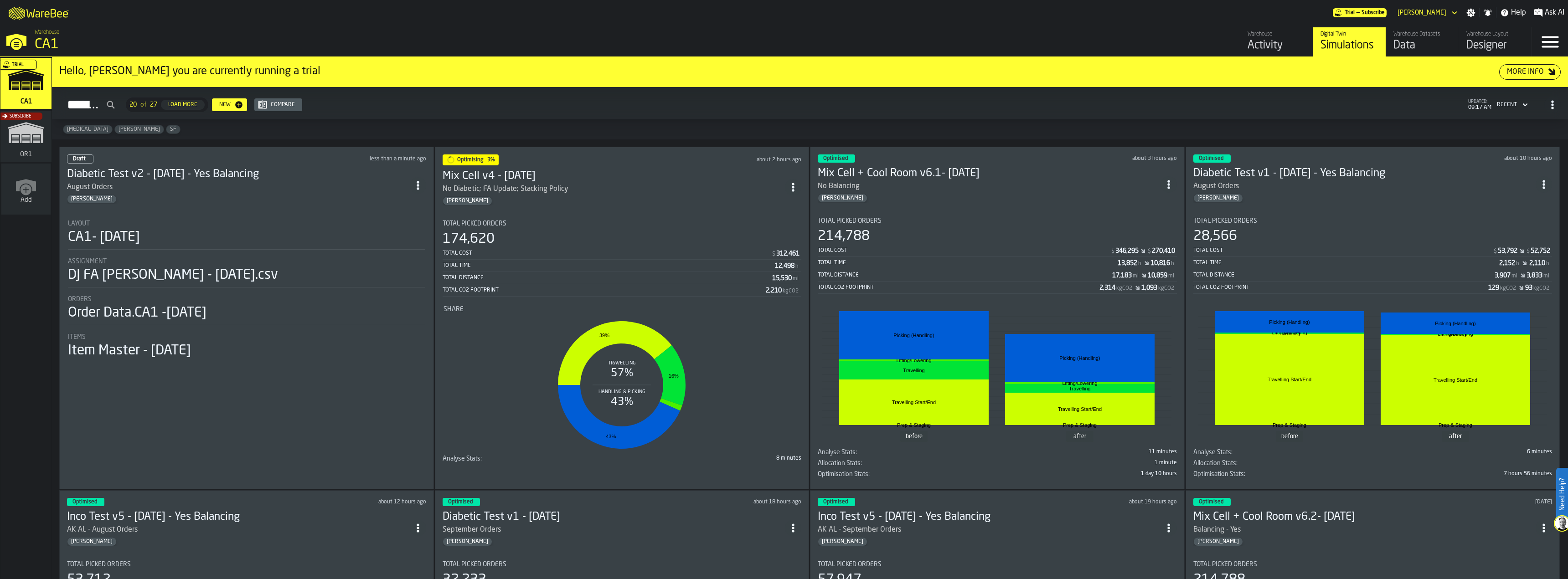
click at [216, 191] on div "Diabetic Test v2 - 10.06.25 - Yes Balancing August Orders Gregg" at bounding box center [239, 185] width 343 height 37
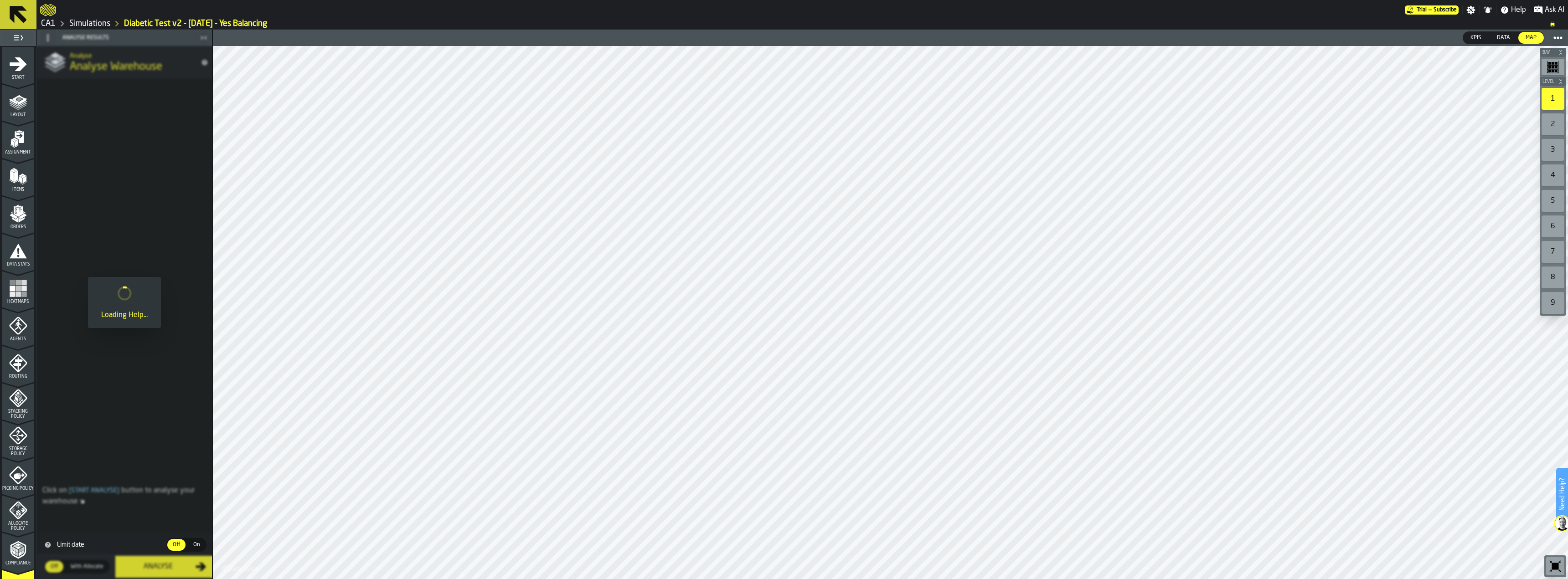
click at [33, 15] on button at bounding box center [18, 14] width 37 height 29
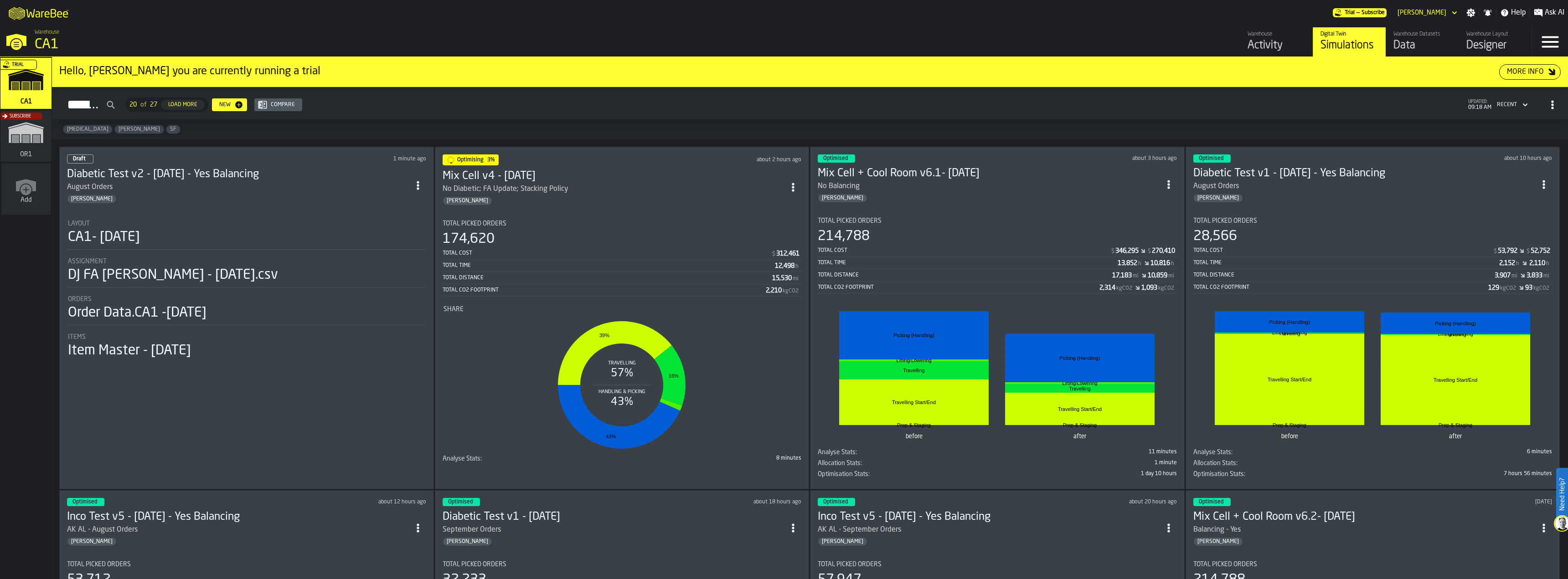
click at [1329, 200] on div "[PERSON_NAME]" at bounding box center [1365, 198] width 343 height 9
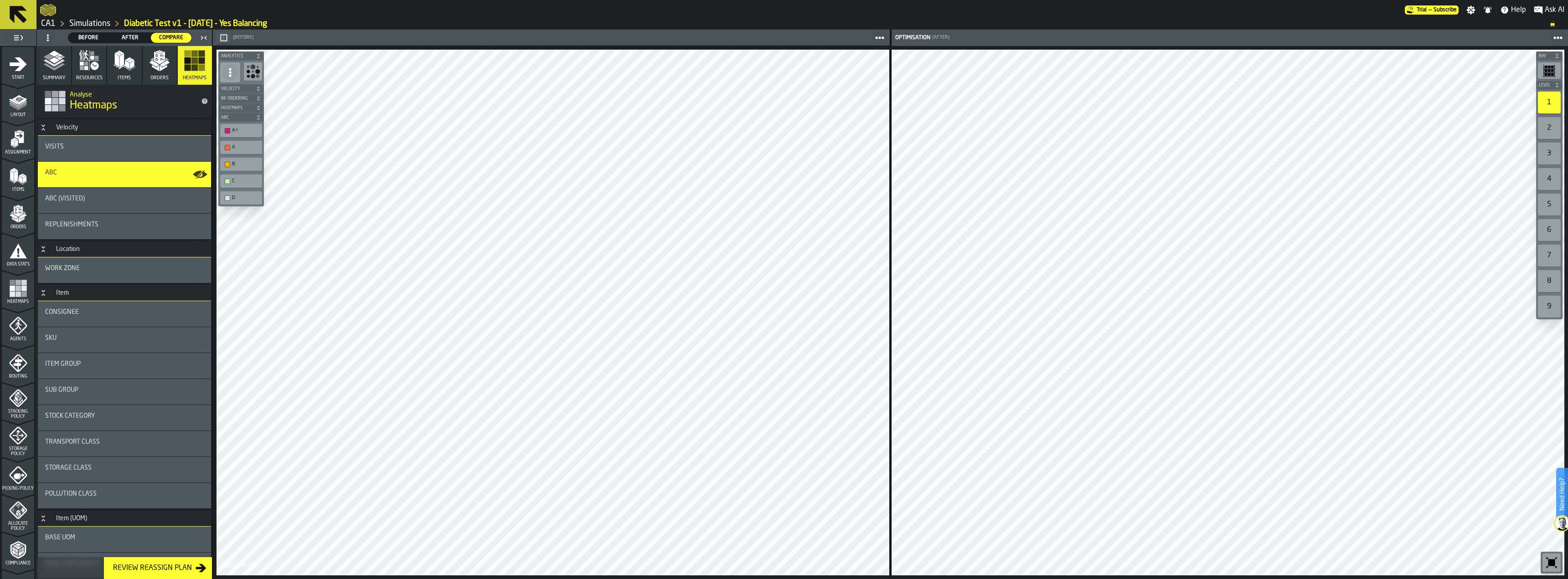
click at [119, 390] on div "Sub Group" at bounding box center [125, 389] width 158 height 7
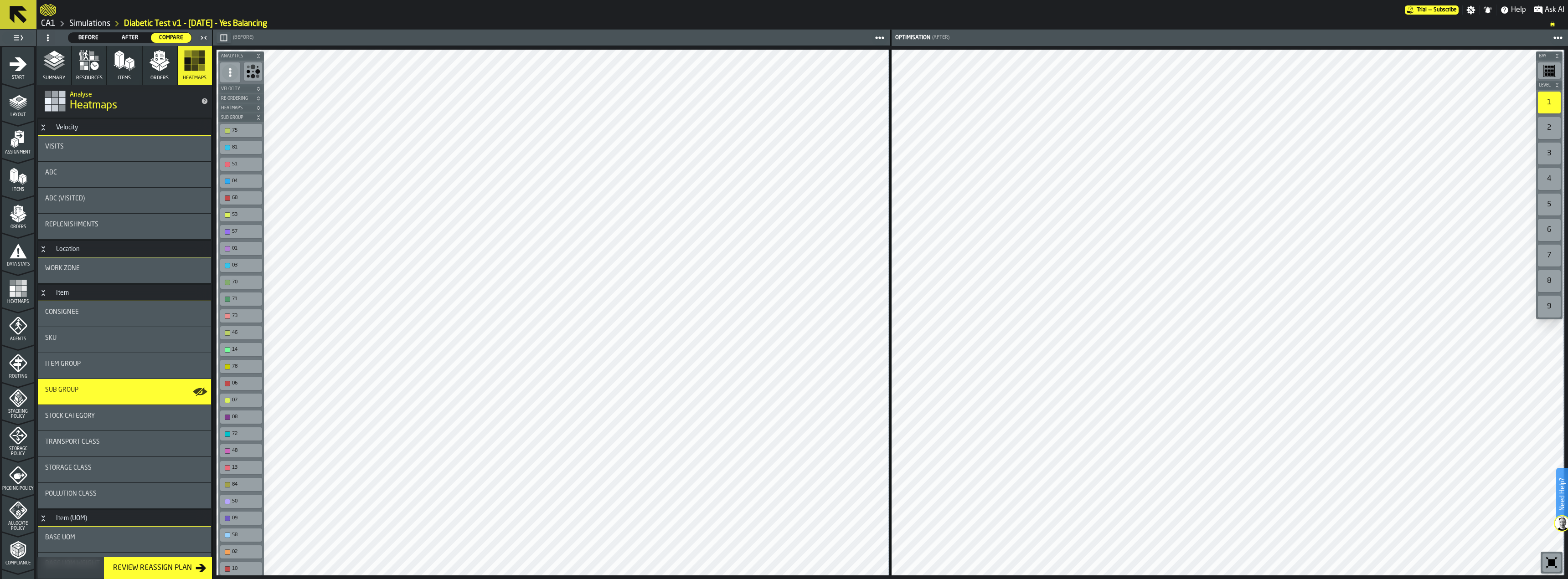
click at [116, 362] on div "Item Group" at bounding box center [125, 363] width 158 height 7
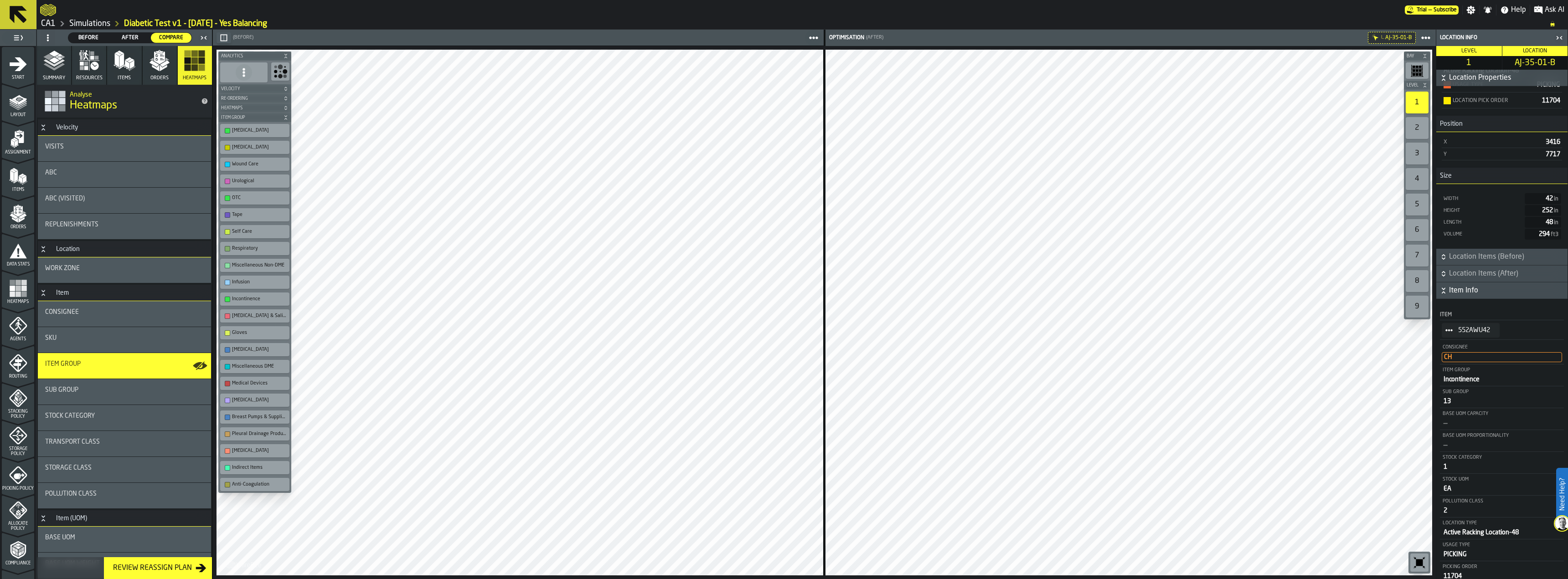
scroll to position [121, 0]
click at [248, 73] on icon at bounding box center [244, 72] width 9 height 9
click at [278, 73] on icon "button-toolbar-undefined" at bounding box center [280, 71] width 15 height 15
click at [279, 72] on icon "button-toolbar-undefined" at bounding box center [280, 71] width 15 height 15
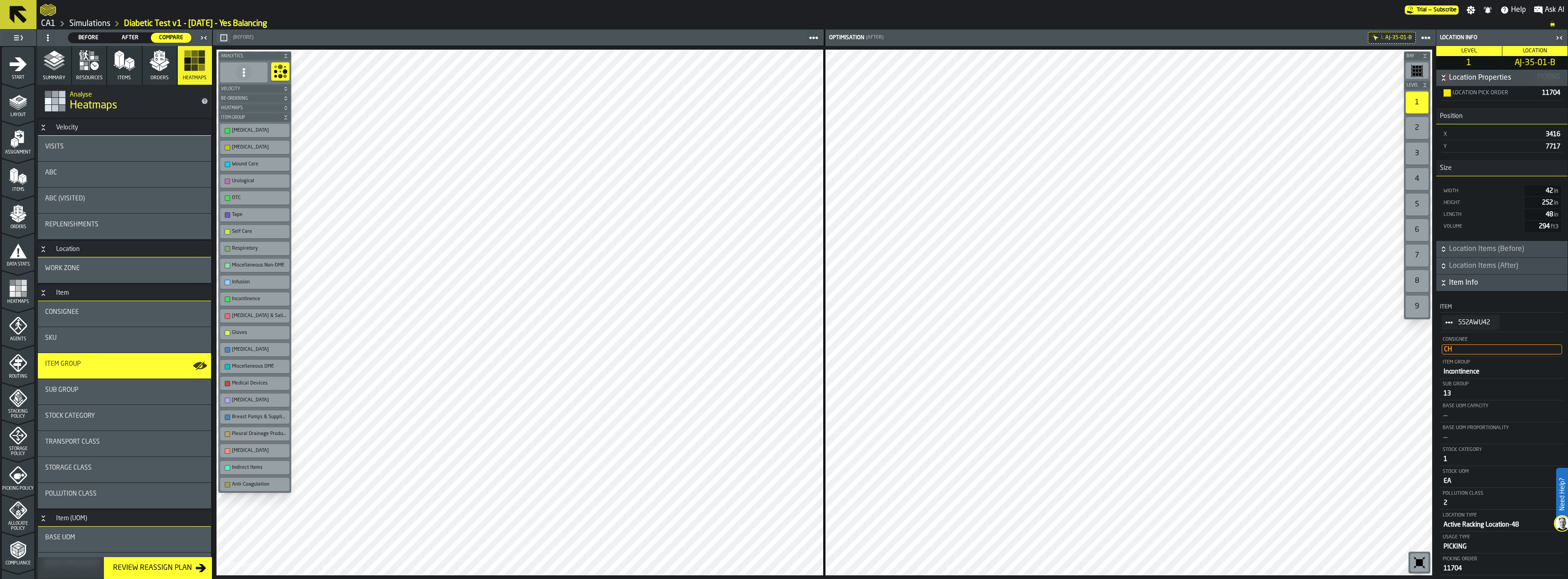
click at [226, 486] on div "button-toolbar-undefined" at bounding box center [228, 485] width 6 height 6
click at [227, 467] on div "button-toolbar-undefined" at bounding box center [228, 468] width 6 height 6
click at [226, 450] on div "button-toolbar-undefined" at bounding box center [228, 451] width 6 height 6
click at [227, 434] on div "button-toolbar-undefined" at bounding box center [228, 434] width 6 height 6
click at [230, 418] on div "button-toolbar-undefined" at bounding box center [228, 418] width 6 height 6
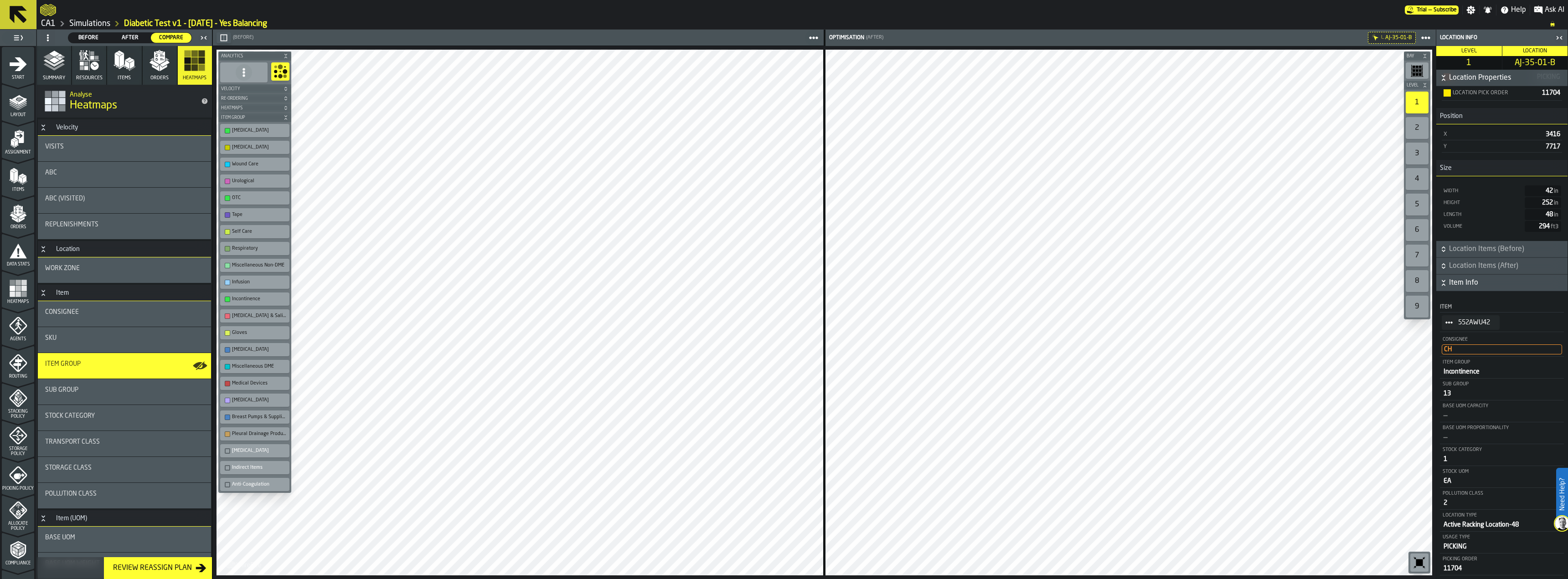
click at [225, 397] on div "Electrotherapy" at bounding box center [255, 400] width 65 height 10
click at [227, 385] on div "button-toolbar-undefined" at bounding box center [228, 384] width 6 height 6
click at [229, 366] on div "button-toolbar-undefined" at bounding box center [228, 367] width 6 height 6
click at [226, 433] on div "button-toolbar-undefined" at bounding box center [228, 434] width 6 height 6
click at [228, 350] on div "button-toolbar-undefined" at bounding box center [228, 350] width 6 height 6
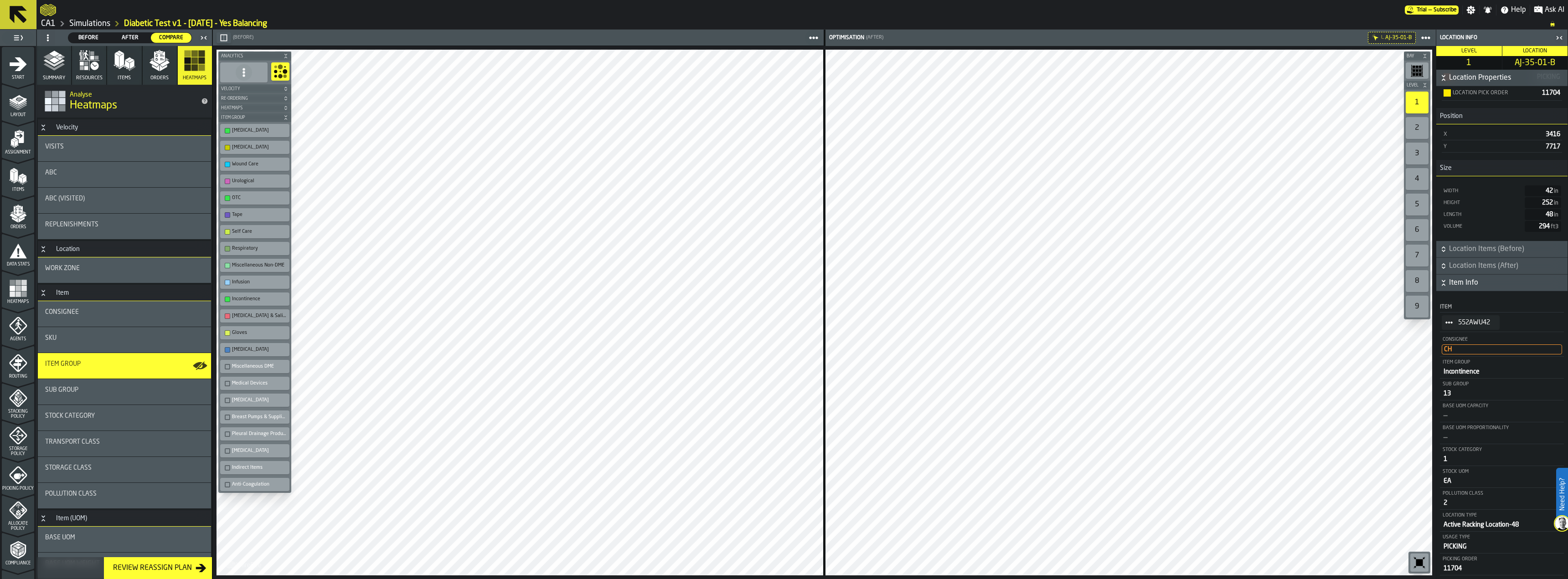
click at [229, 332] on div "button-toolbar-undefined" at bounding box center [228, 334] width 6 height 6
click at [229, 317] on div "button-toolbar-undefined" at bounding box center [228, 317] width 6 height 6
click at [225, 299] on div "button-toolbar-undefined" at bounding box center [228, 300] width 6 height 6
click at [227, 283] on div "button-toolbar-undefined" at bounding box center [228, 283] width 6 height 6
click at [229, 265] on div "button-toolbar-undefined" at bounding box center [228, 266] width 6 height 6
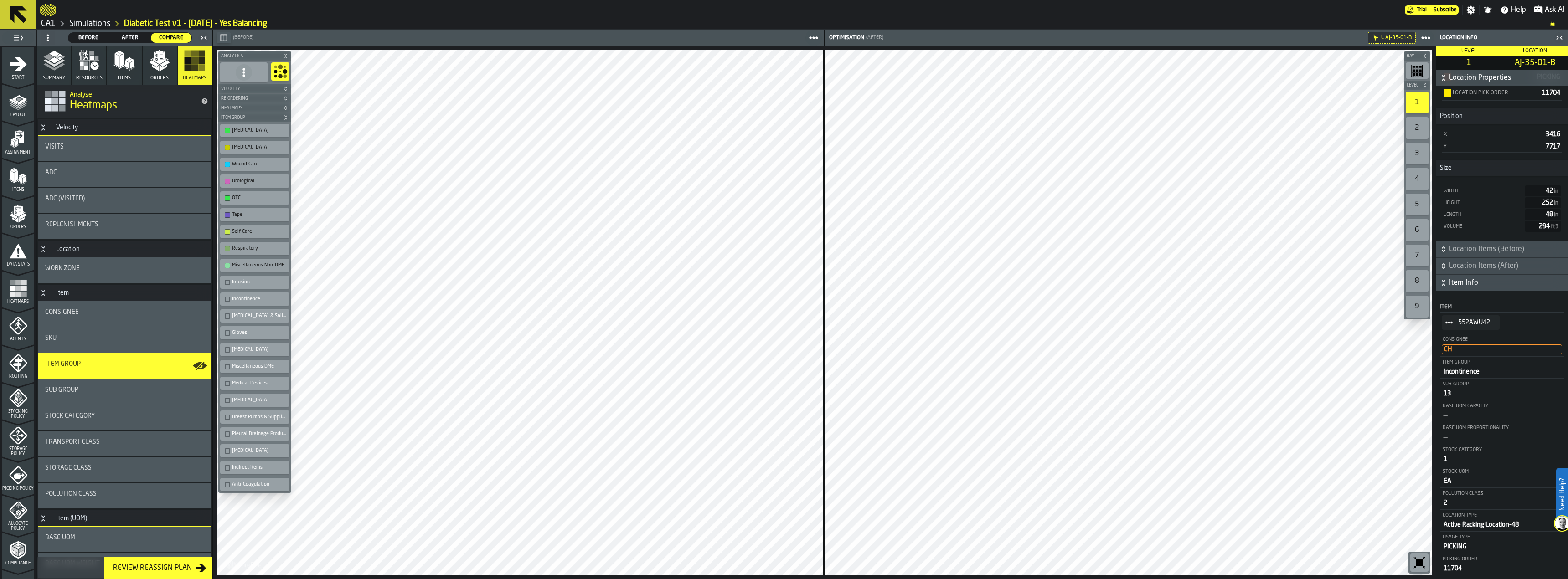
click at [226, 250] on div "button-toolbar-undefined" at bounding box center [228, 249] width 6 height 6
click at [226, 231] on div "button-toolbar-undefined" at bounding box center [228, 232] width 6 height 6
click at [226, 213] on div "button-toolbar-undefined" at bounding box center [228, 215] width 6 height 6
click at [227, 196] on div "button-toolbar-undefined" at bounding box center [228, 198] width 6 height 6
click at [227, 183] on div "button-toolbar-undefined" at bounding box center [228, 181] width 6 height 6
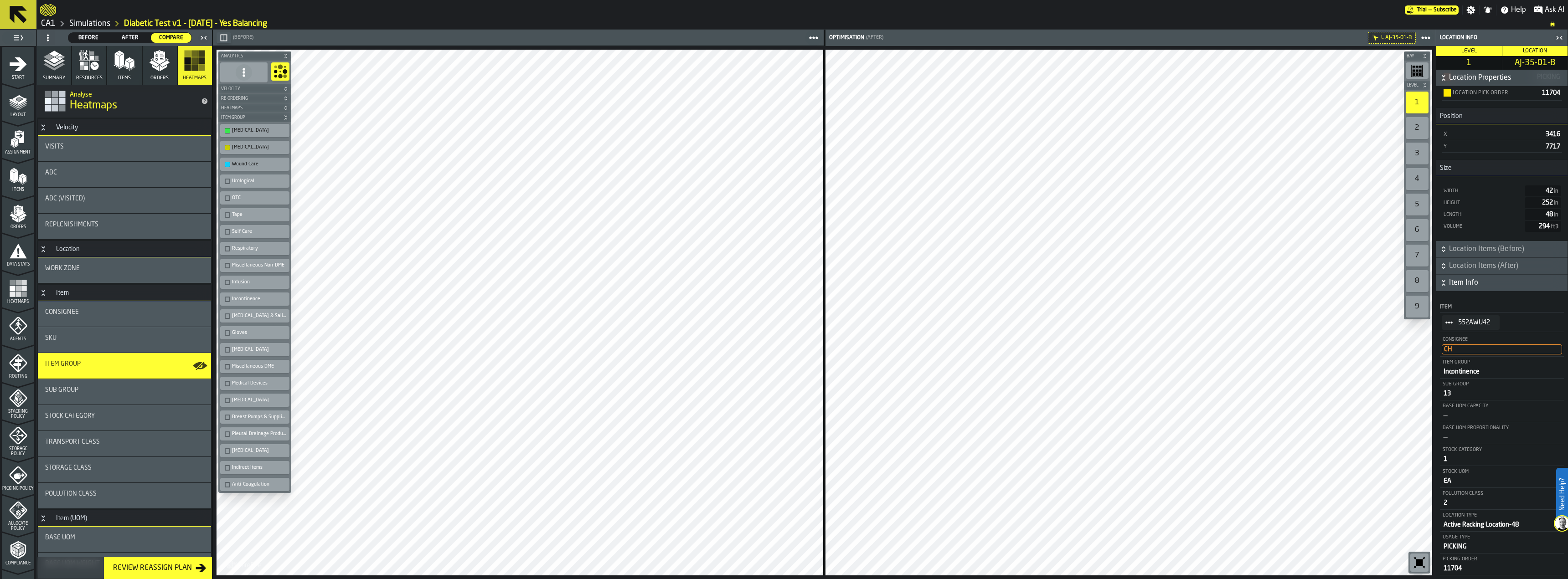
click at [227, 166] on div "button-toolbar-undefined" at bounding box center [228, 164] width 6 height 6
click at [228, 148] on div "button-toolbar-undefined" at bounding box center [228, 147] width 6 height 6
click at [15, 450] on span "Storage Policy" at bounding box center [18, 451] width 33 height 10
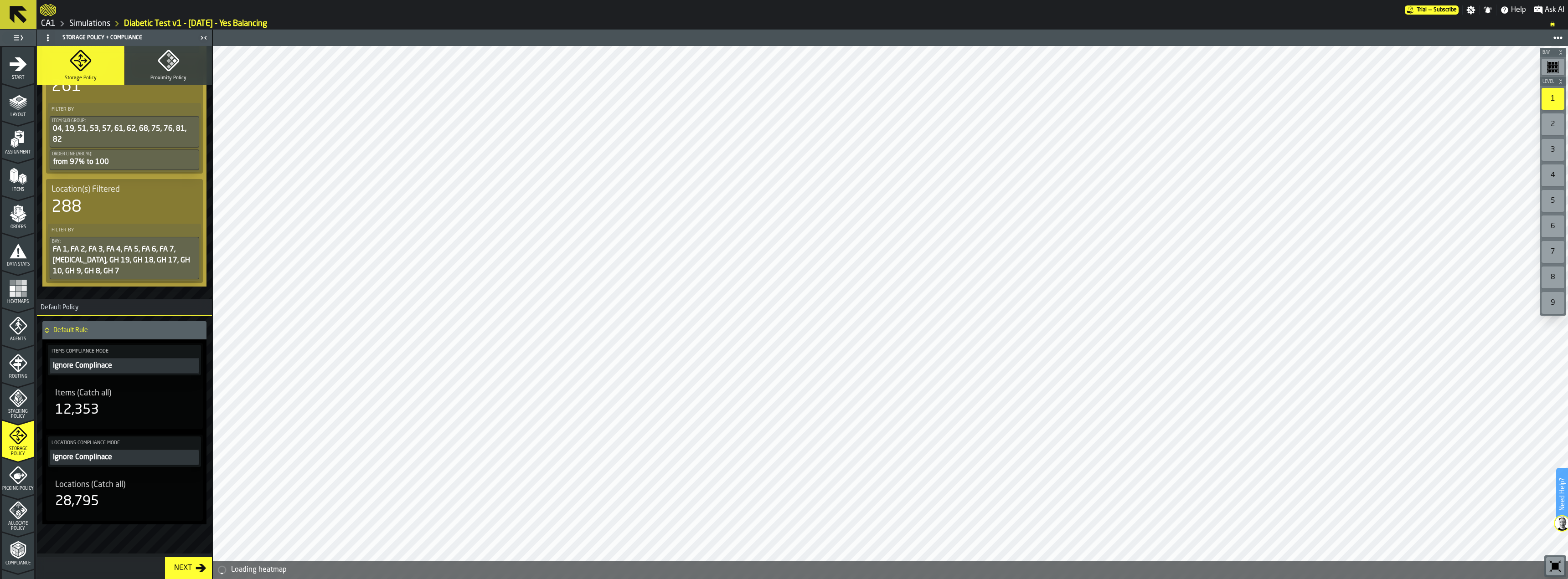
scroll to position [418, 0]
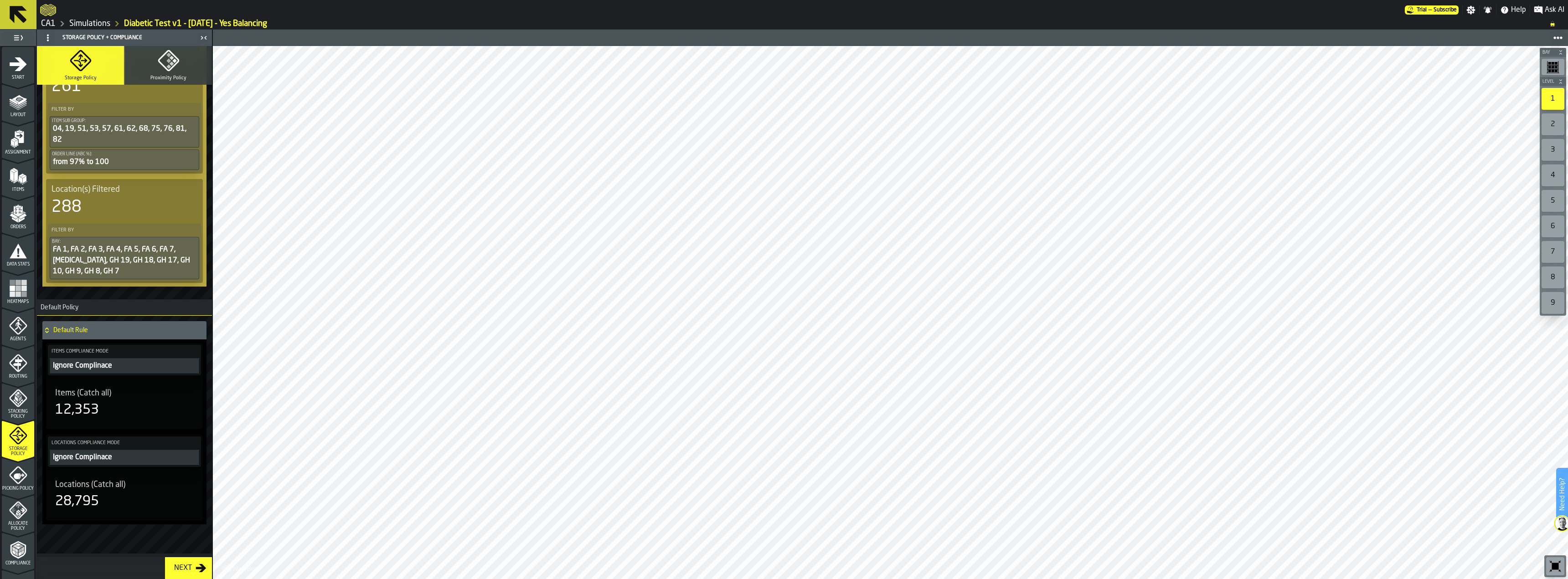
click at [128, 500] on div "28,795" at bounding box center [125, 501] width 139 height 17
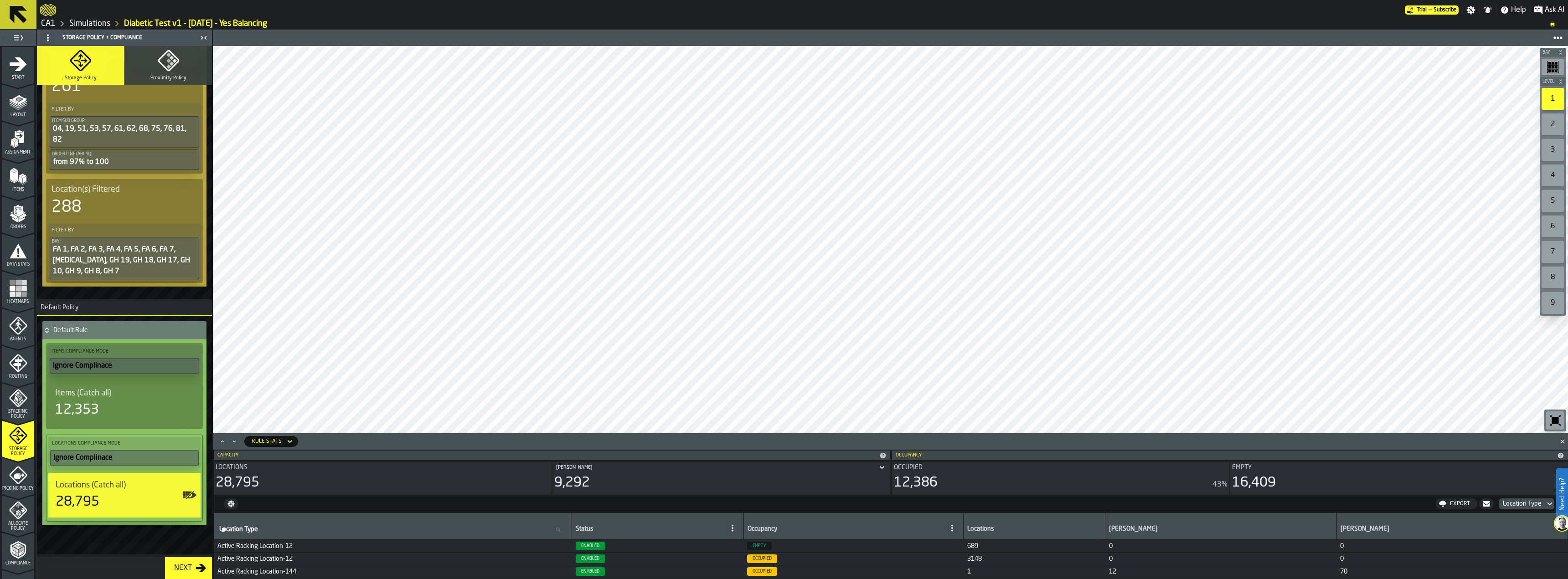
scroll to position [91, 0]
click at [135, 495] on div "28,795" at bounding box center [124, 502] width 138 height 17
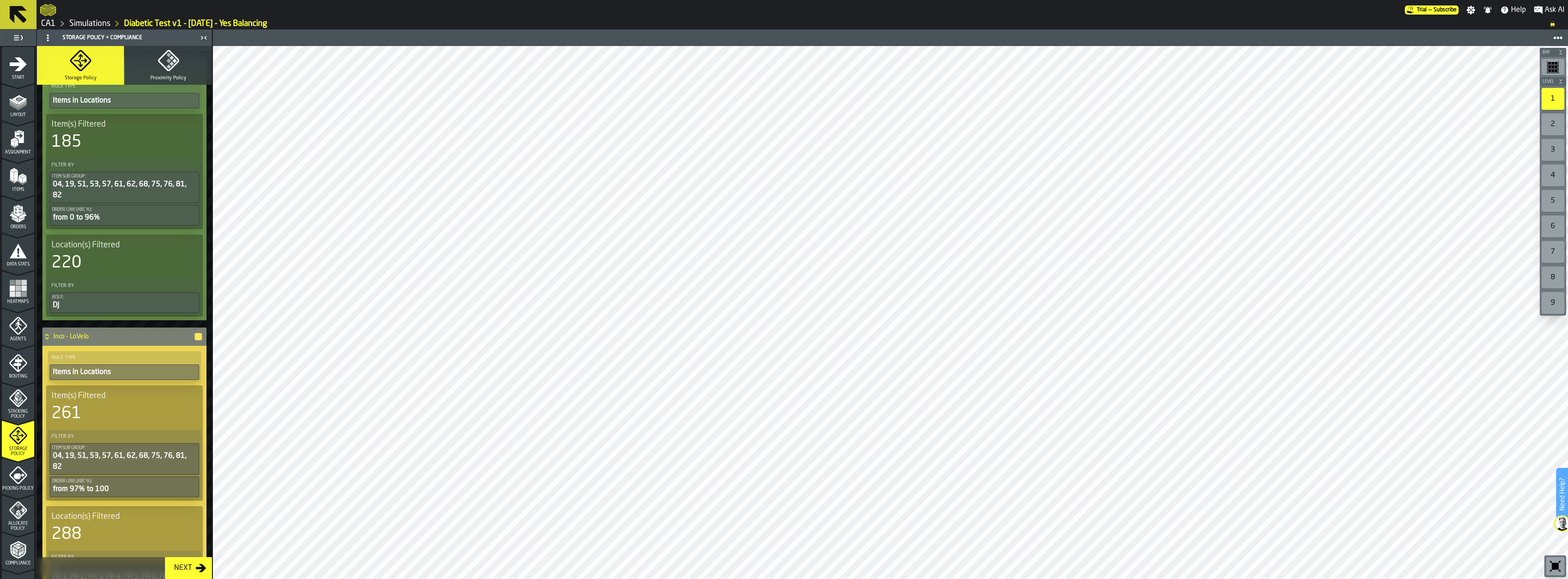
click at [150, 393] on div "Item(s) Filtered" at bounding box center [124, 396] width 146 height 10
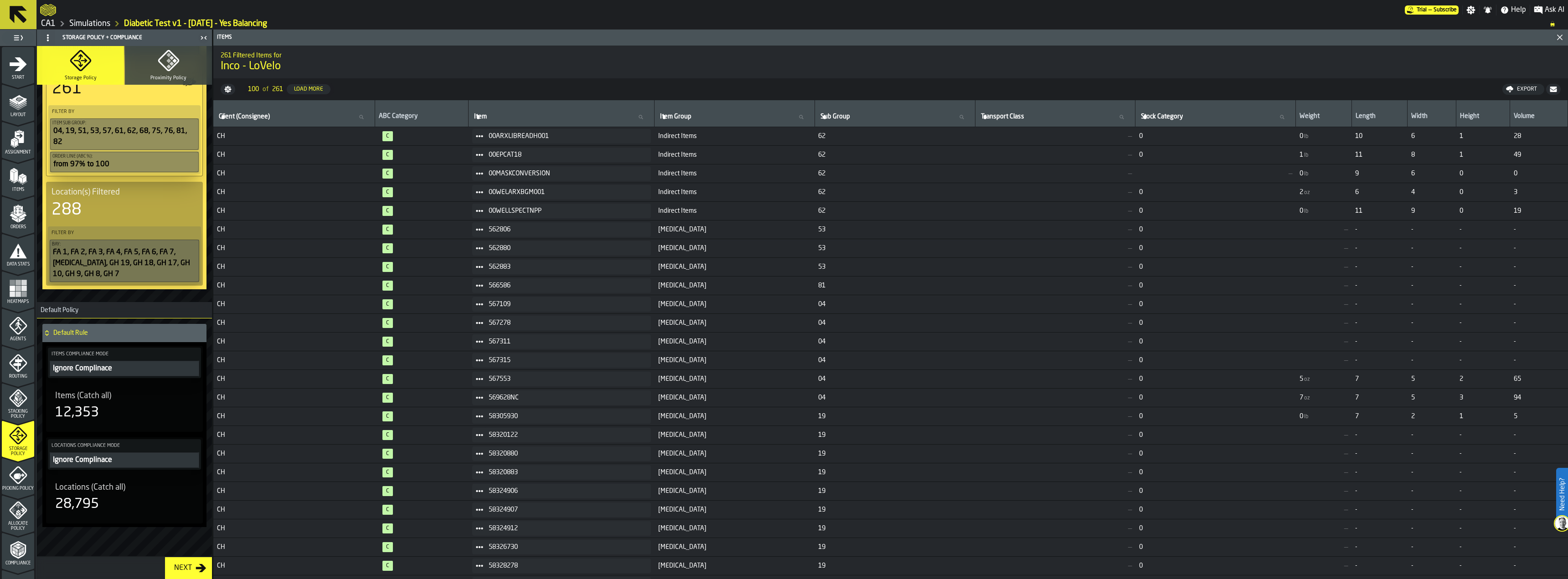
scroll to position [419, 0]
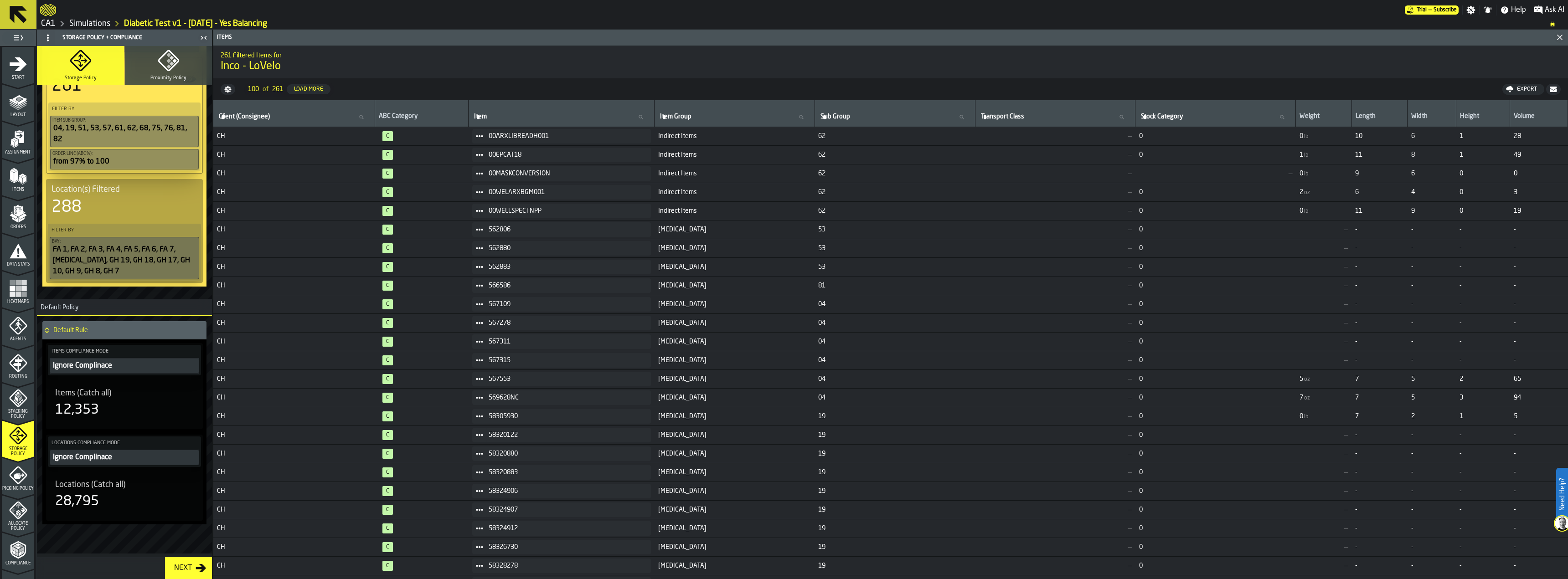
click at [25, 565] on span "Compliance" at bounding box center [18, 563] width 33 height 5
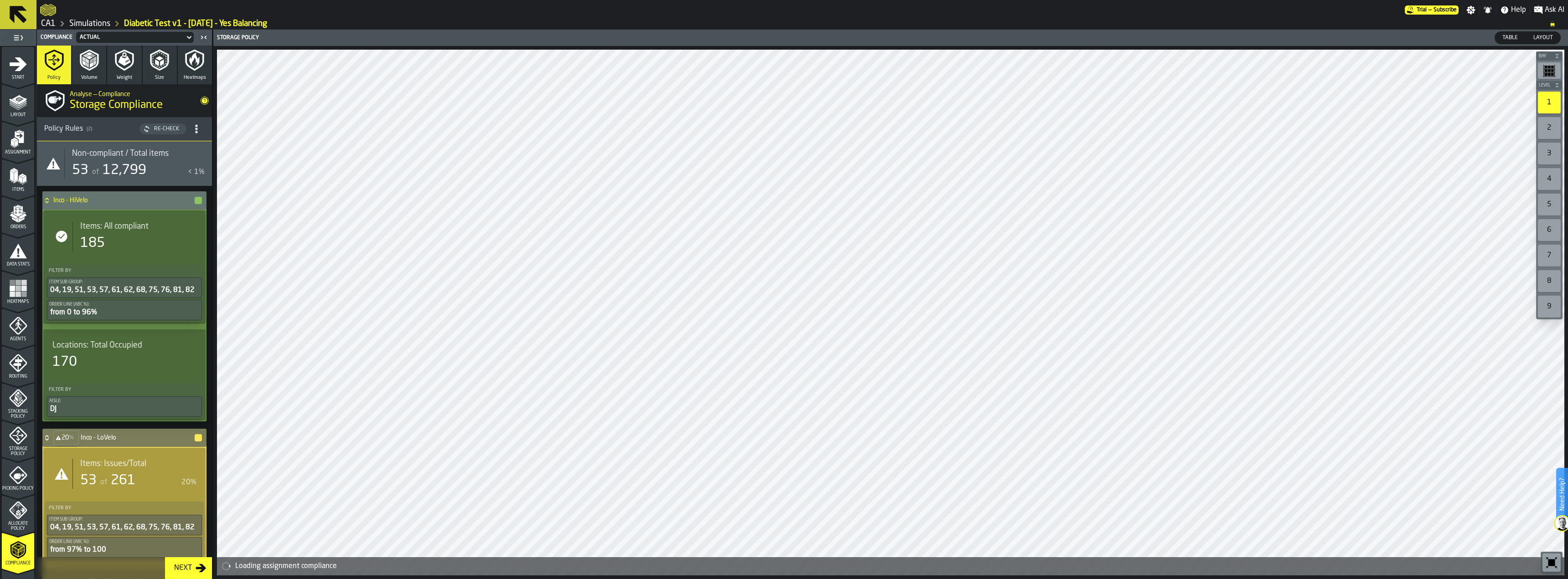
click at [147, 485] on div "53 of 261" at bounding box center [129, 480] width 97 height 17
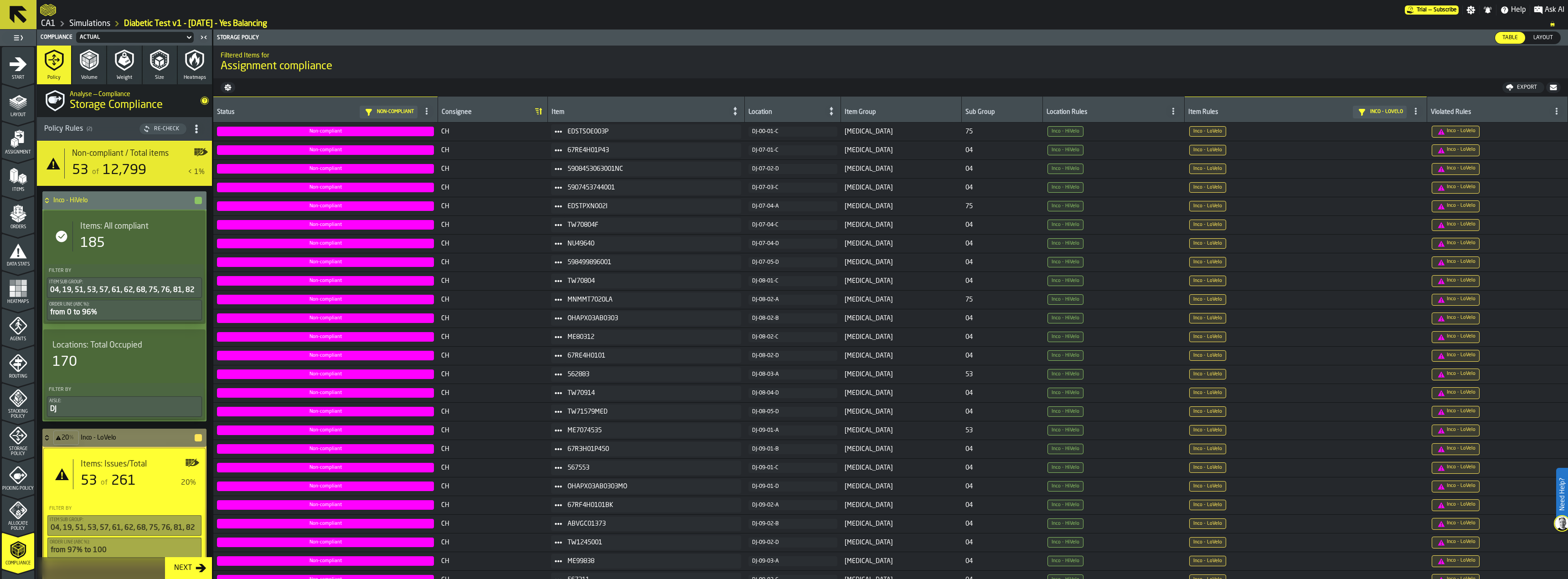
scroll to position [319, 0]
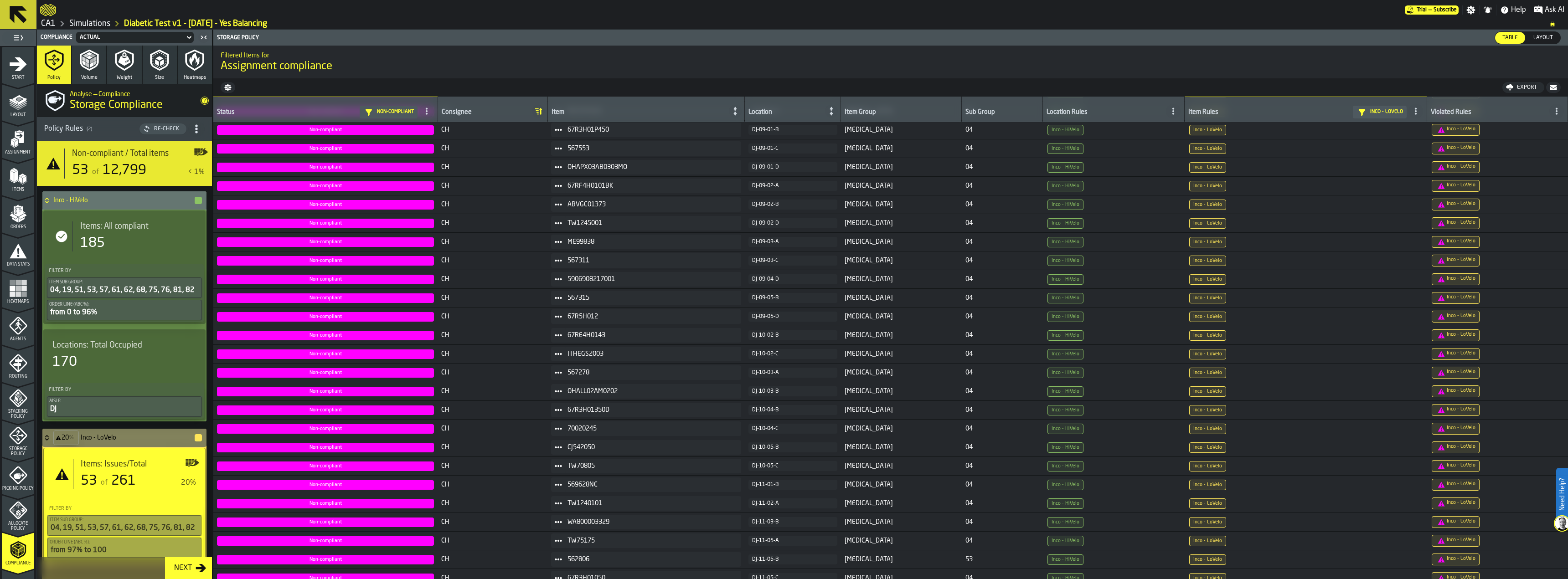
click at [15, 440] on icon "menu Storage Policy" at bounding box center [18, 435] width 18 height 18
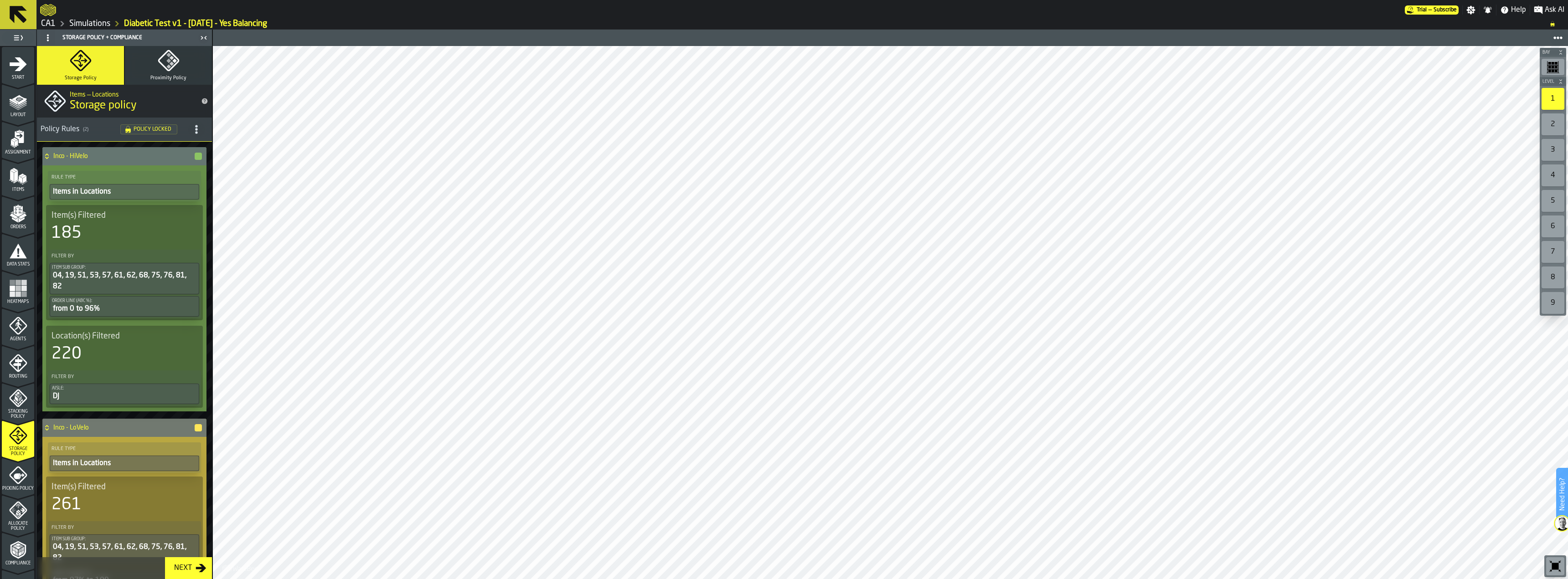
click at [29, 17] on button at bounding box center [18, 14] width 37 height 29
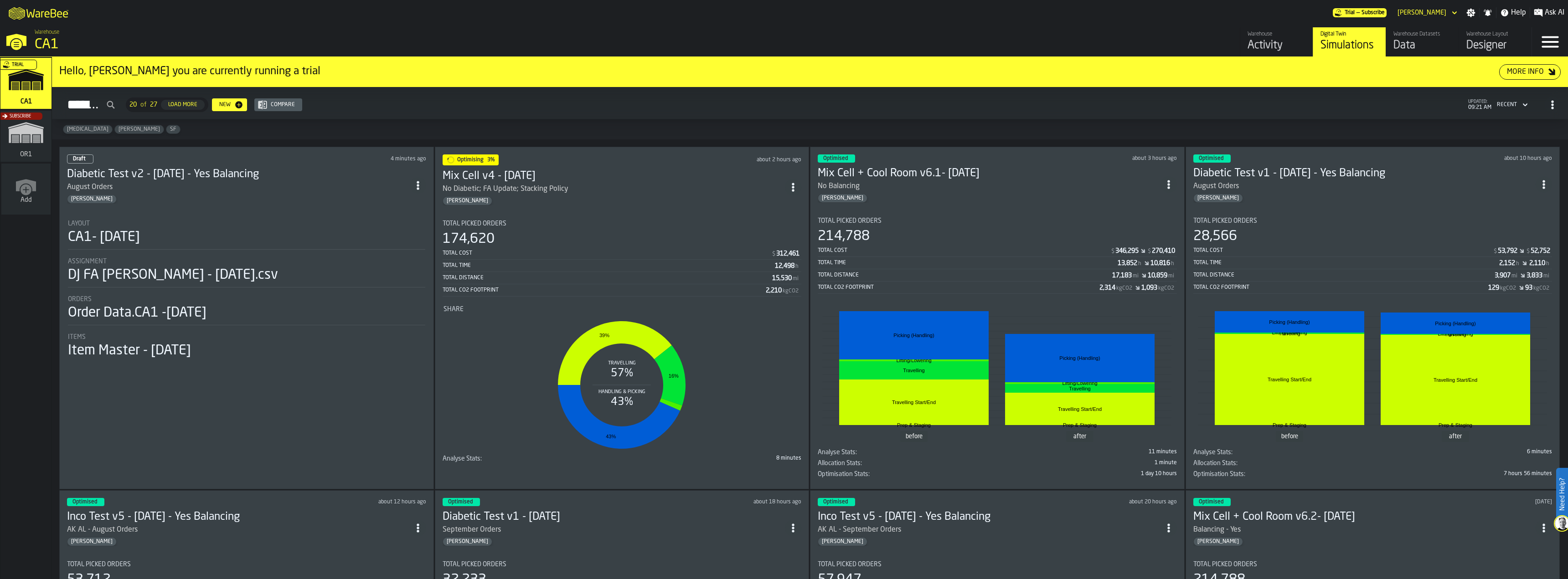
click at [280, 200] on div "[PERSON_NAME]" at bounding box center [239, 199] width 343 height 9
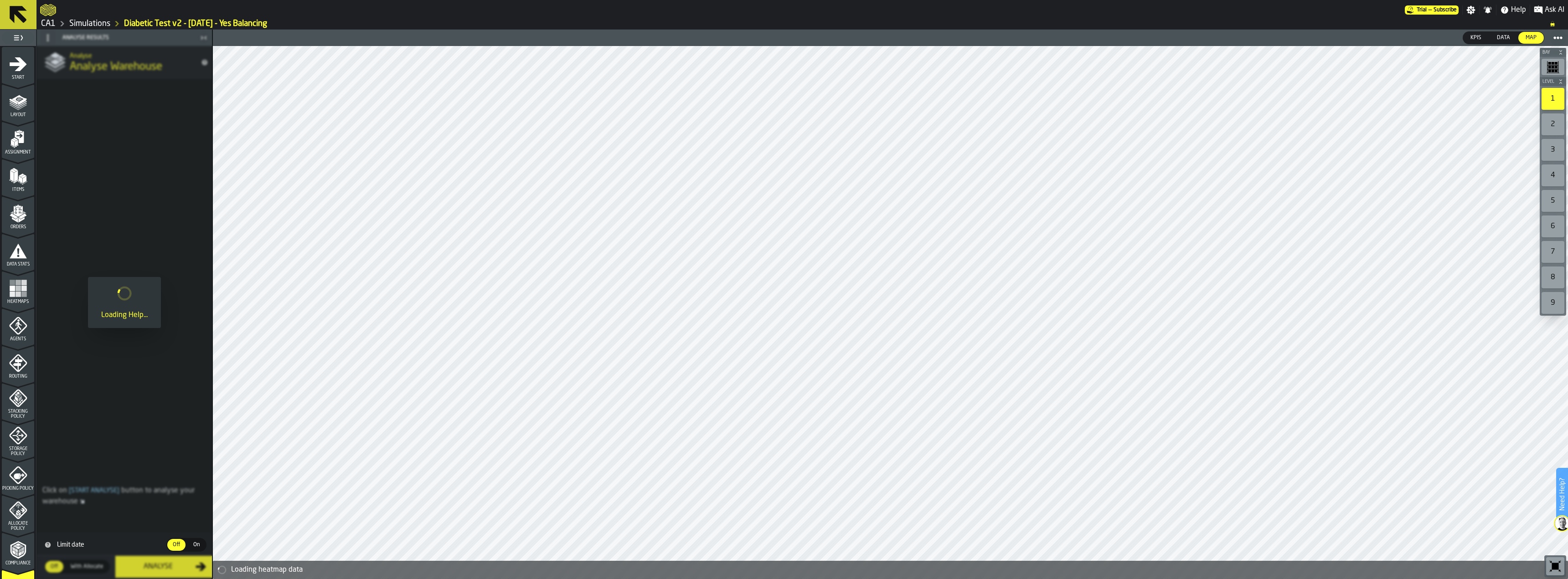
click at [21, 435] on icon "menu Storage Policy" at bounding box center [18, 435] width 12 height 12
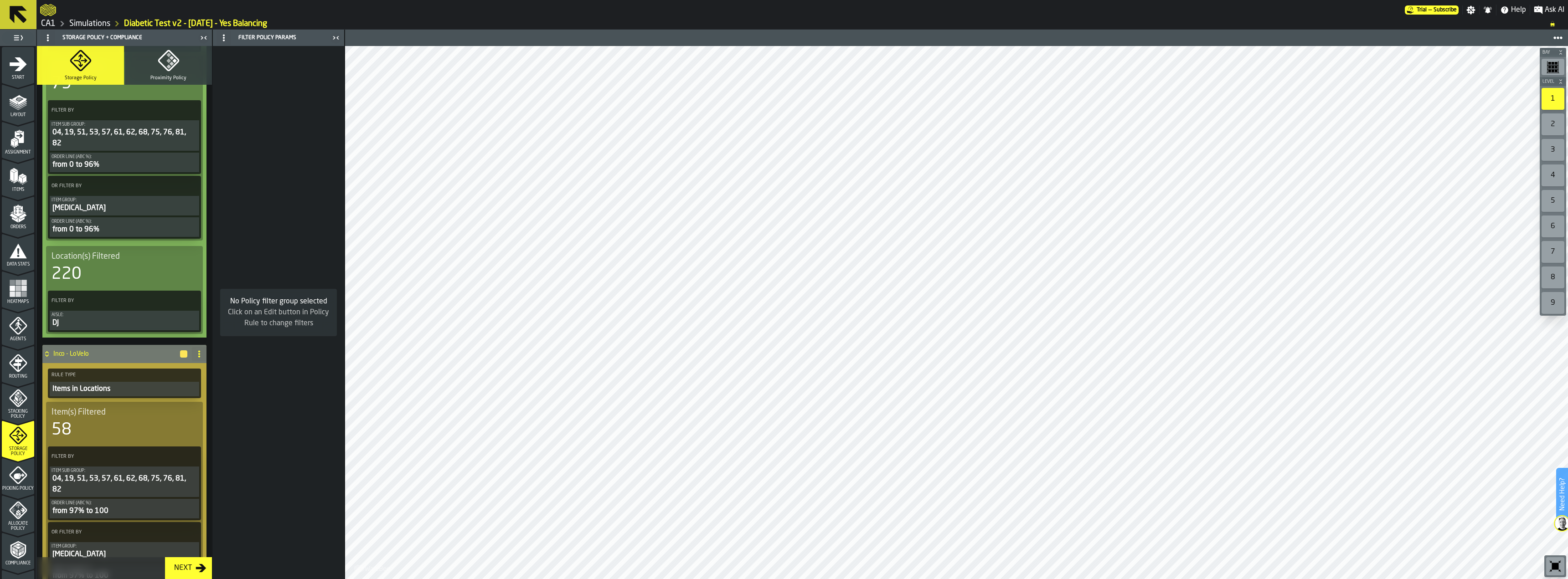
scroll to position [182, 0]
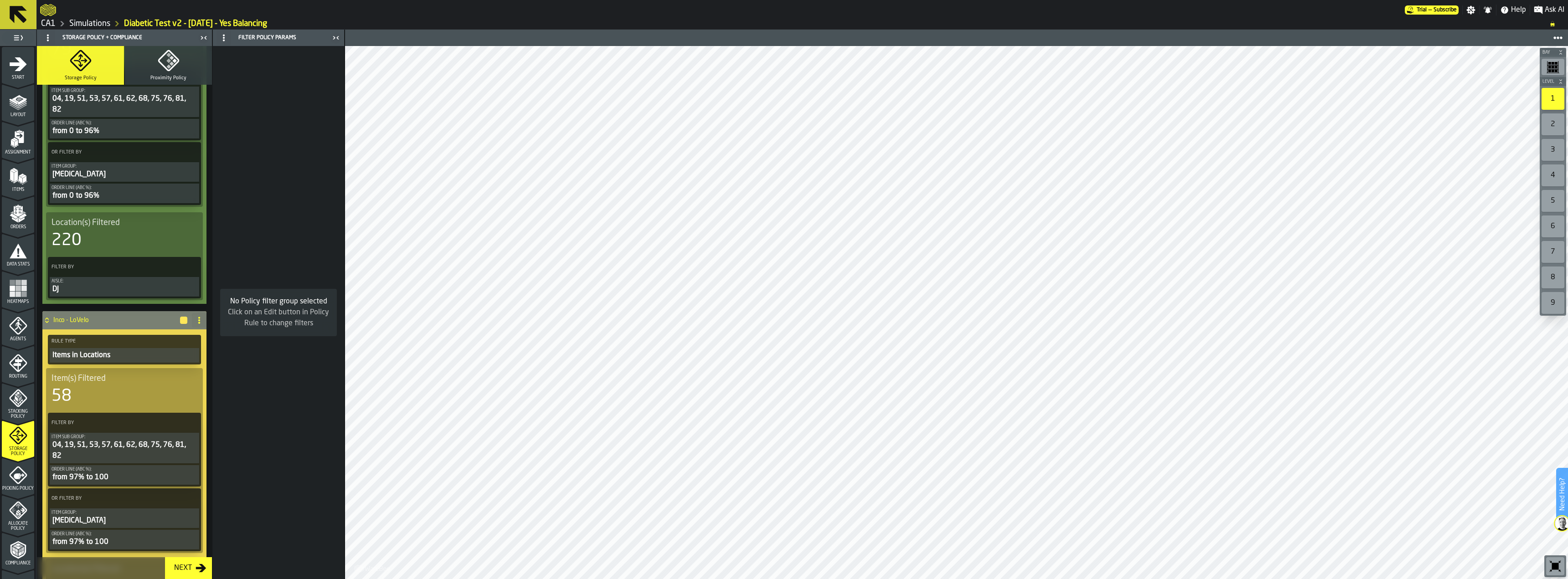
click at [0, 0] on icon "PolicyFilterItem-Order Line (ABC %)" at bounding box center [0, 0] width 0 height 0
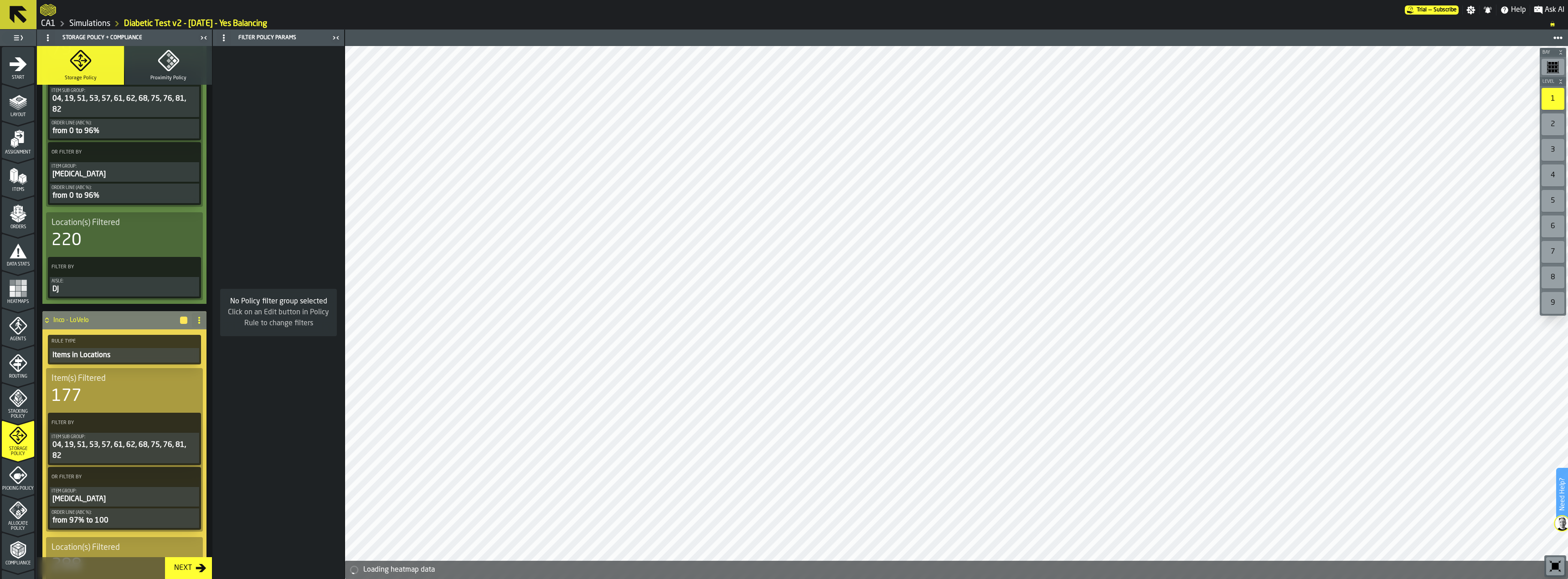
click at [0, 0] on icon "PolicyFilterItem-Order Line (ABC %)" at bounding box center [0, 0] width 0 height 0
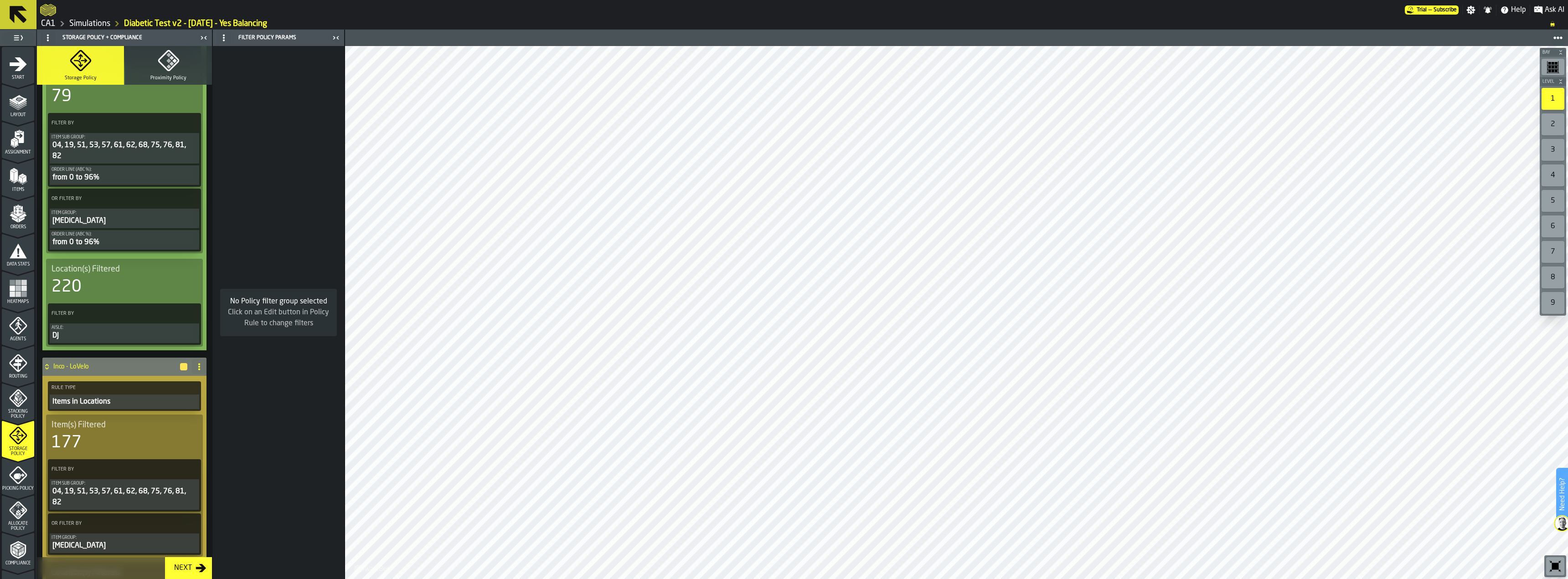
scroll to position [137, 0]
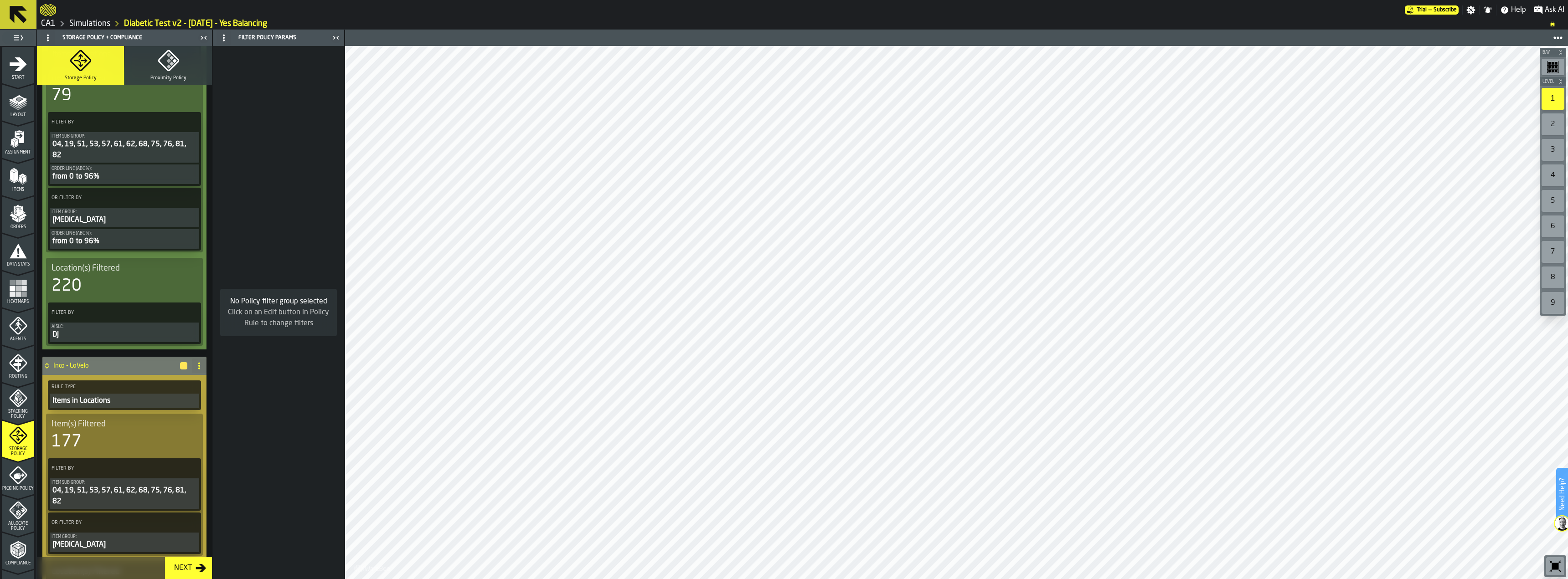
click at [11, 478] on icon "menu Picking Policy" at bounding box center [18, 475] width 18 height 18
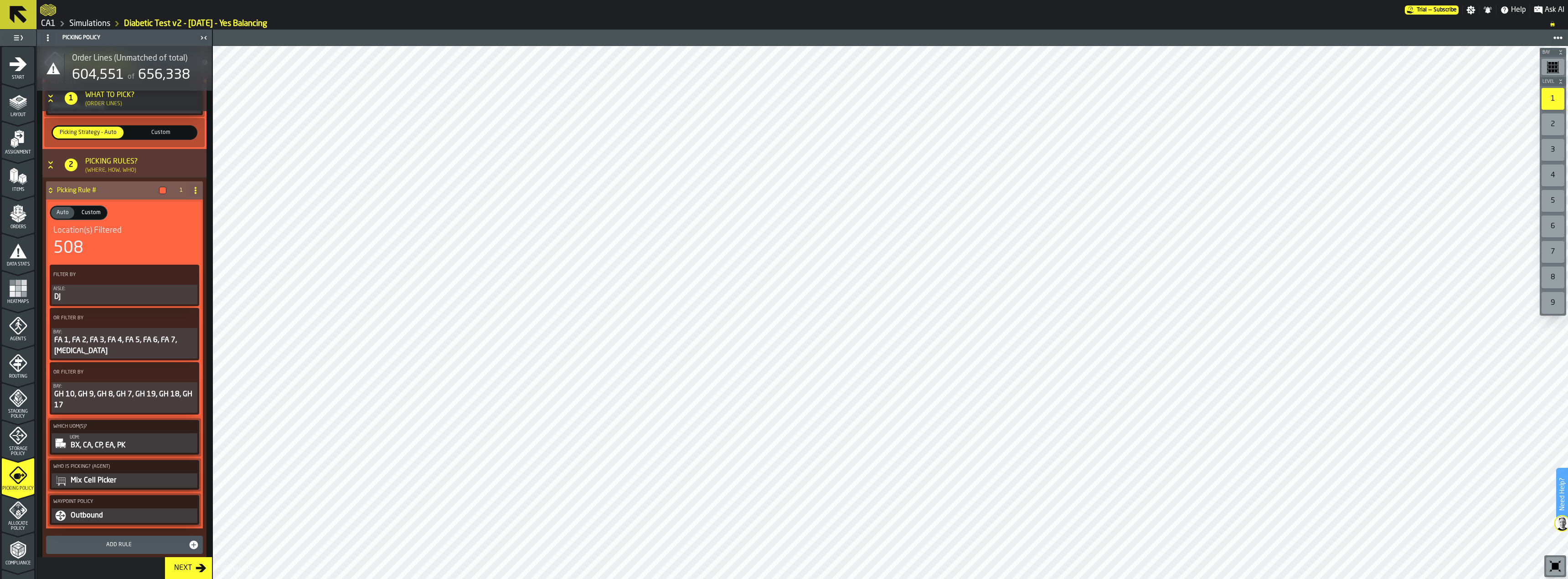
scroll to position [221, 0]
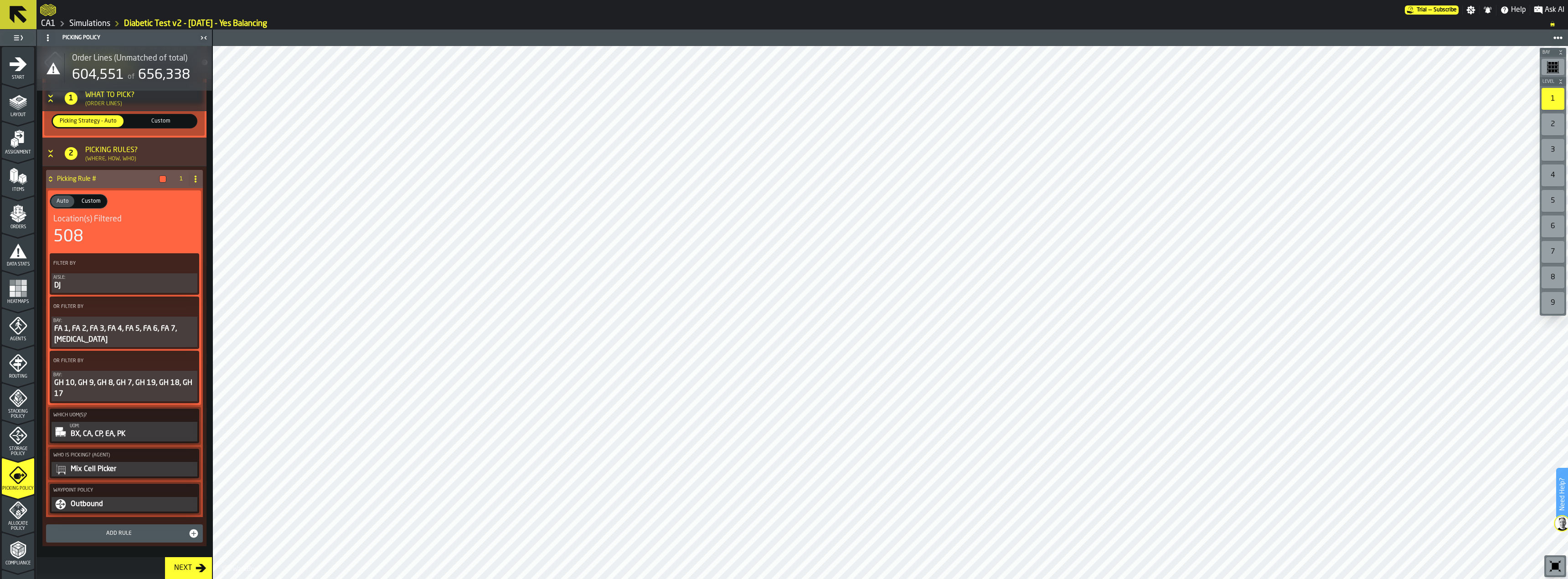
click at [181, 562] on div "Next" at bounding box center [182, 567] width 25 height 11
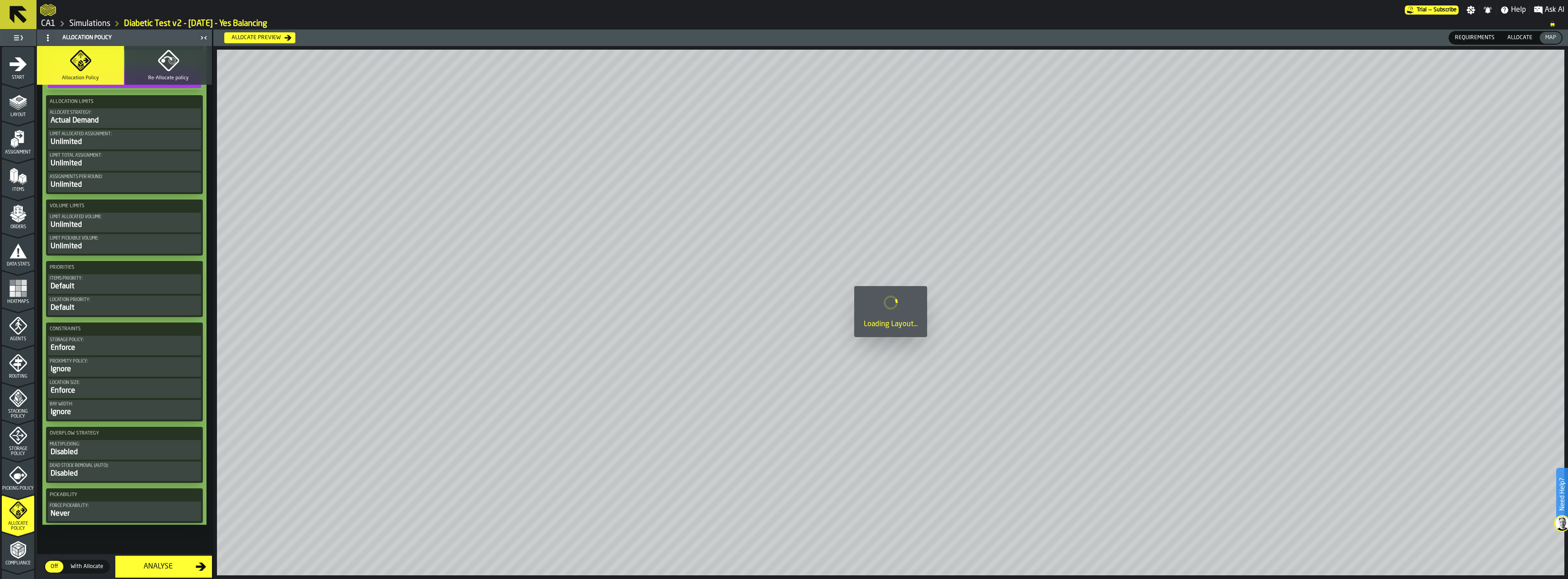
scroll to position [941, 0]
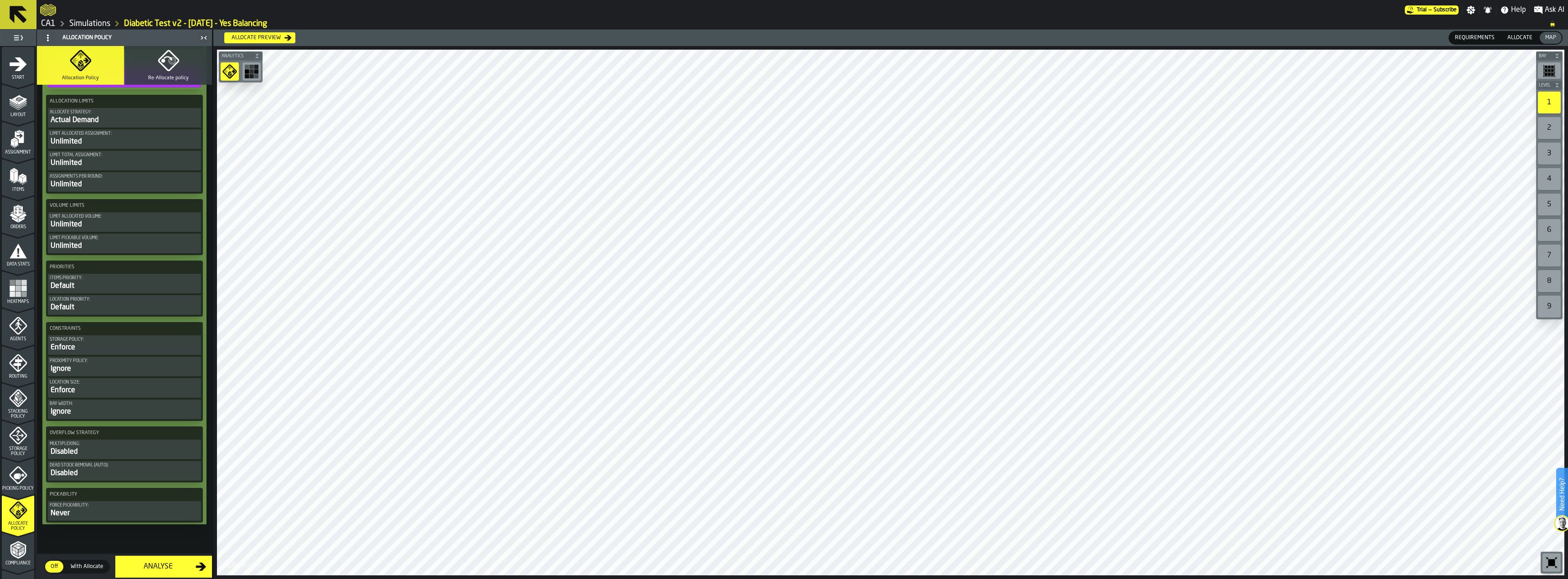
click at [195, 566] on div "Analyse" at bounding box center [157, 566] width 74 height 11
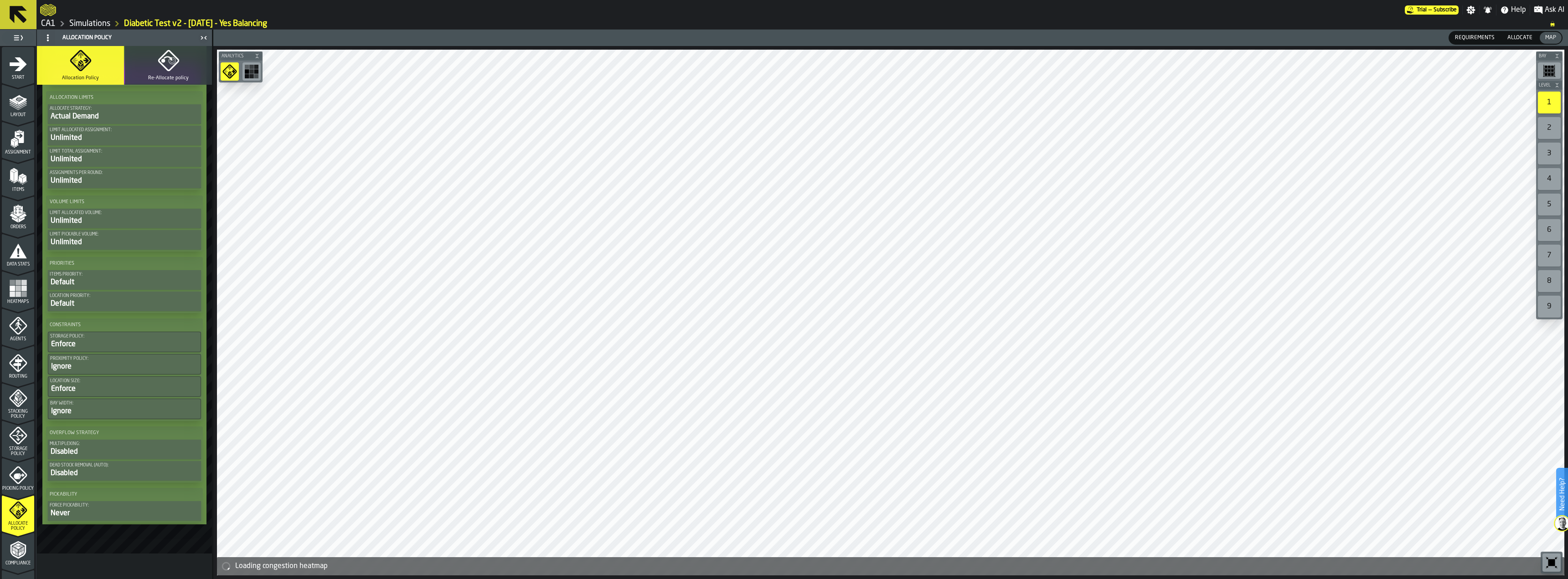
scroll to position [876, 0]
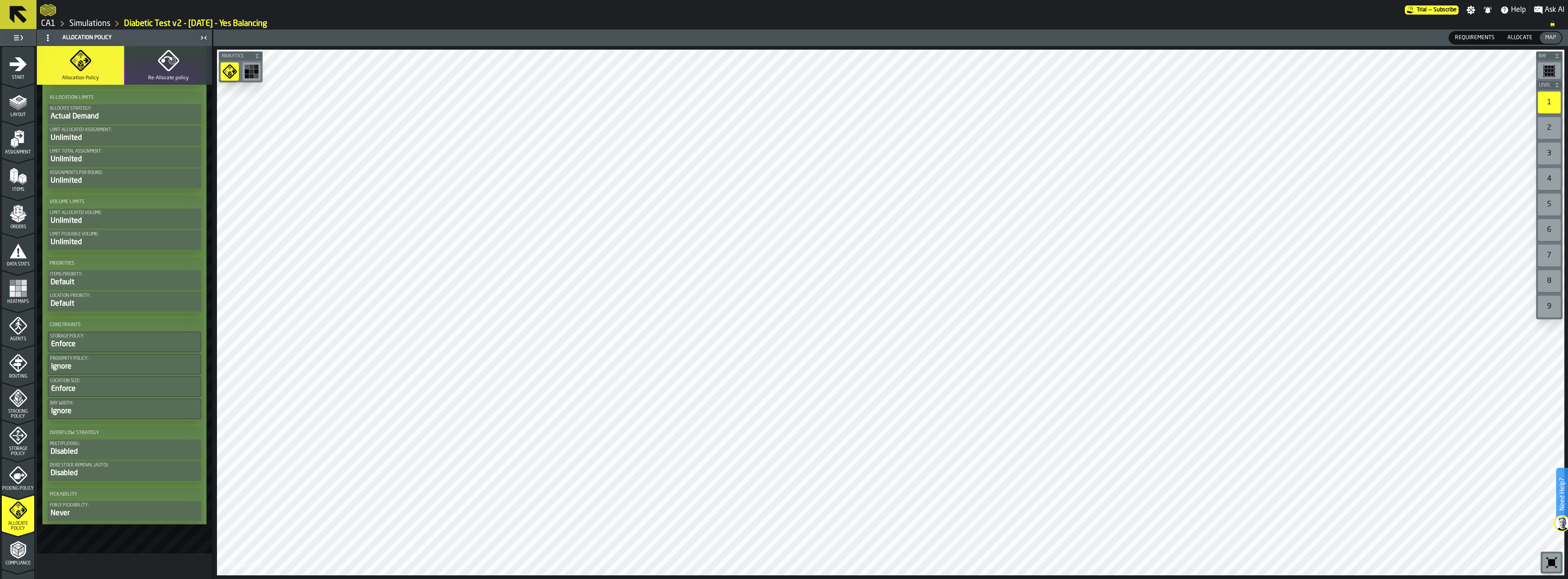
click at [784, 273] on div at bounding box center [890, 312] width 1347 height 526
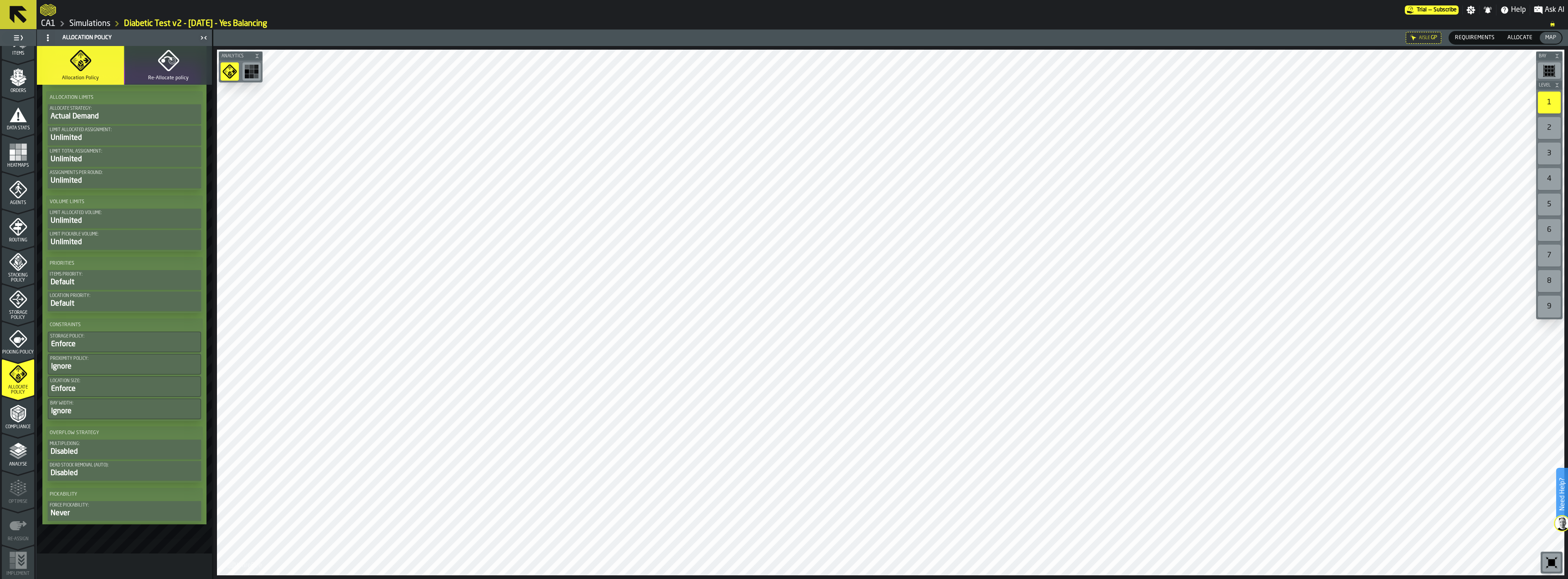
scroll to position [141, 0]
click at [10, 447] on polyline "menu Analyse" at bounding box center [18, 449] width 18 height 6
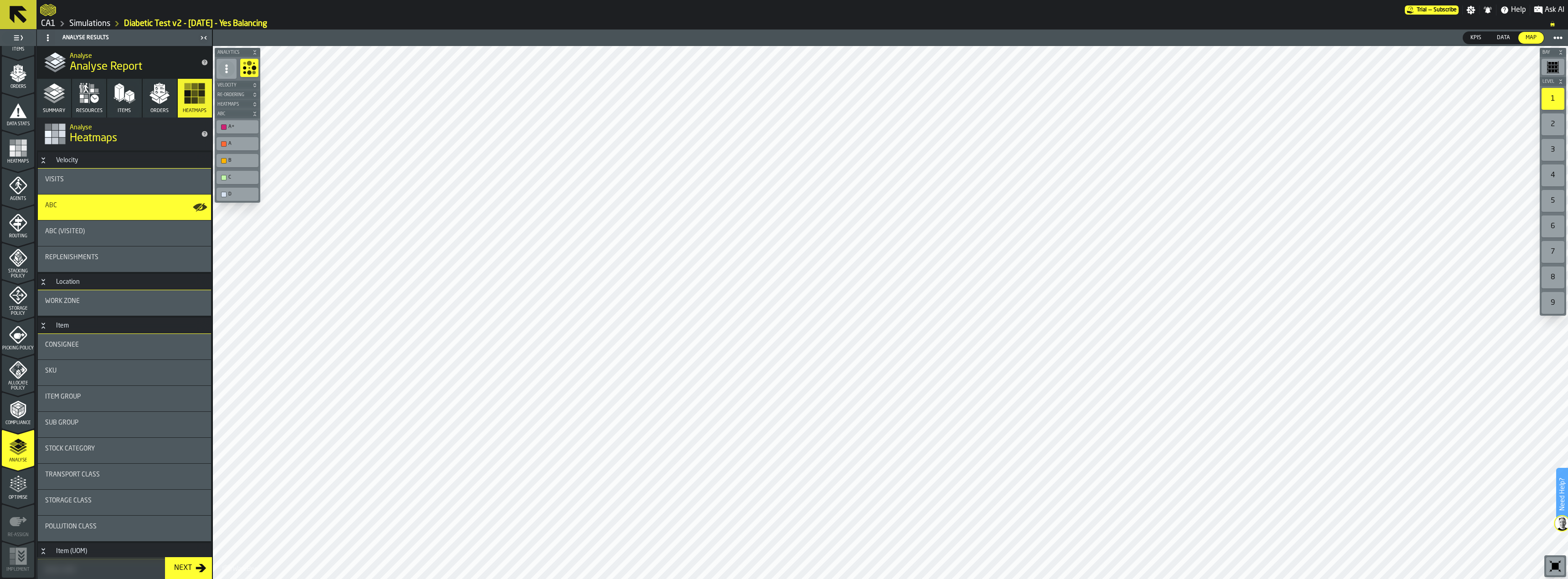
click at [59, 103] on icon "button" at bounding box center [54, 93] width 22 height 22
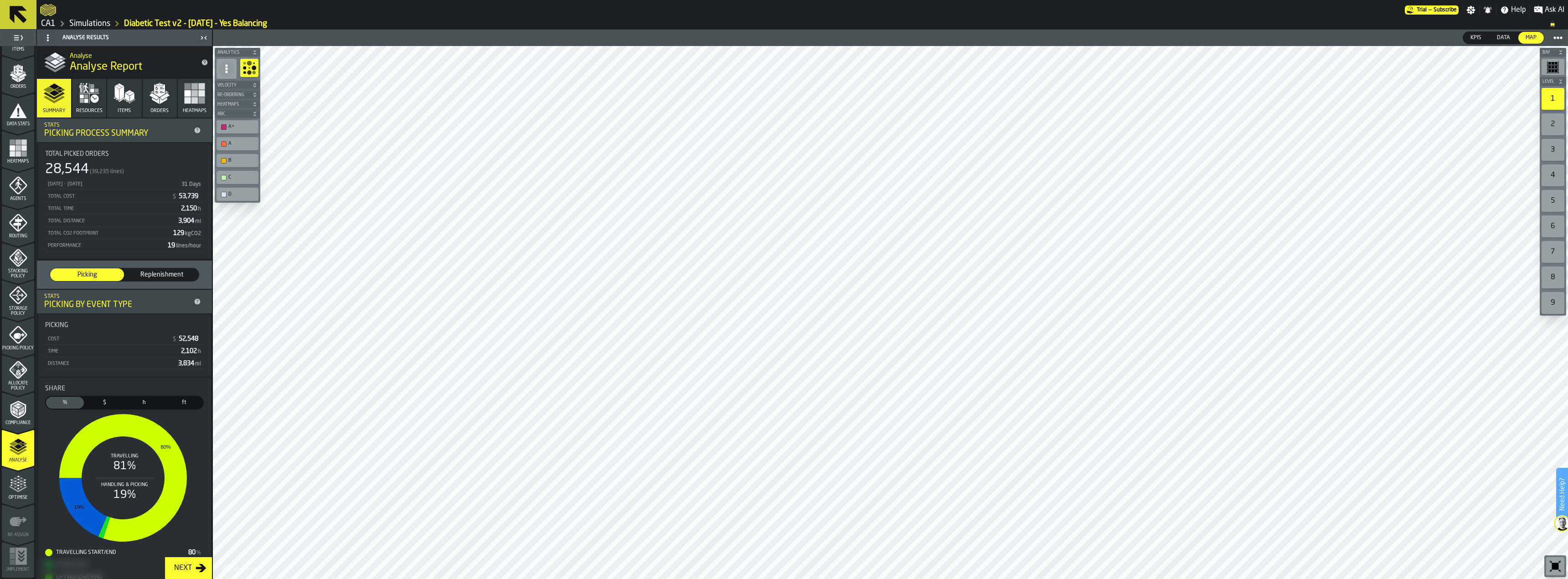
click at [18, 490] on icon "menu Optimise" at bounding box center [18, 484] width 18 height 18
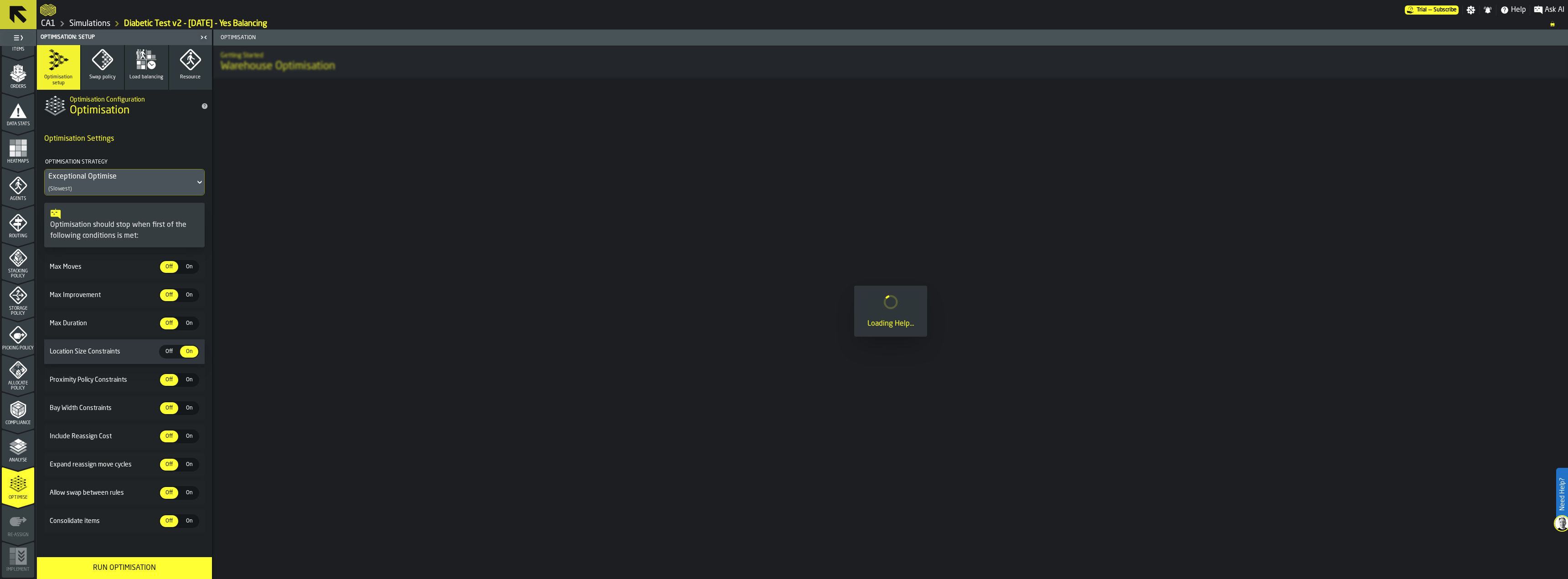
click at [144, 63] on icon "button" at bounding box center [147, 59] width 22 height 22
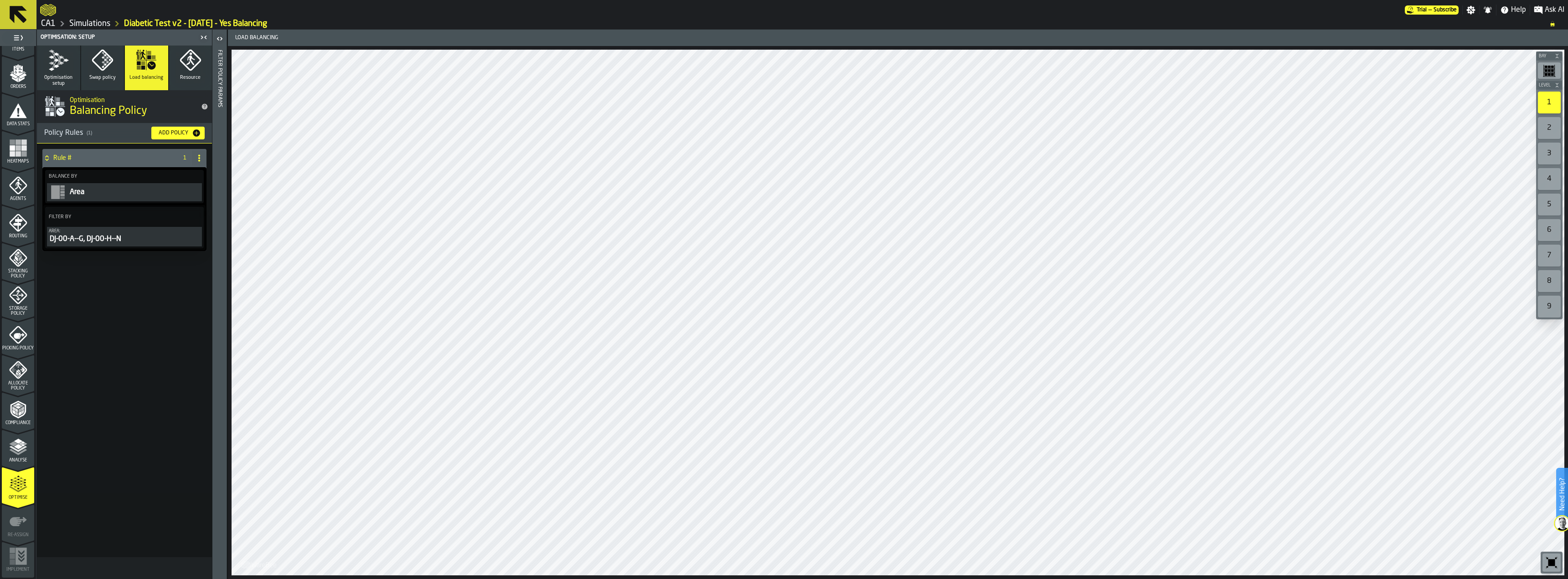
click at [22, 461] on span "Analyse" at bounding box center [18, 460] width 33 height 5
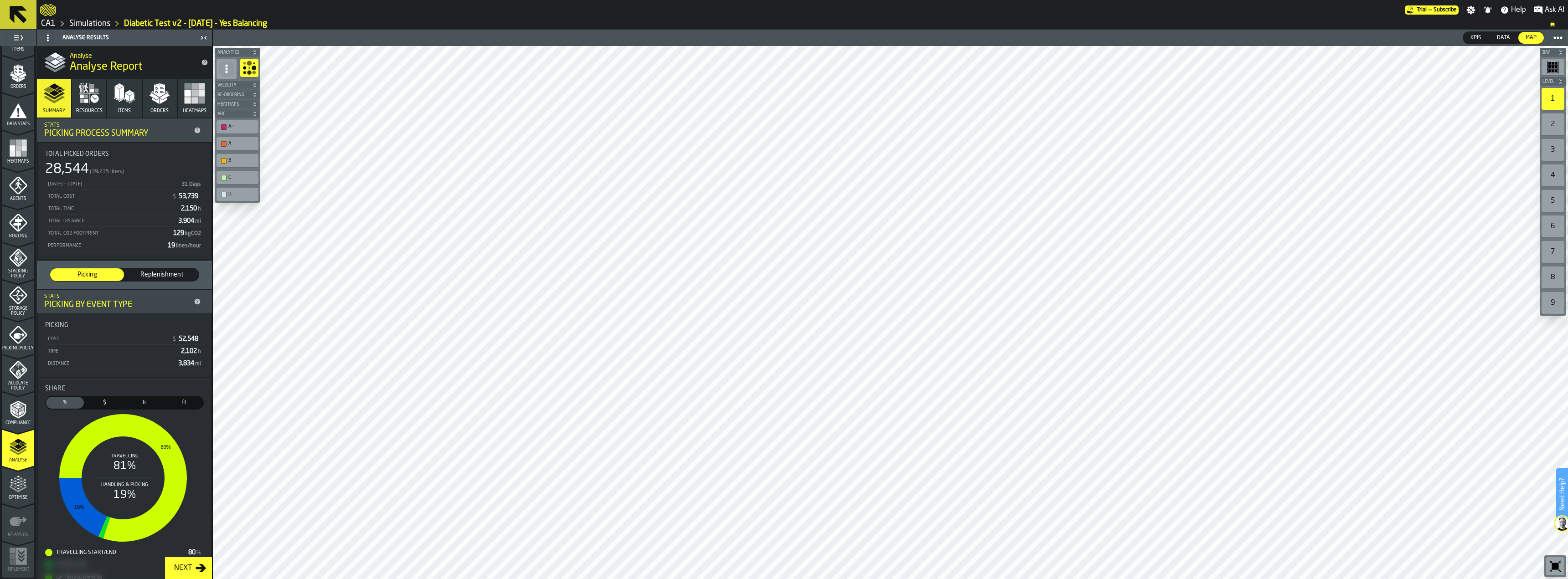
click at [14, 493] on icon "menu Optimise" at bounding box center [18, 484] width 18 height 18
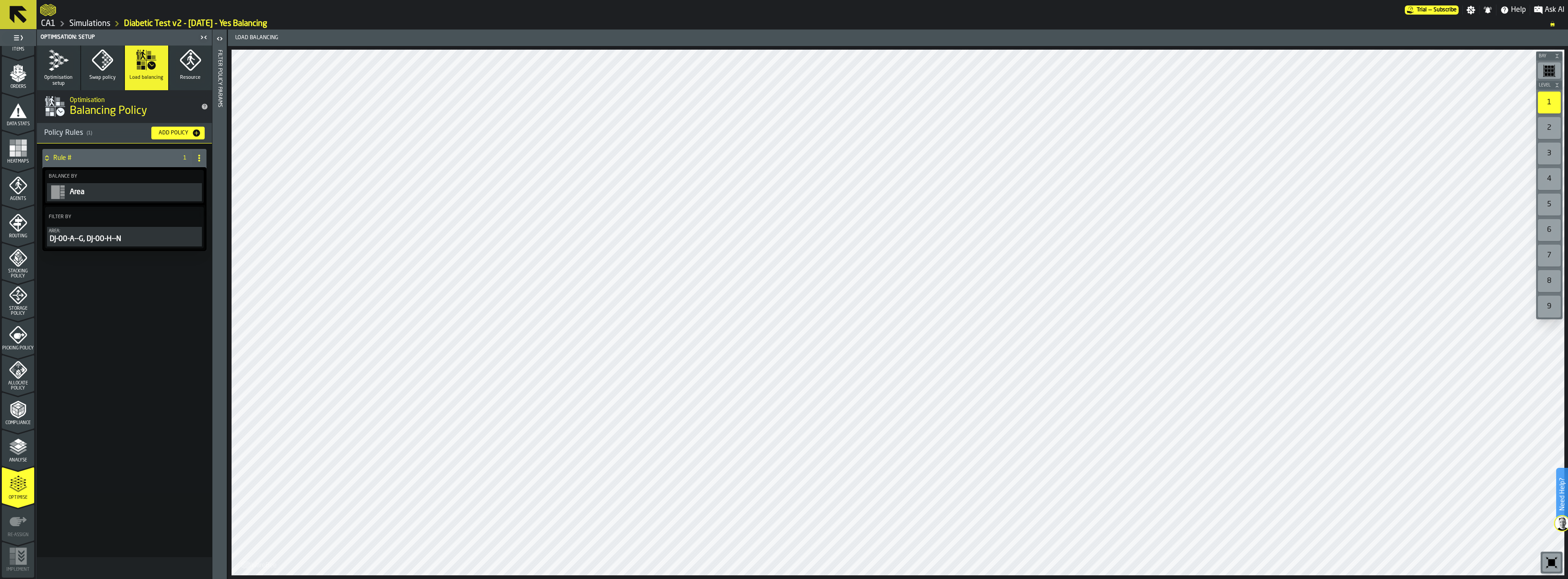
click at [73, 62] on button "Optimisation setup" at bounding box center [58, 67] width 44 height 45
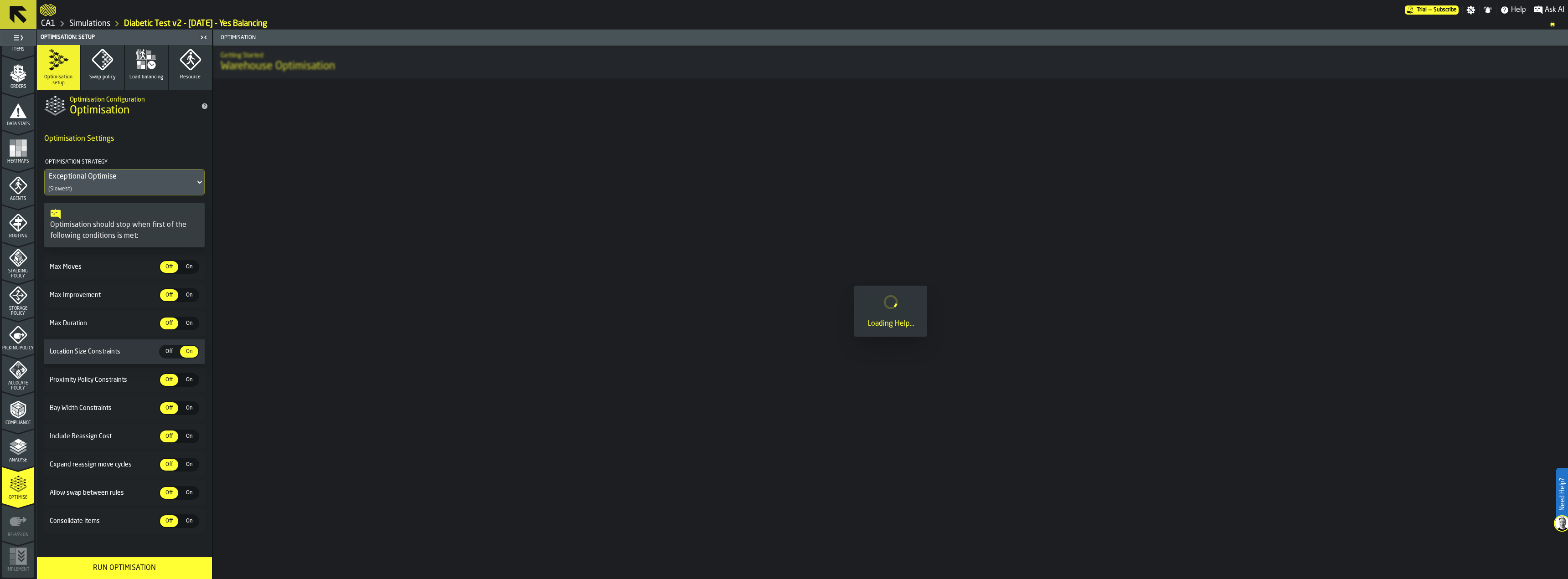
click at [120, 561] on button "Run Optimisation" at bounding box center [124, 568] width 175 height 22
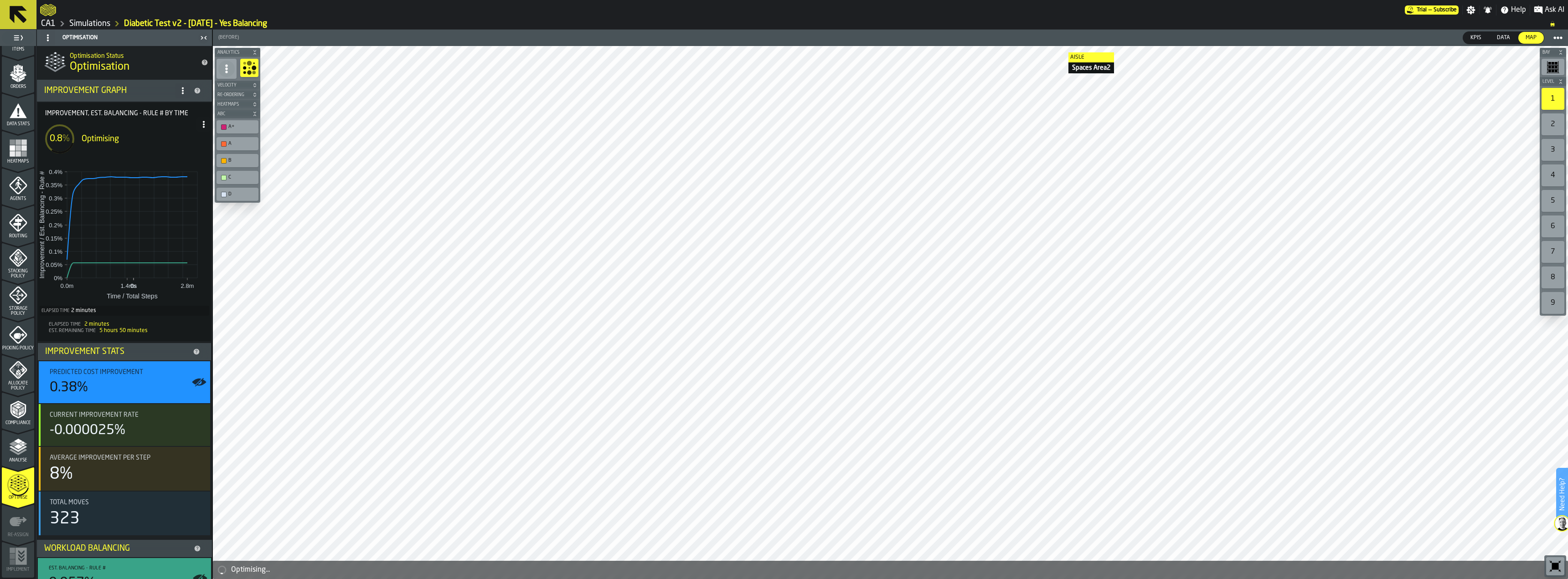
click at [24, 17] on icon at bounding box center [18, 15] width 22 height 22
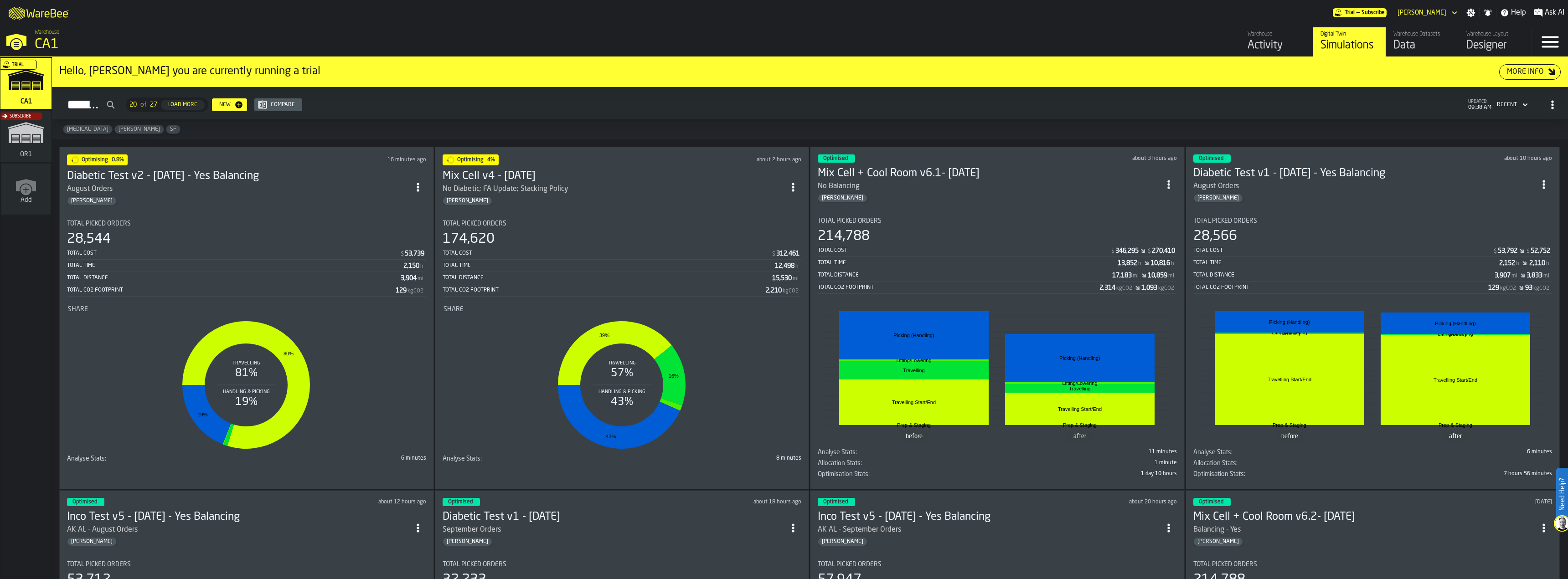
click at [616, 209] on div "Optimising 4% about 2 hours ago Mix Cell v4 - 10.5.25 No Diabetic; FA Update; S…" at bounding box center [622, 318] width 374 height 342
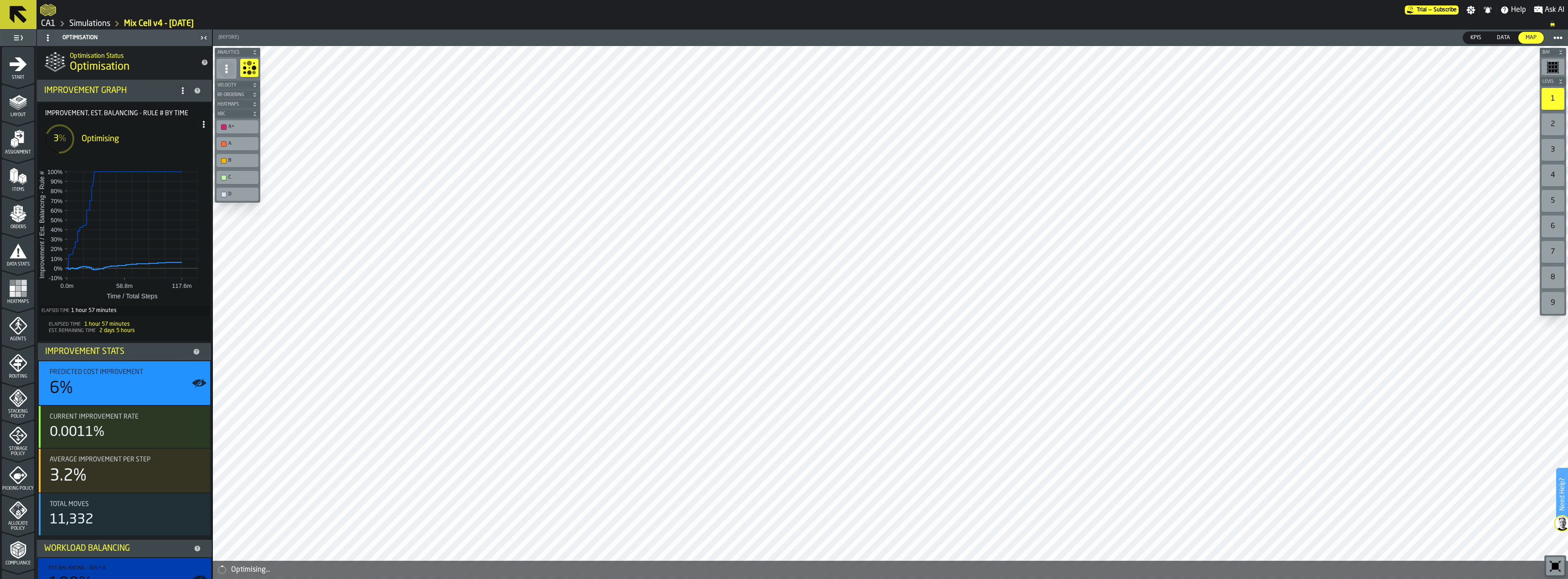
click at [203, 127] on circle at bounding box center [204, 127] width 2 height 2
click at [180, 140] on div "Show Run Options" at bounding box center [173, 143] width 59 height 11
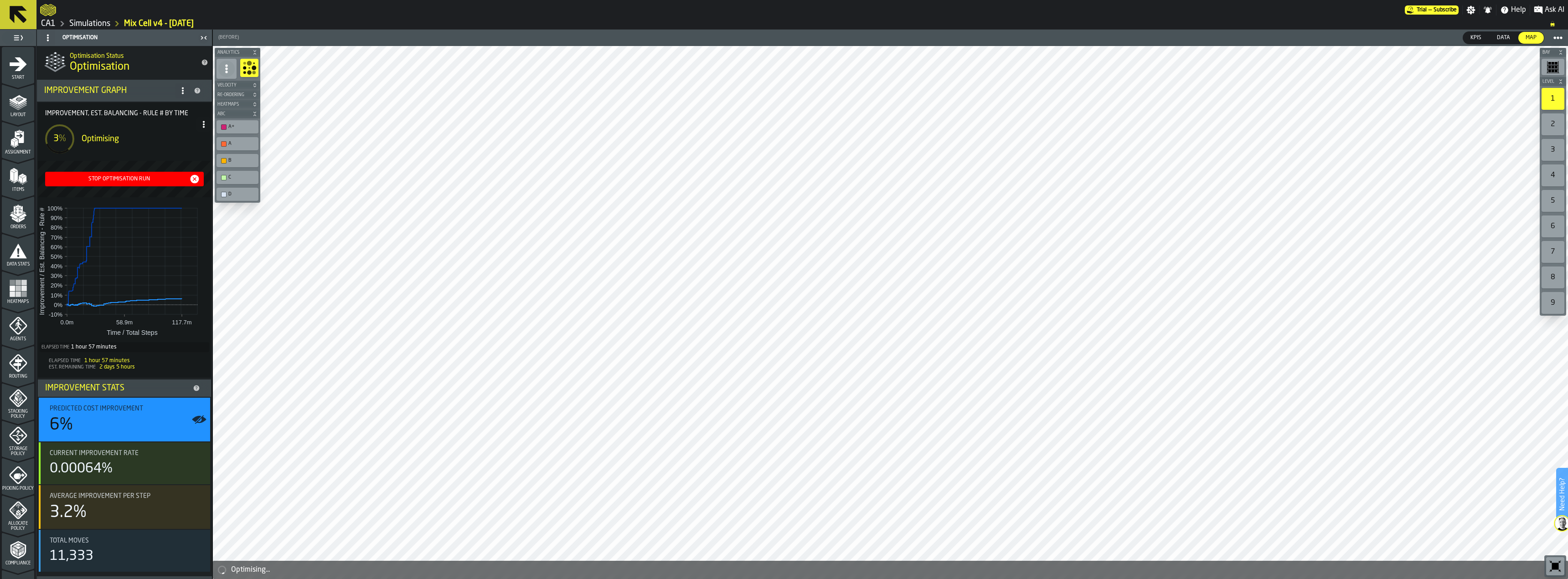
click at [132, 182] on div "Stop Optimisation Run" at bounding box center [119, 179] width 141 height 6
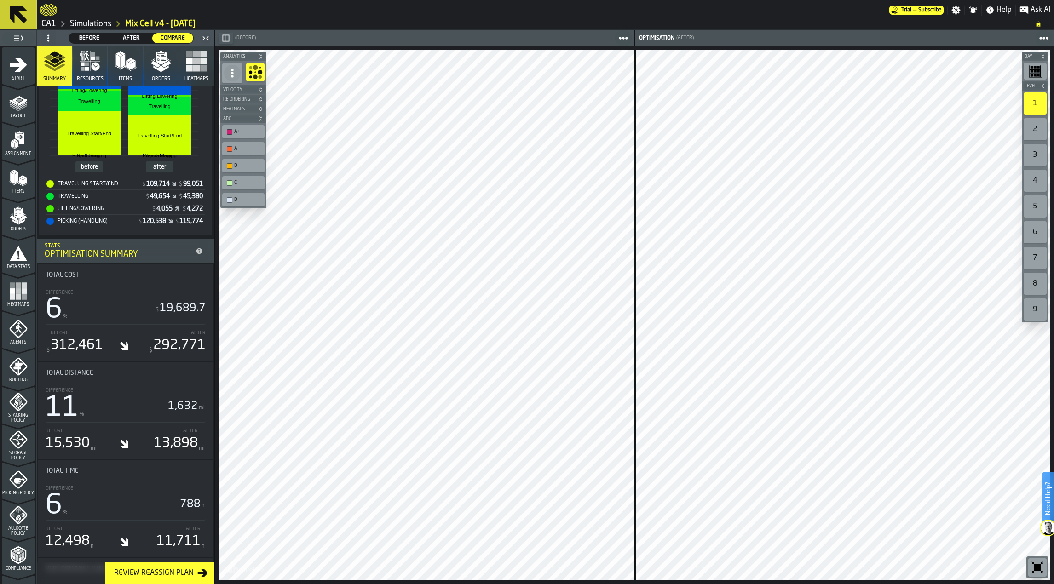
scroll to position [142, 0]
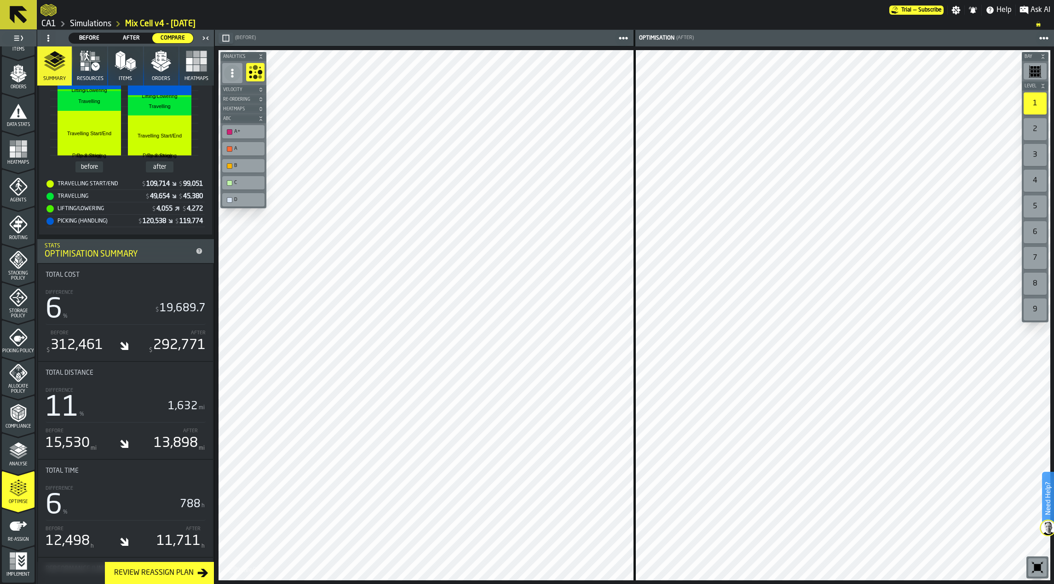
click at [261, 75] on icon "button-toolbar-undefined" at bounding box center [255, 72] width 15 height 15
click at [23, 14] on icon at bounding box center [18, 15] width 22 height 22
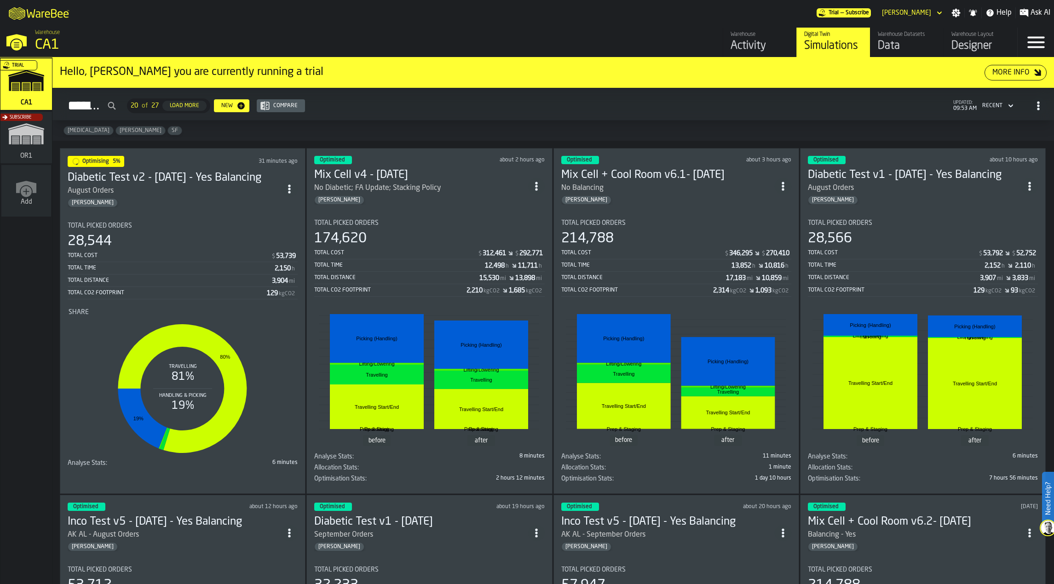
click at [220, 219] on section "Total Picked Orders 28,544 Total Cost $ 53,739 Total Time 2,150 h Total Distanc…" at bounding box center [183, 343] width 230 height 256
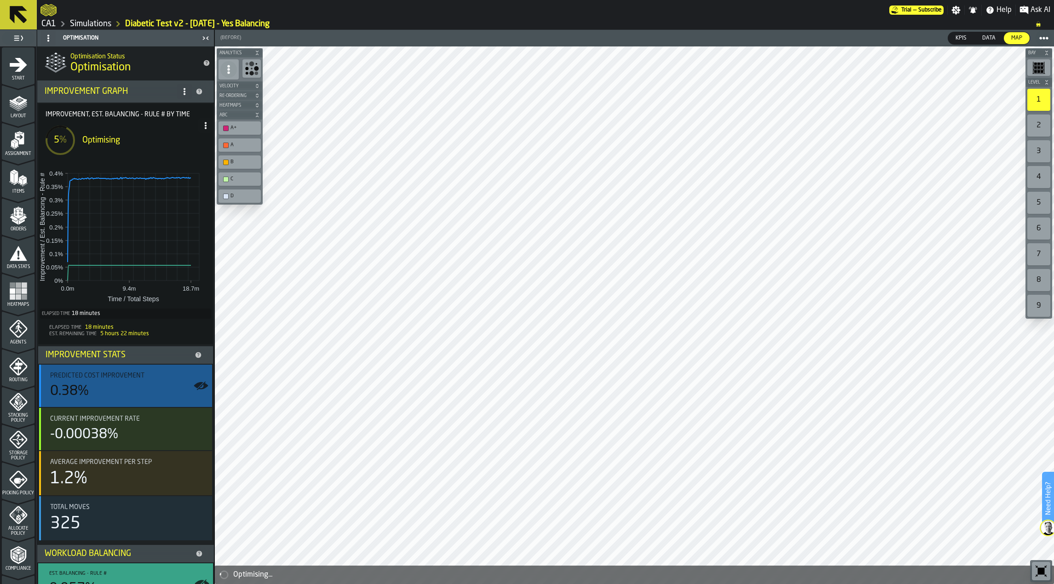
scroll to position [23, 0]
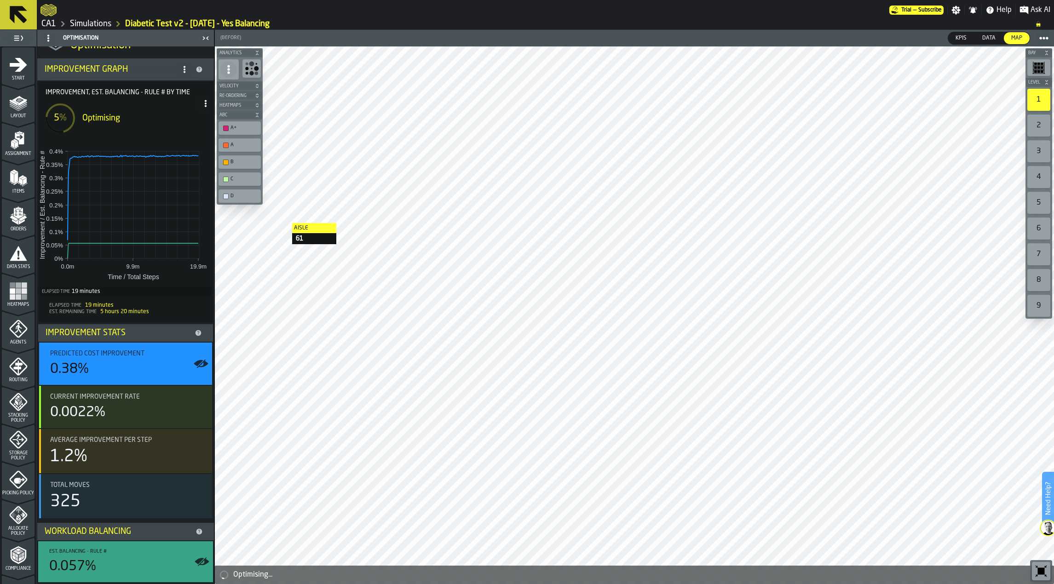
click at [28, 12] on icon at bounding box center [18, 15] width 22 height 22
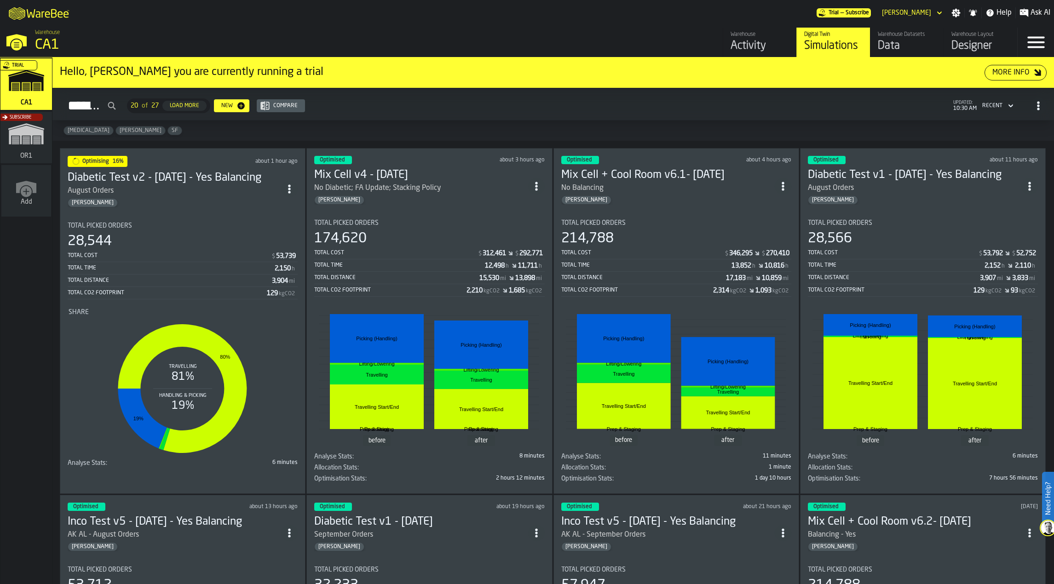
click at [197, 181] on h3 "Diabetic Test v2 - [DATE] - Yes Balancing" at bounding box center [175, 178] width 214 height 15
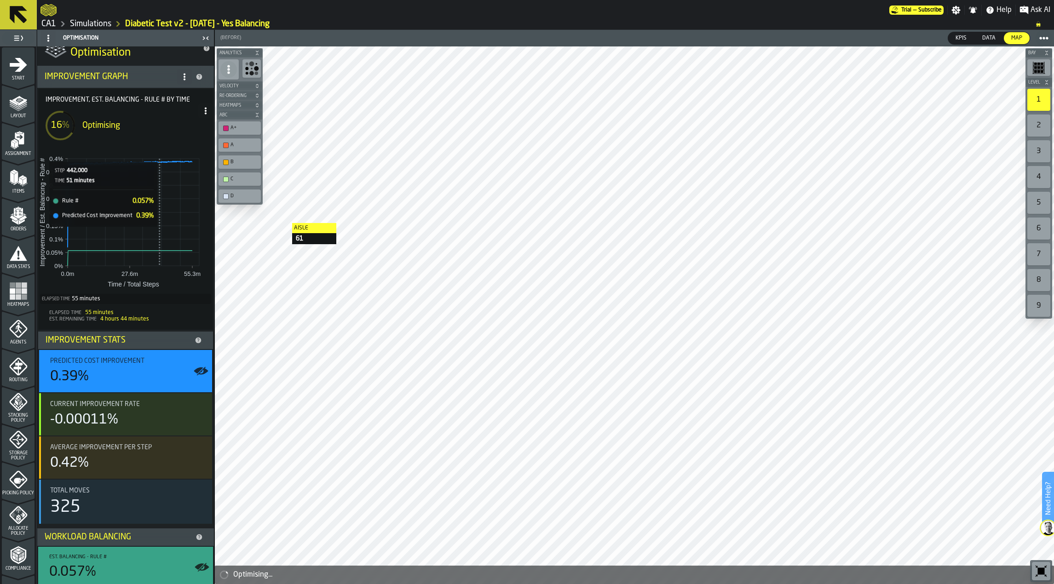
scroll to position [21, 0]
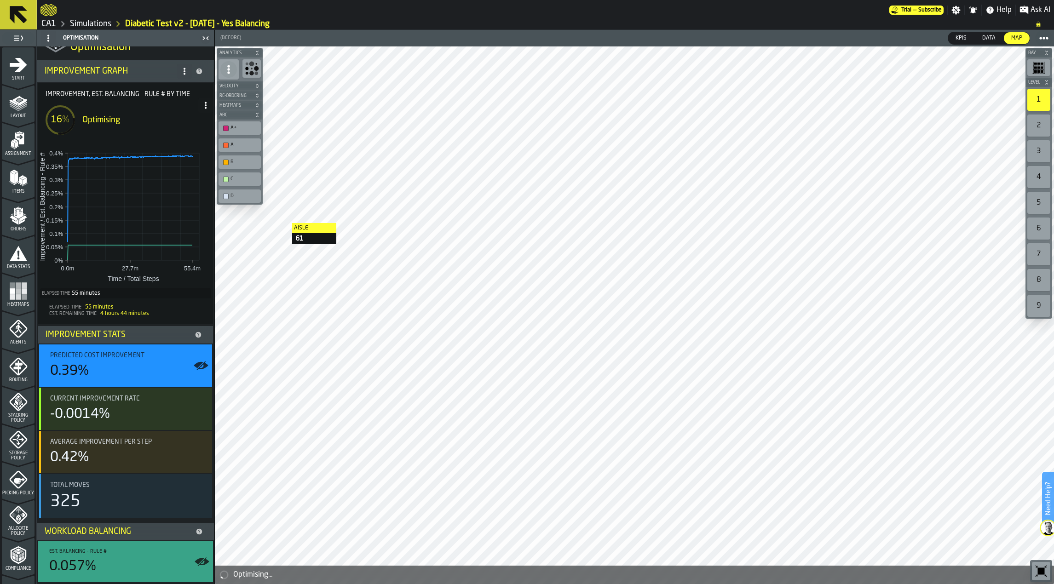
click at [205, 103] on icon at bounding box center [205, 105] width 7 height 7
click at [172, 118] on div "Show Run Options" at bounding box center [175, 122] width 60 height 11
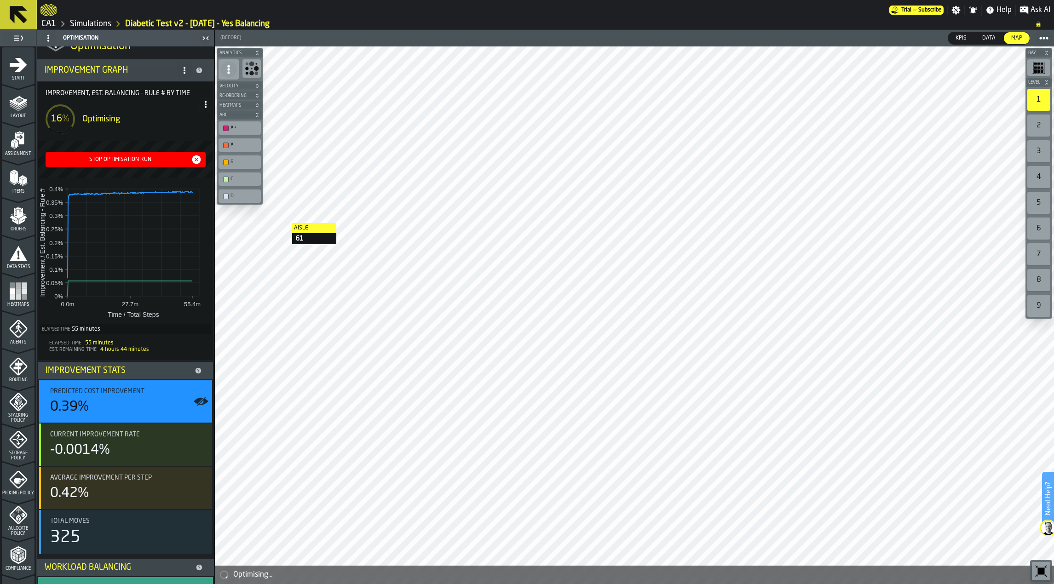
click at [146, 158] on div "Stop Optimisation Run" at bounding box center [120, 159] width 142 height 6
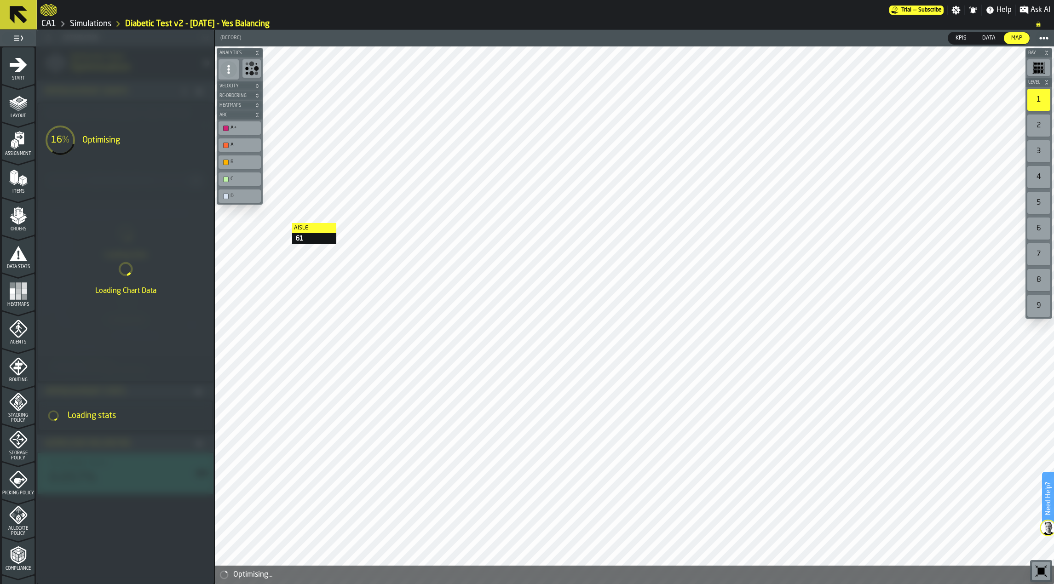
scroll to position [0, 0]
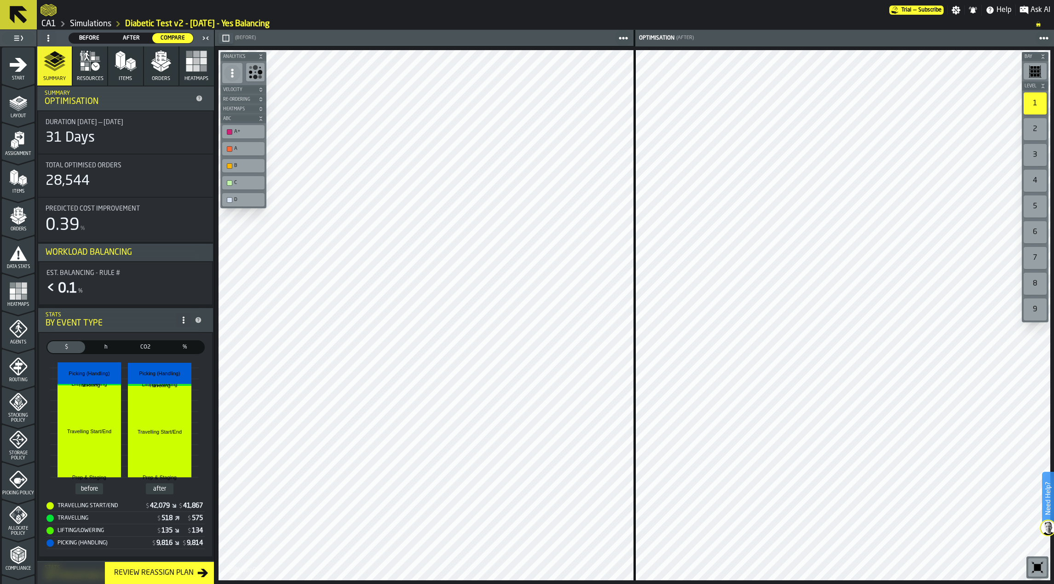
click at [20, 445] on icon "menu Storage Policy" at bounding box center [18, 440] width 18 height 18
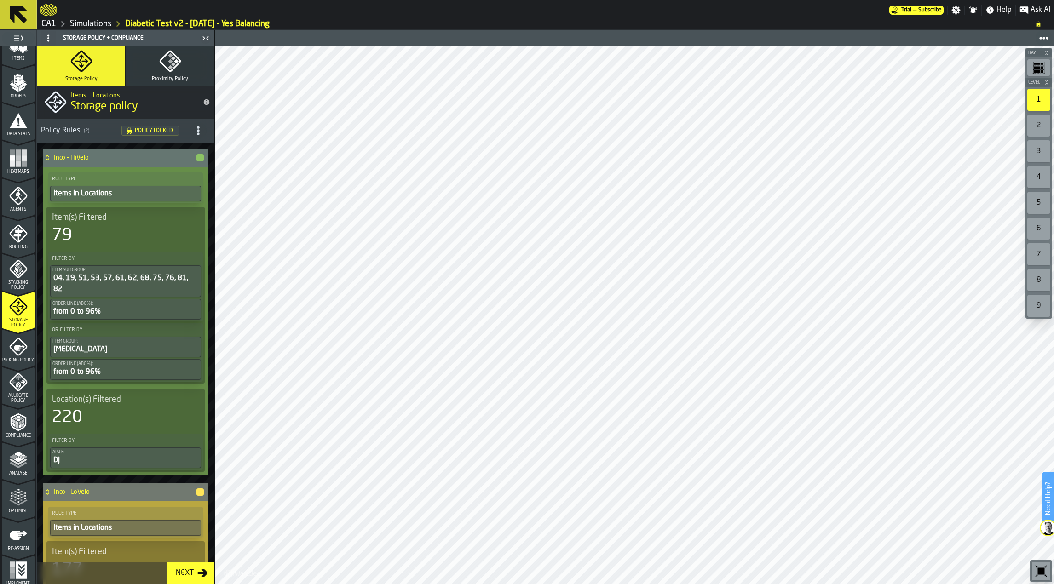
scroll to position [142, 0]
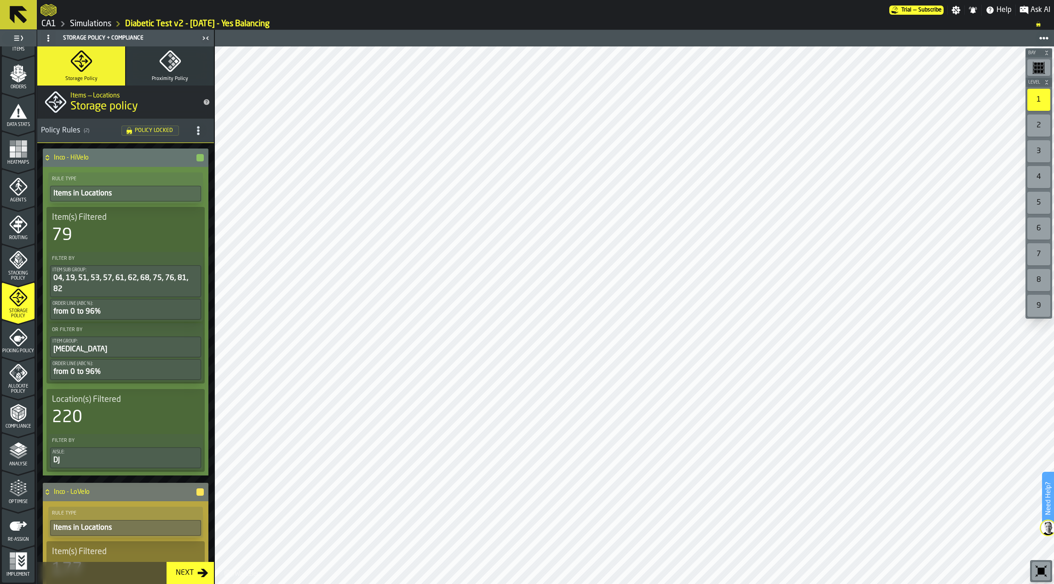
click at [29, 500] on span "Optimise" at bounding box center [18, 502] width 33 height 5
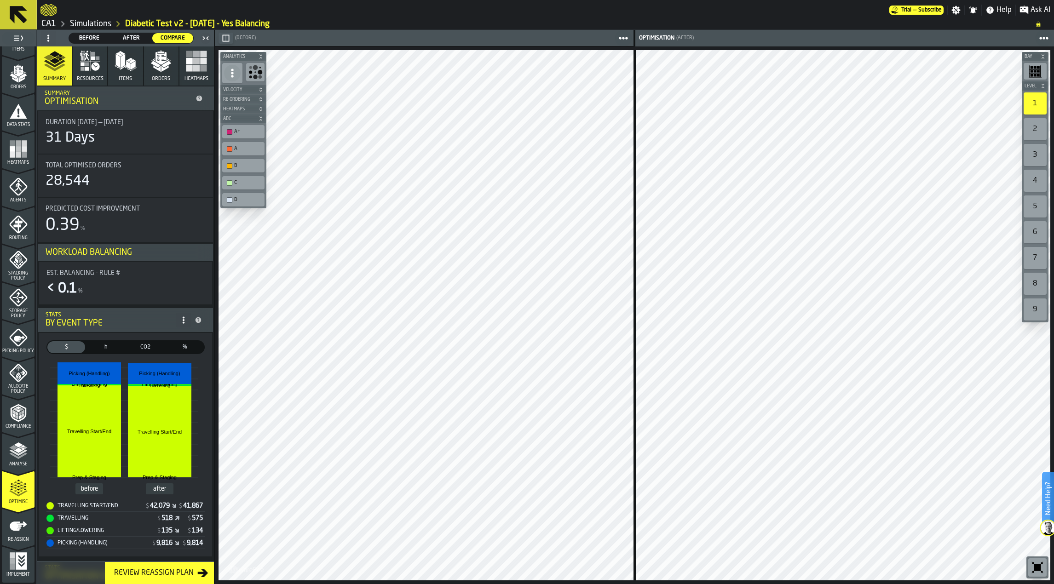
click at [120, 75] on button "Items" at bounding box center [125, 65] width 35 height 39
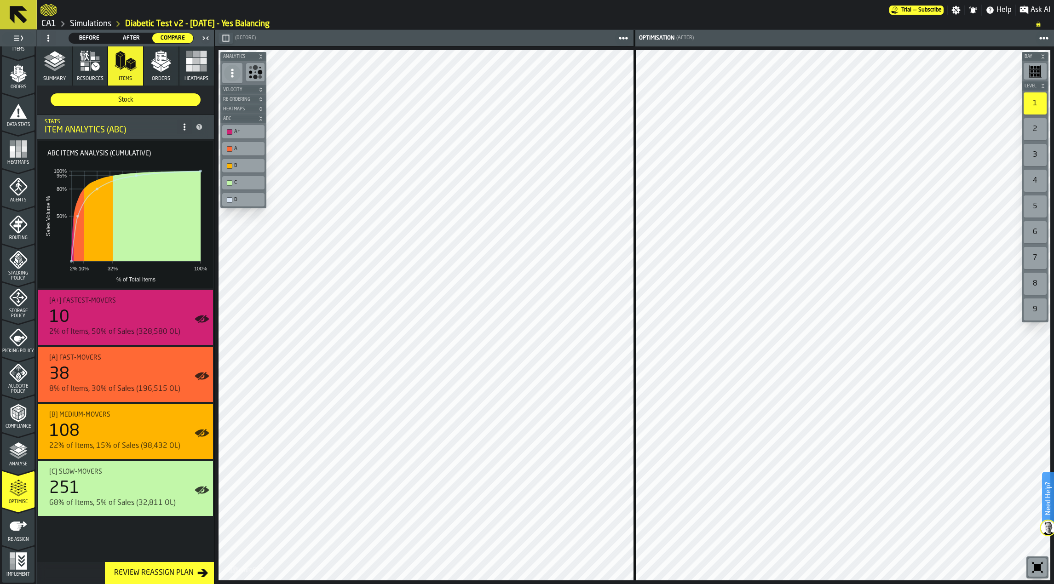
click at [12, 532] on icon "menu Re-assign" at bounding box center [18, 526] width 18 height 18
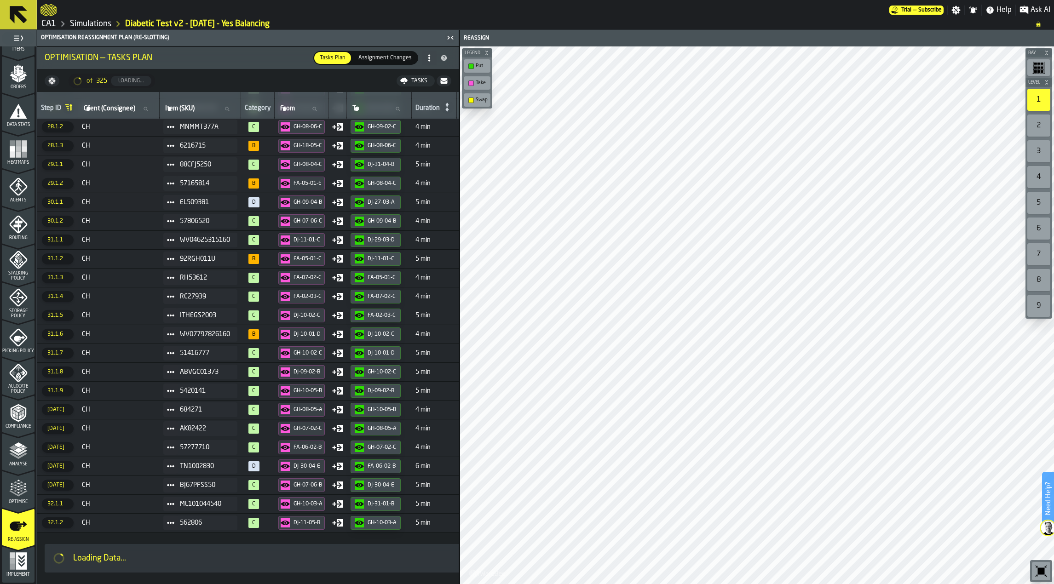
scroll to position [3363, 0]
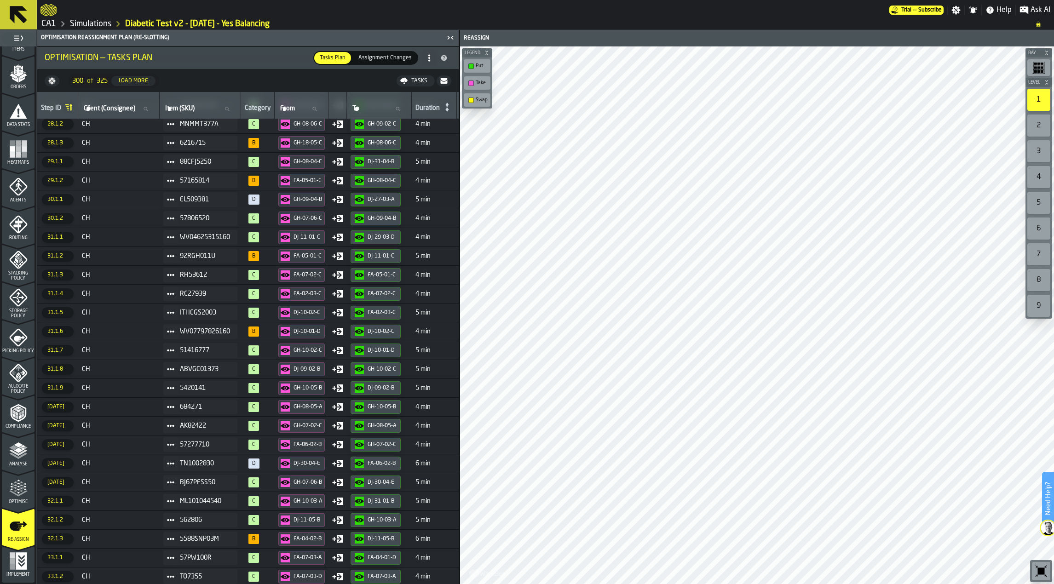
click at [443, 81] on icon "button-" at bounding box center [444, 81] width 7 height 6
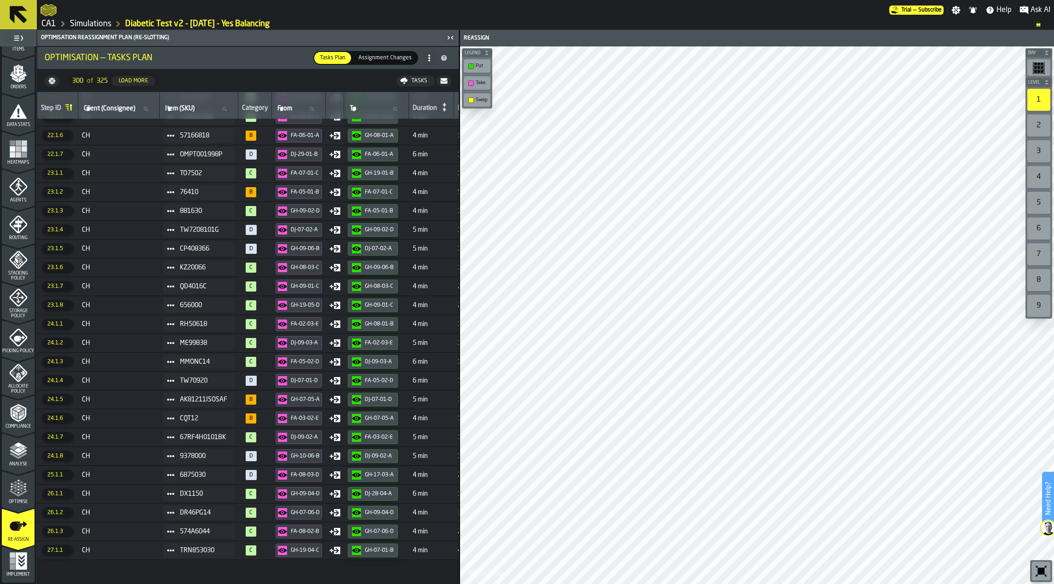
scroll to position [2765, 0]
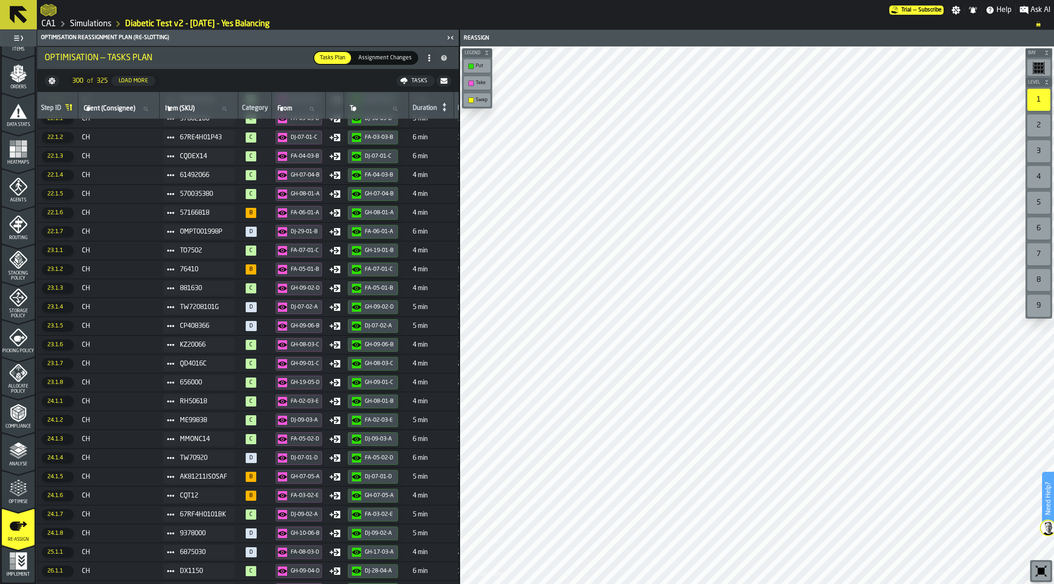
click at [19, 486] on icon "menu Optimise" at bounding box center [18, 489] width 18 height 18
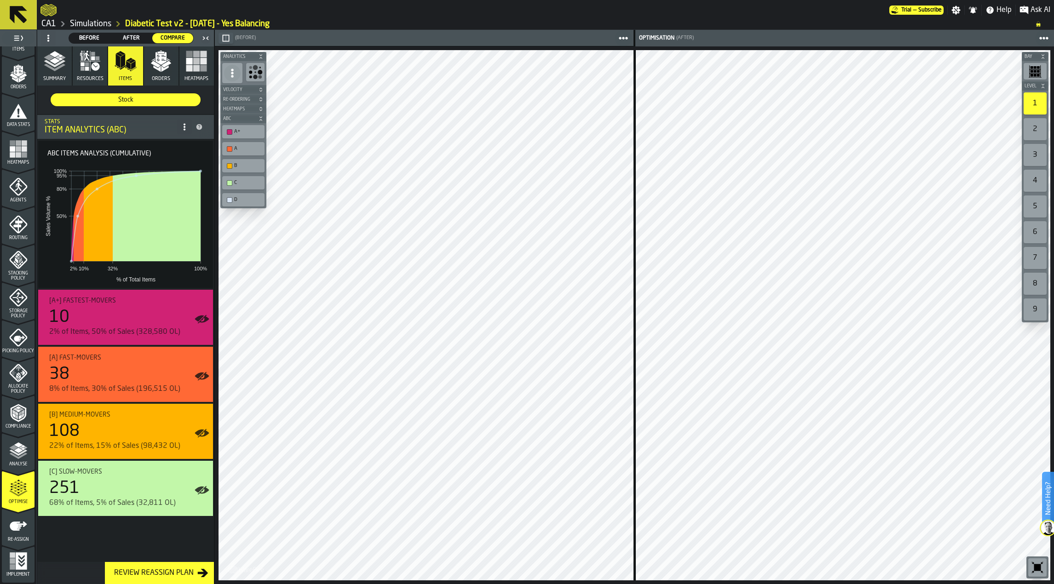
click at [223, 37] on icon "button-" at bounding box center [226, 38] width 7 height 7
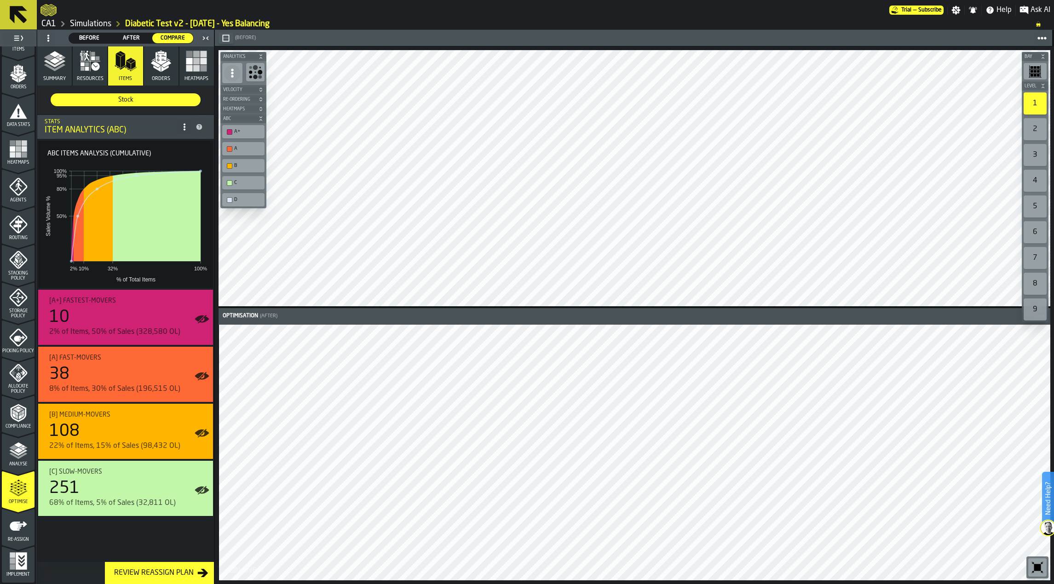
click at [1054, 289] on html "Need Help? Trial — Subscribe Settings Notifications Help Ask AI CA1 Simulations…" at bounding box center [527, 292] width 1054 height 584
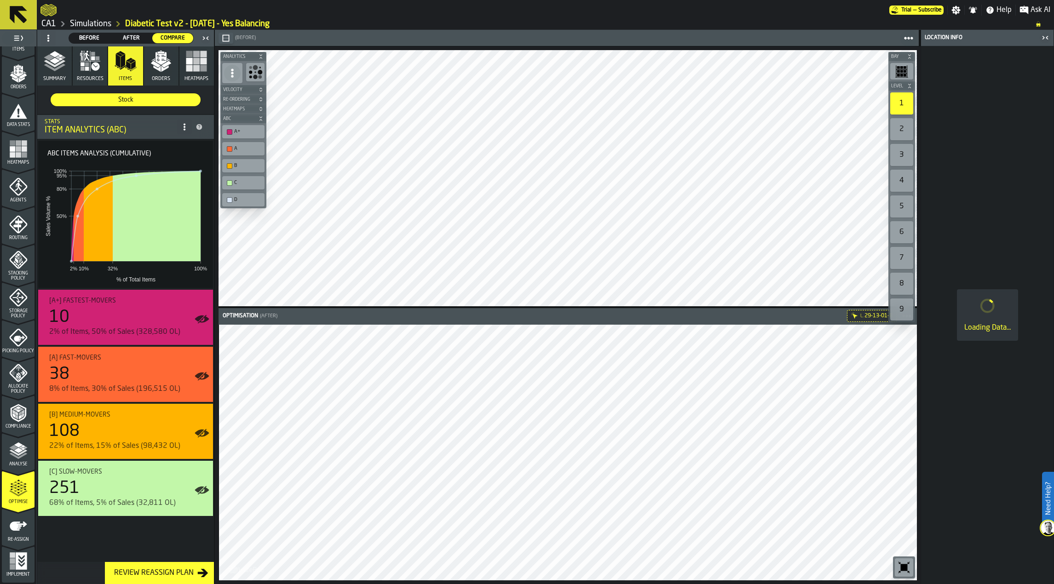
click at [900, 75] on rect "button-toolbar-undefined" at bounding box center [898, 75] width 3 height 2
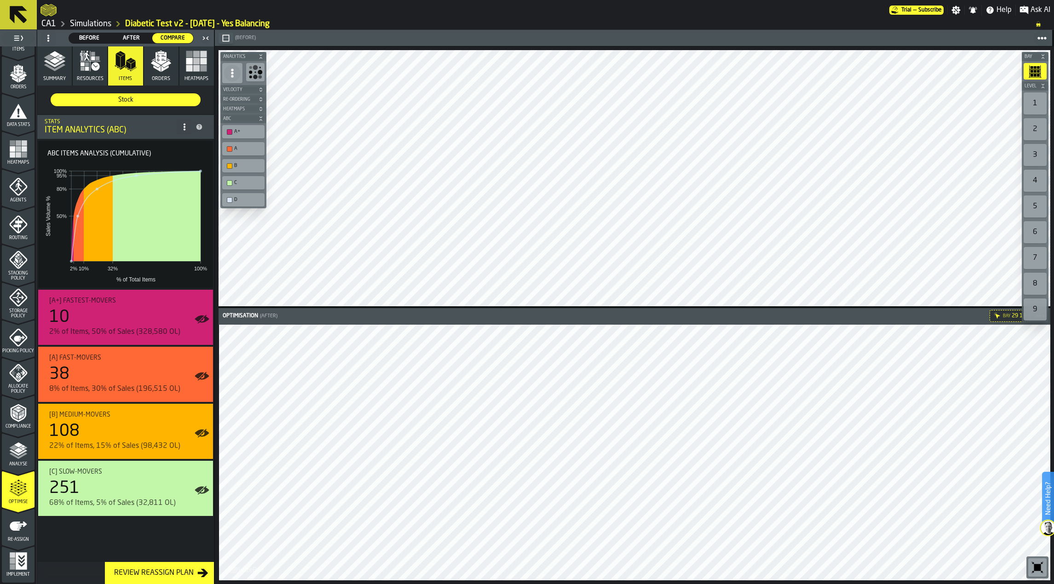
click at [80, 75] on button "Resources" at bounding box center [90, 65] width 35 height 39
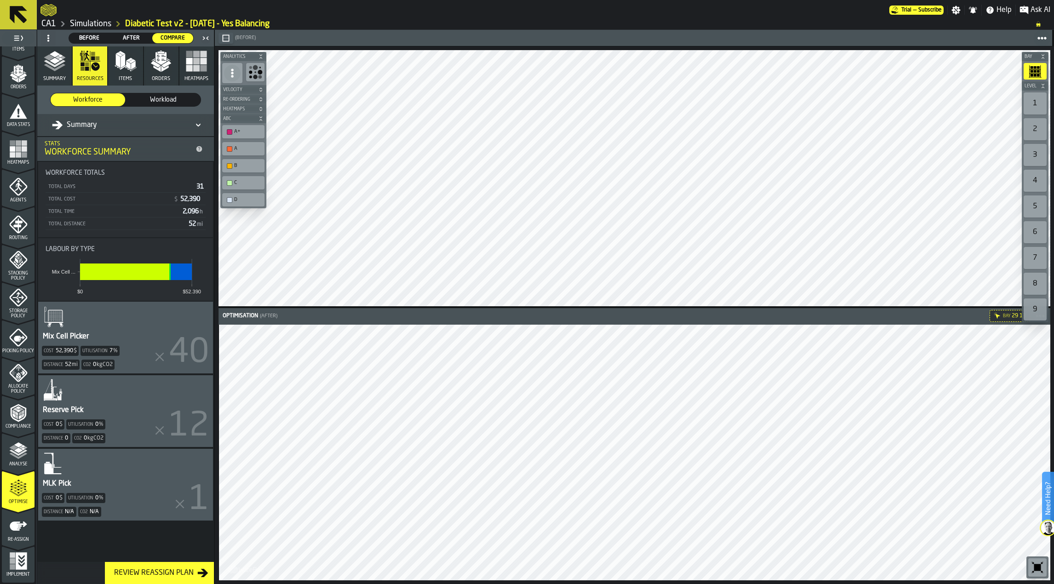
click at [127, 75] on button "Items" at bounding box center [125, 65] width 35 height 39
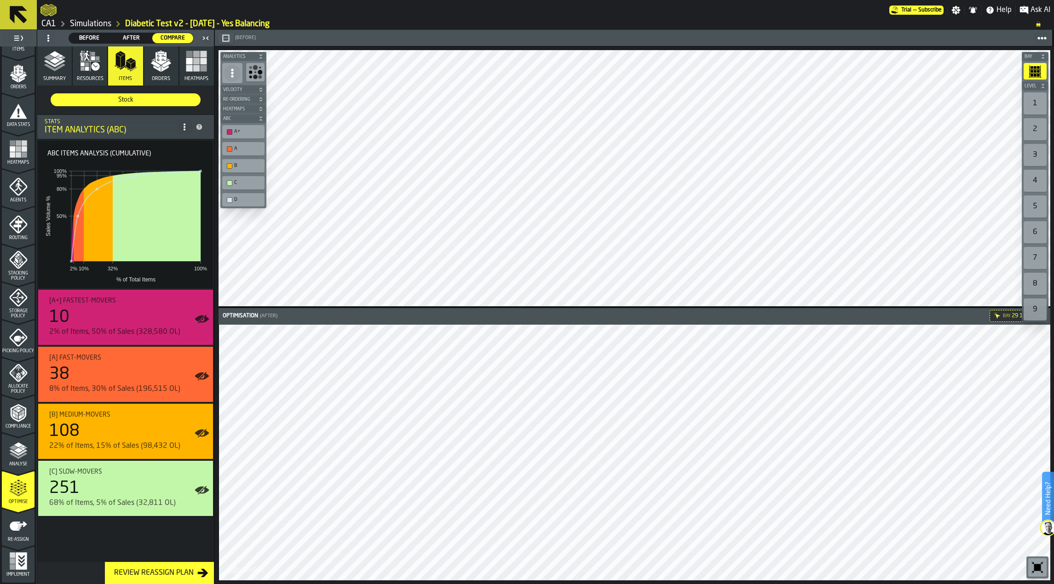
click at [48, 58] on polygon "button" at bounding box center [49, 57] width 11 height 6
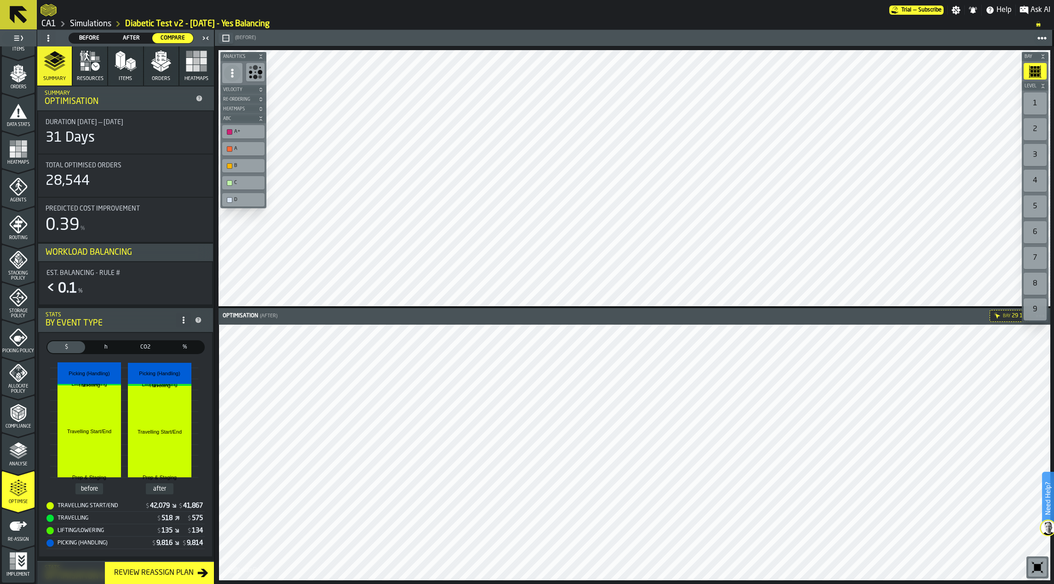
click at [189, 74] on button "Heatmaps" at bounding box center [196, 65] width 35 height 39
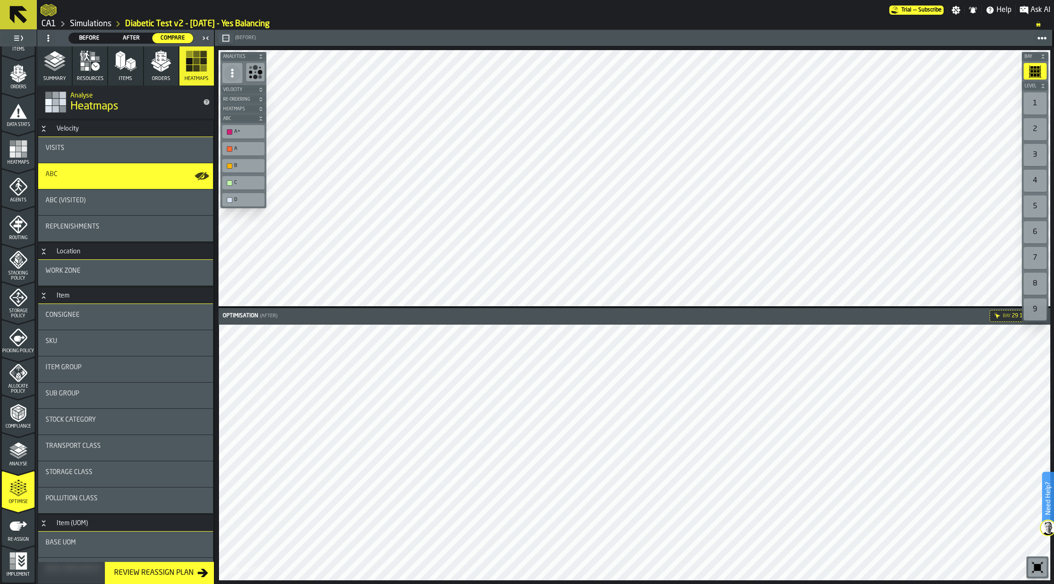
drag, startPoint x: 23, startPoint y: 449, endPoint x: 23, endPoint y: 444, distance: 4.7
click at [23, 449] on g "menu Analyse" at bounding box center [23, 447] width 9 height 5
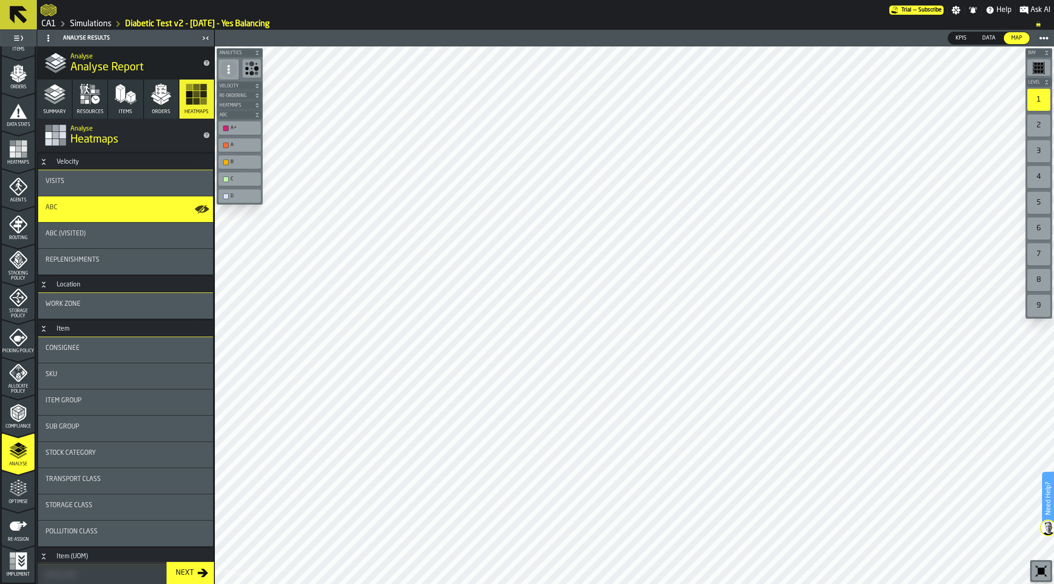
click at [20, 488] on polygon "menu Optimise" at bounding box center [21, 489] width 2 height 2
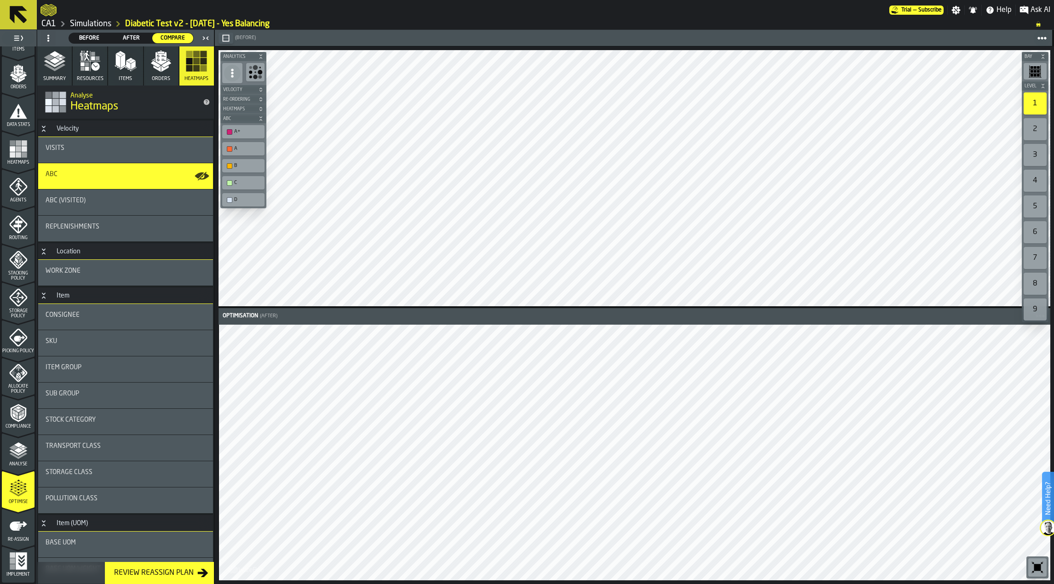
click at [19, 21] on icon at bounding box center [18, 15] width 22 height 22
